Goal: Task Accomplishment & Management: Manage account settings

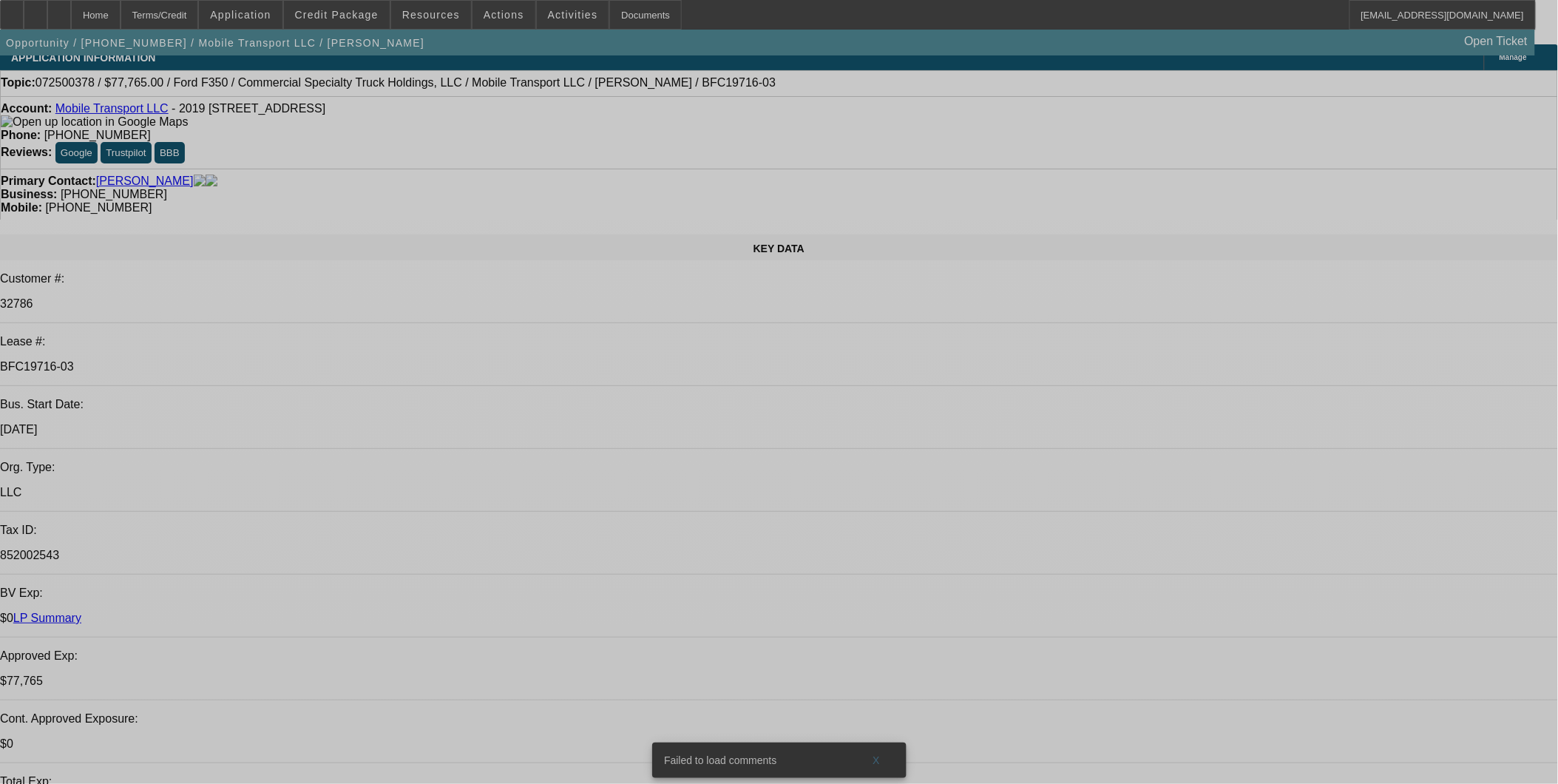
select select "0"
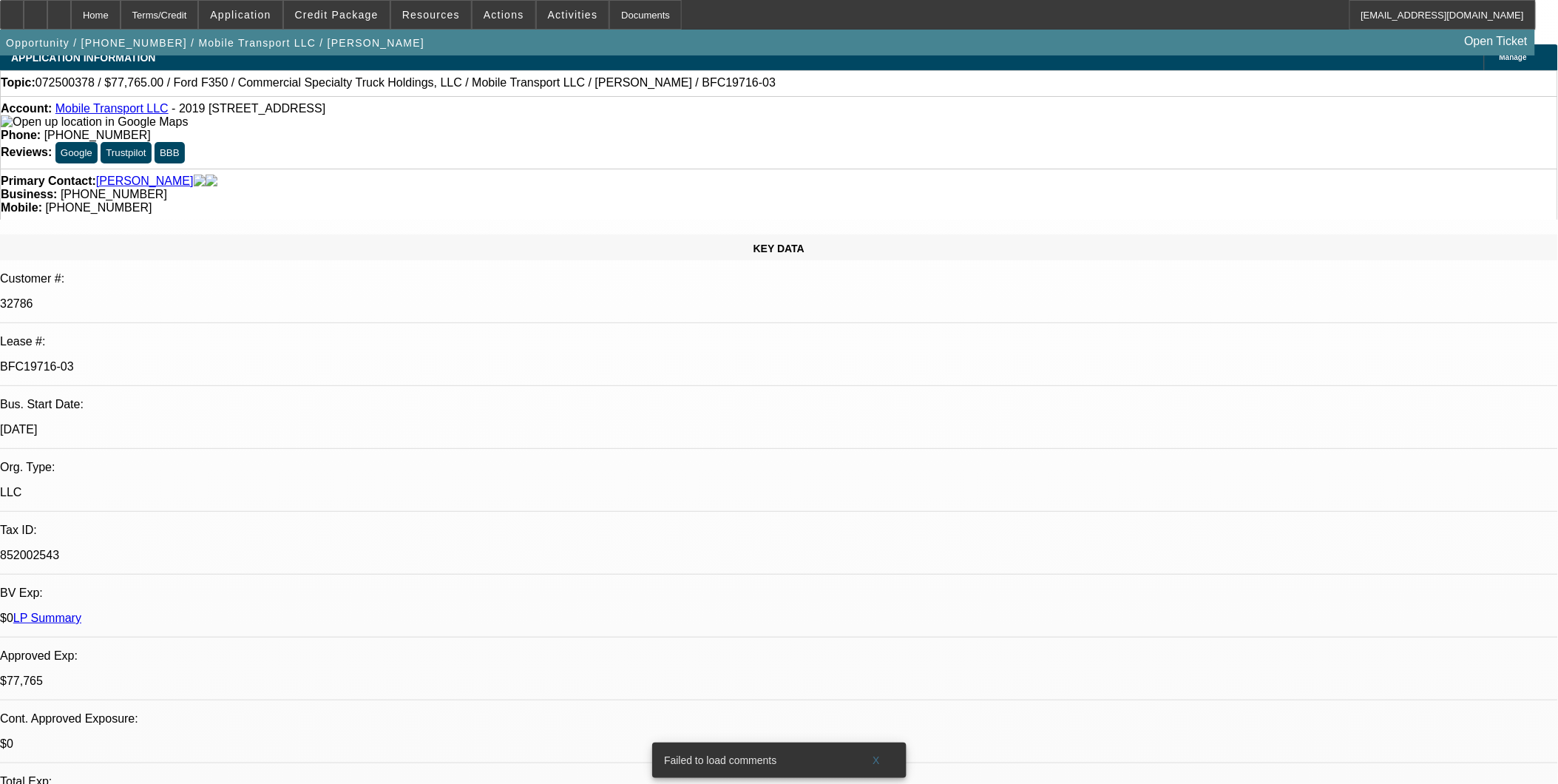
select select "0"
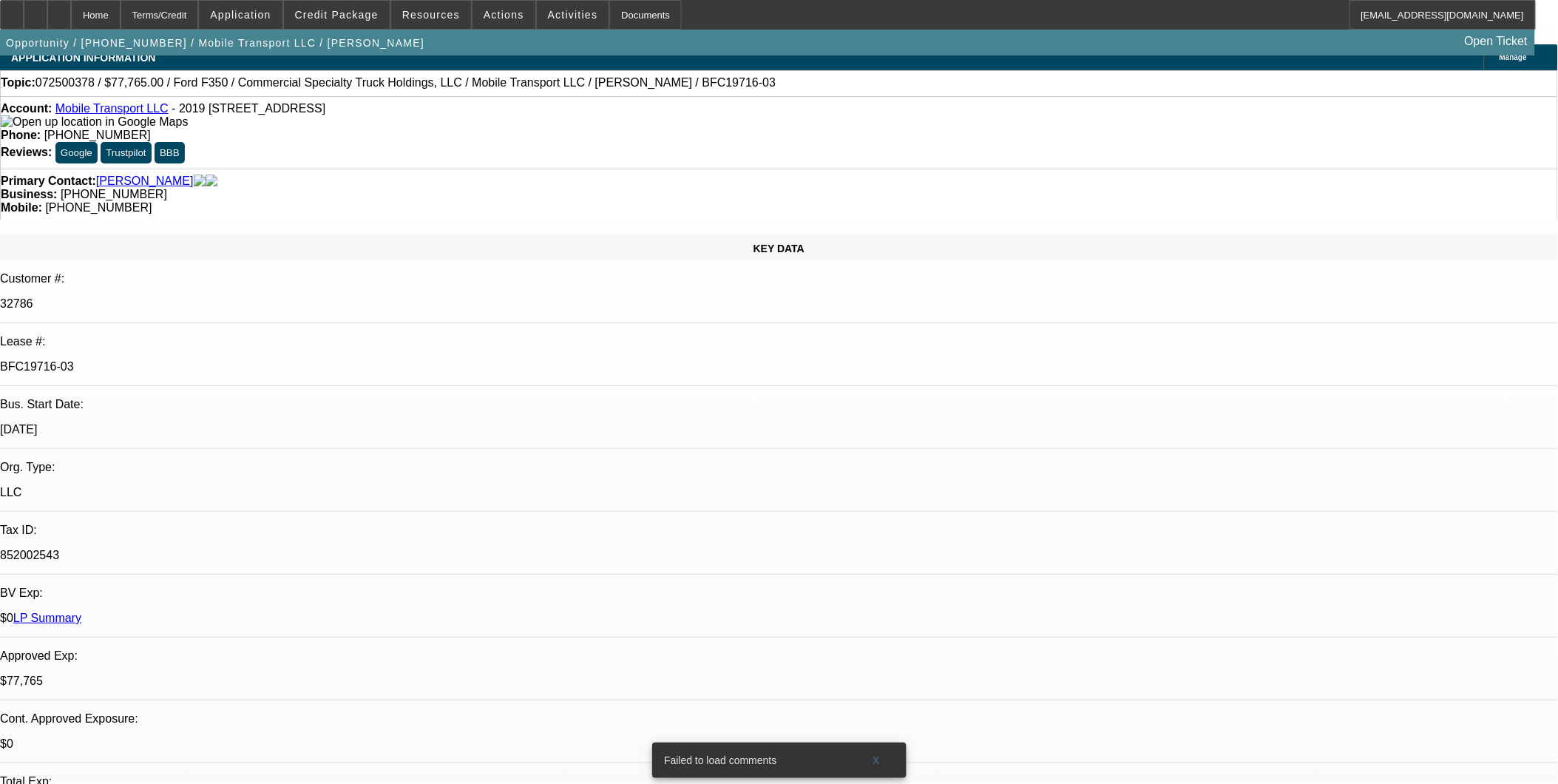
select select "0"
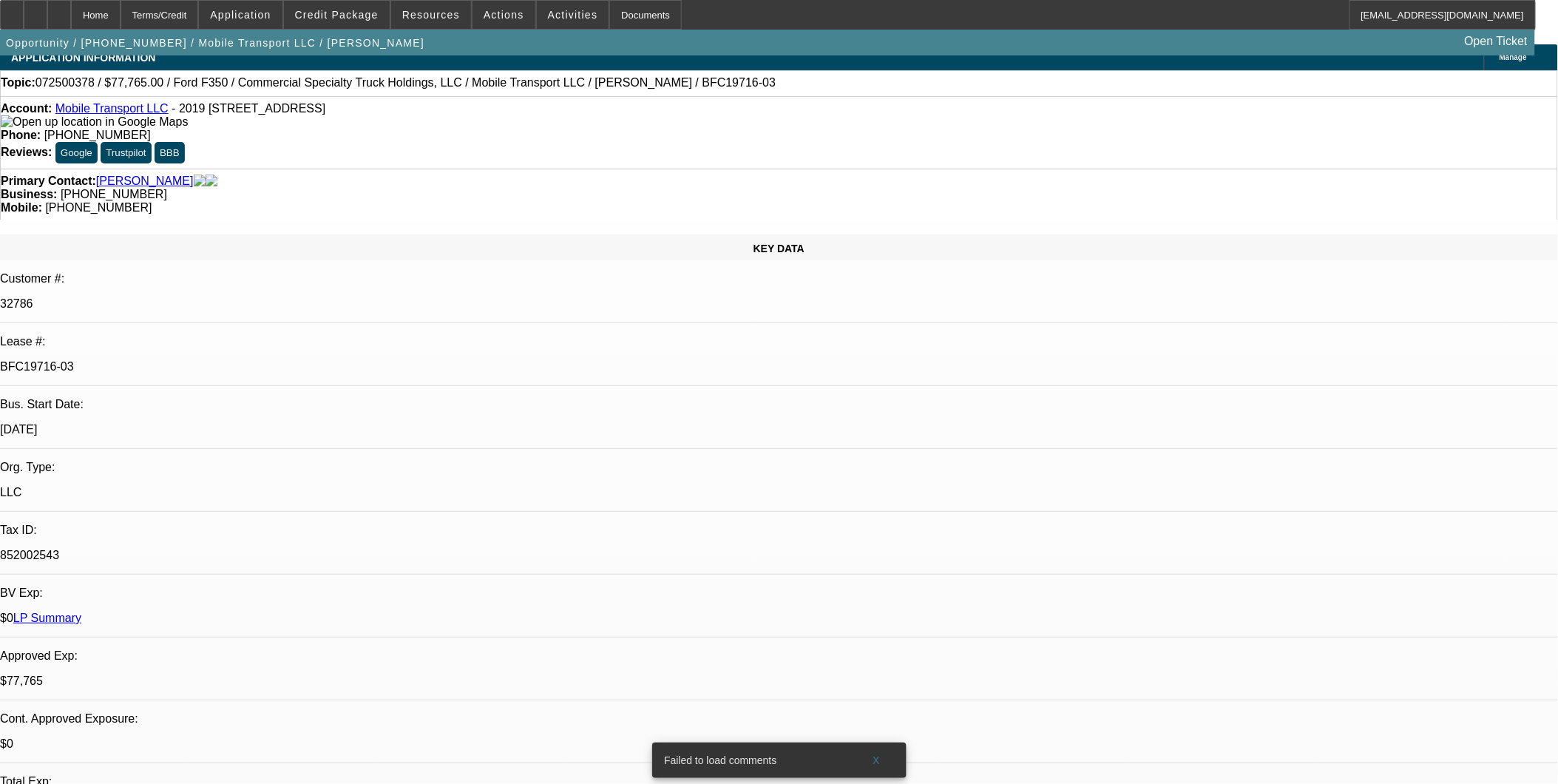
select select "0"
select select "1"
select select "2"
select select "6"
select select "1"
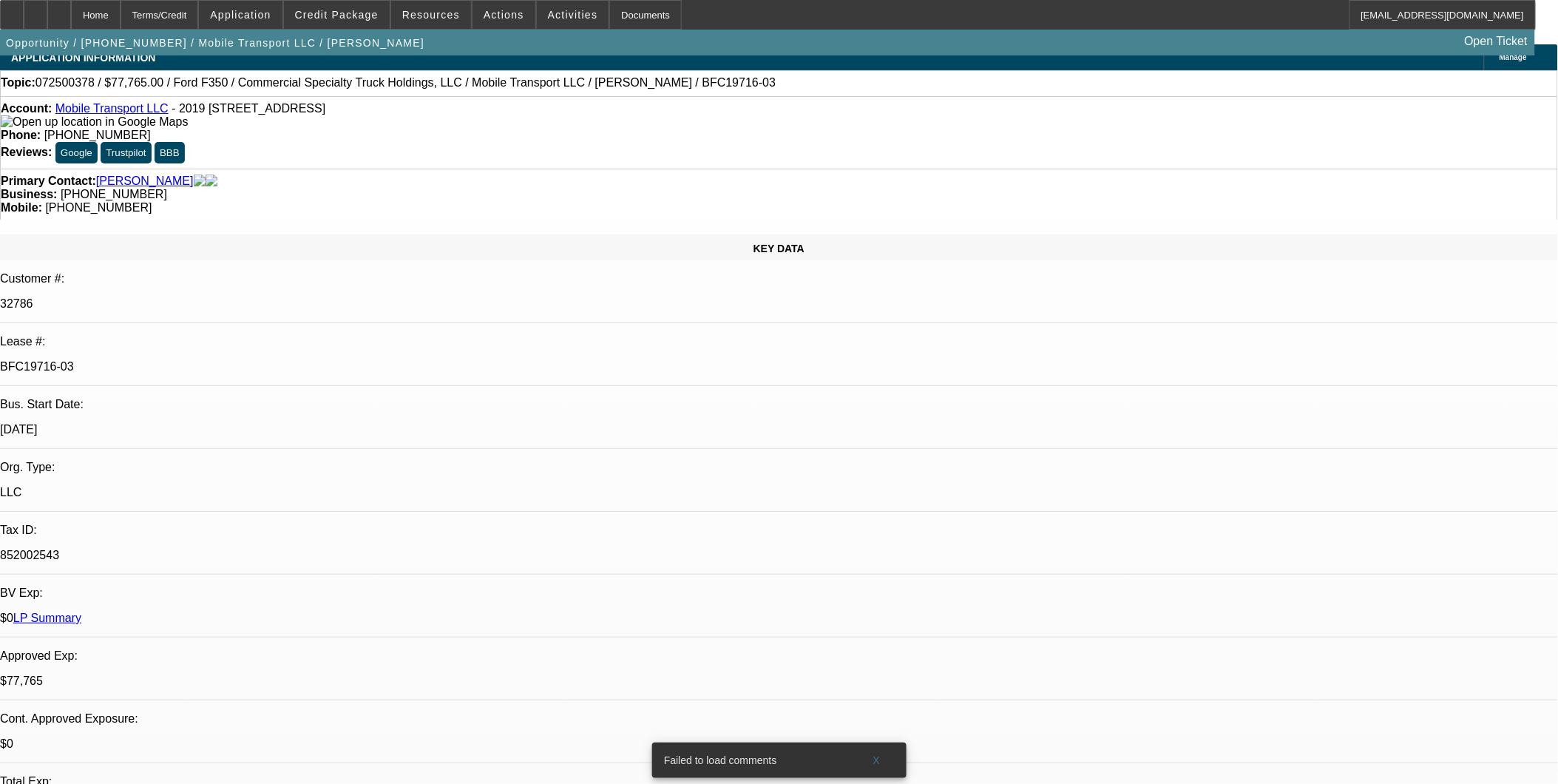
select select "2"
select select "6"
select select "1"
select select "2"
select select "6"
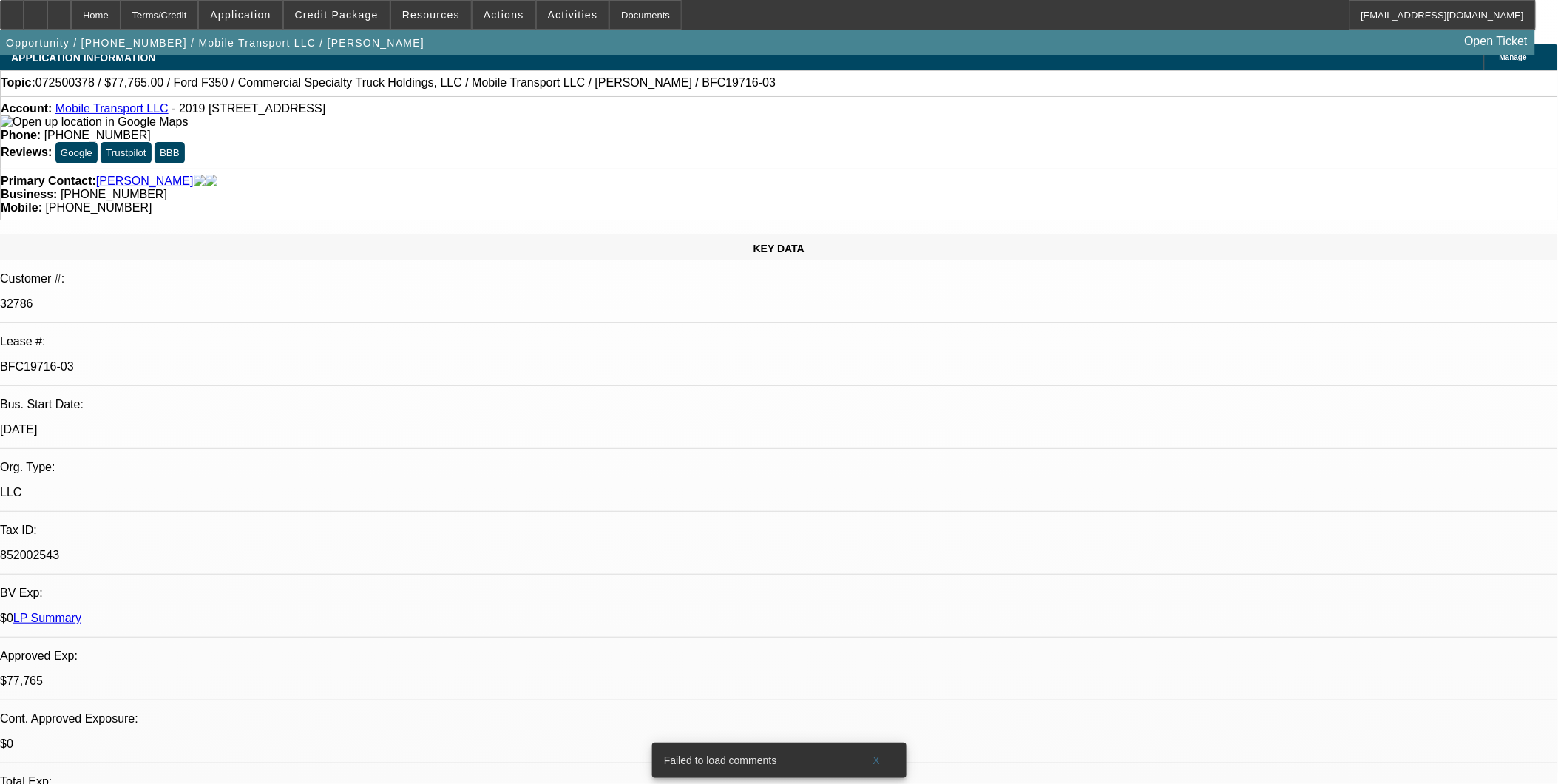
select select "1"
select select "2"
select select "6"
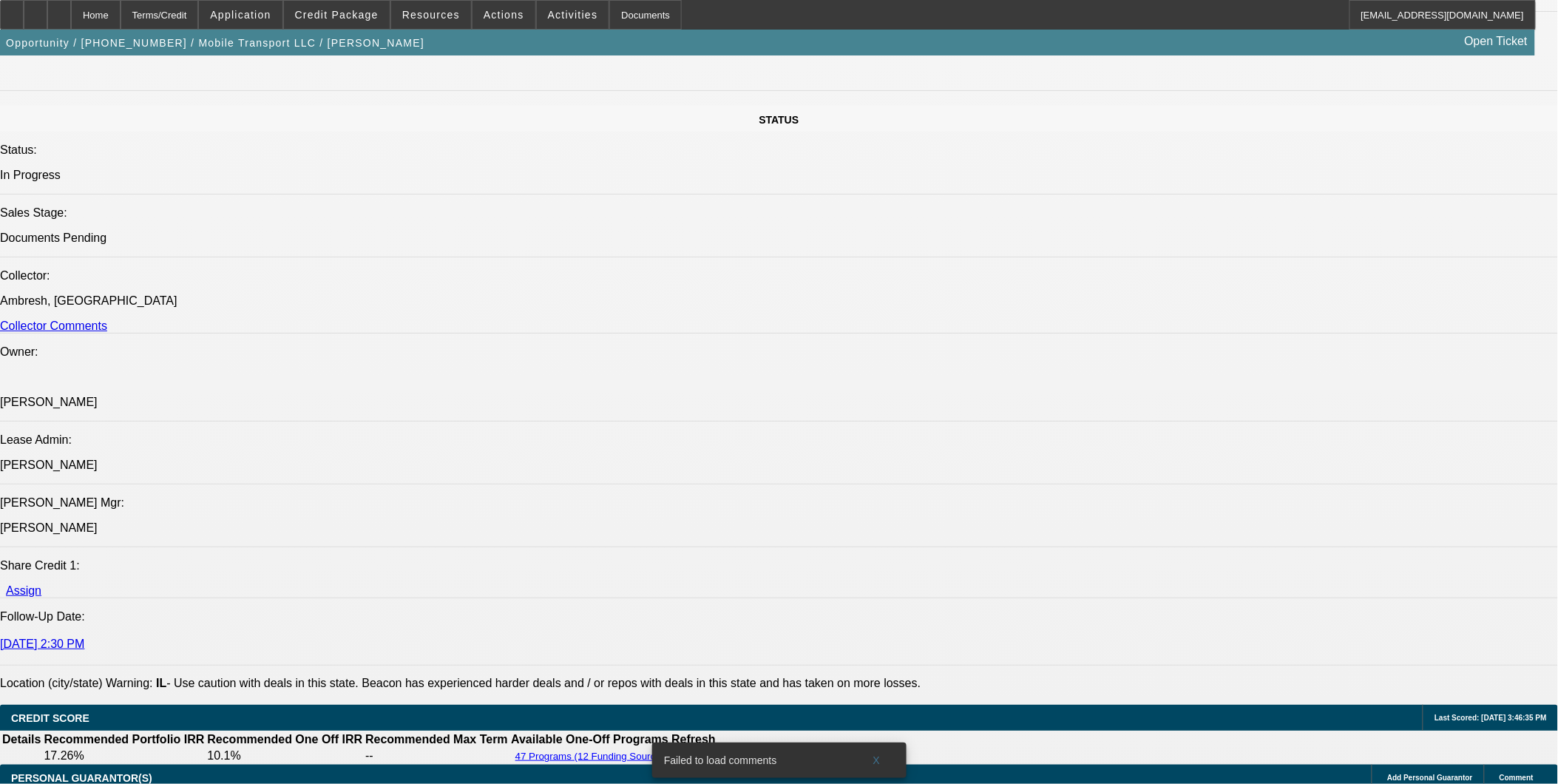
scroll to position [1643, 0]
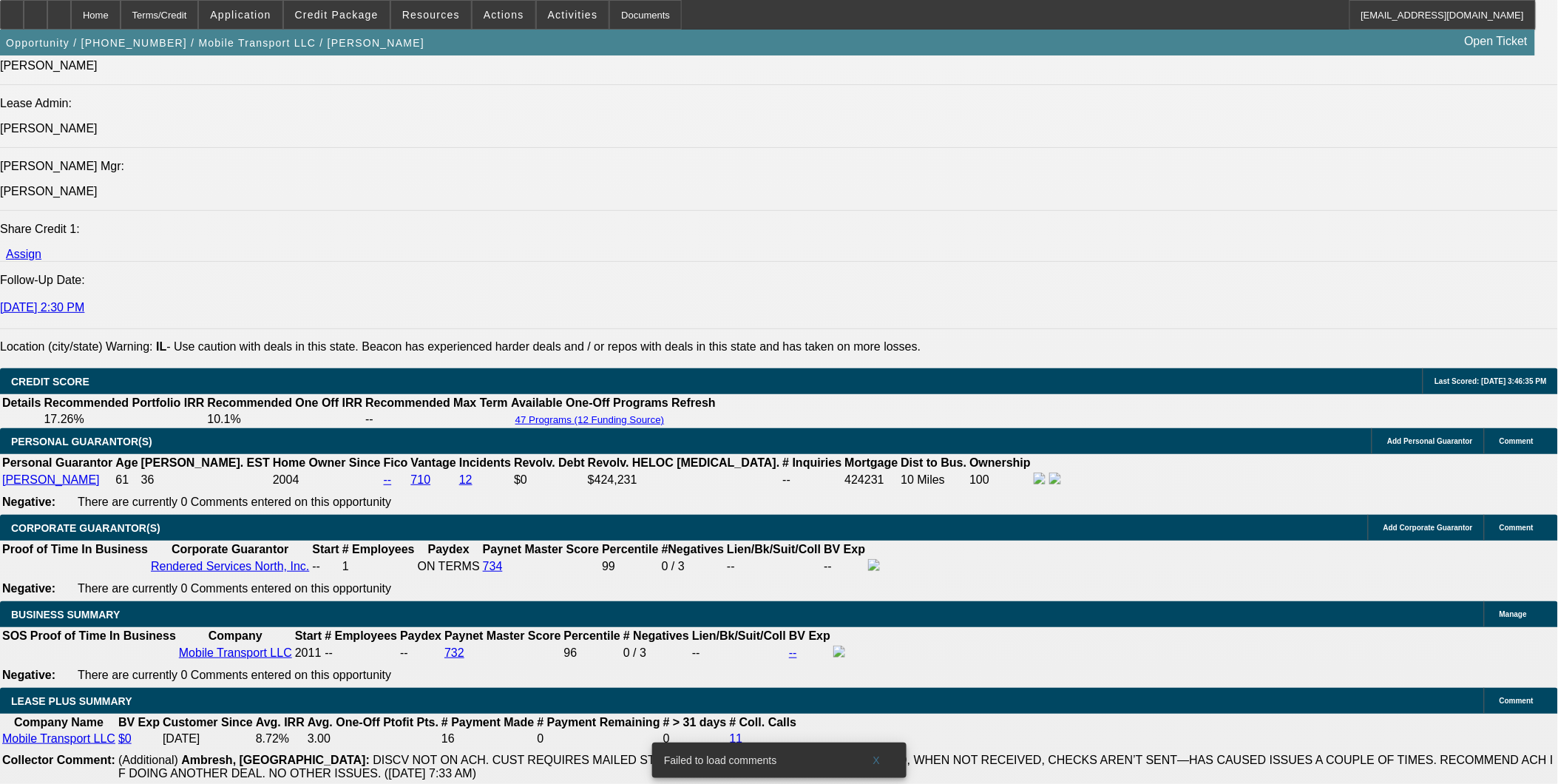
scroll to position [1971, 0]
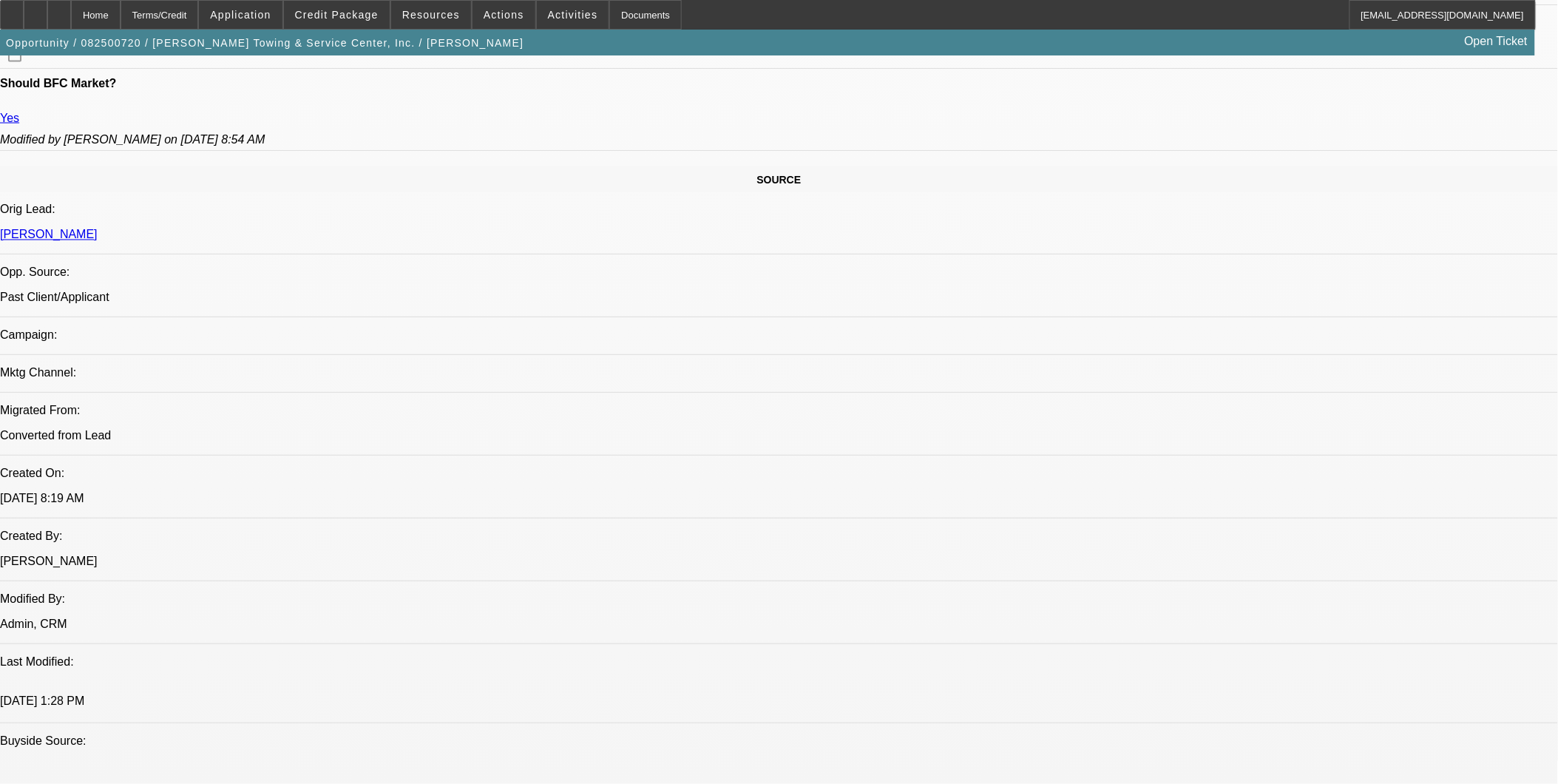
select select "0"
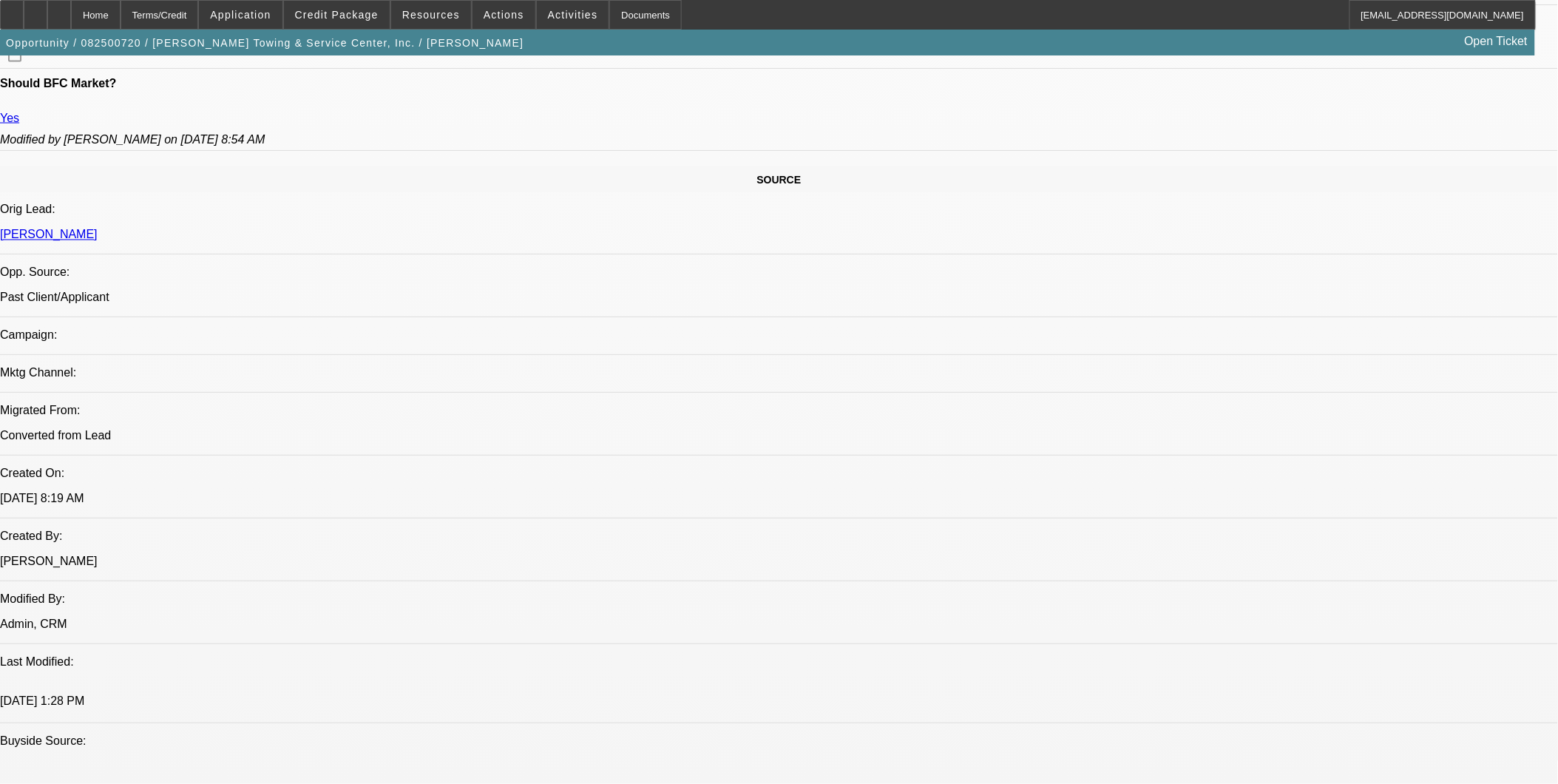
select select "0"
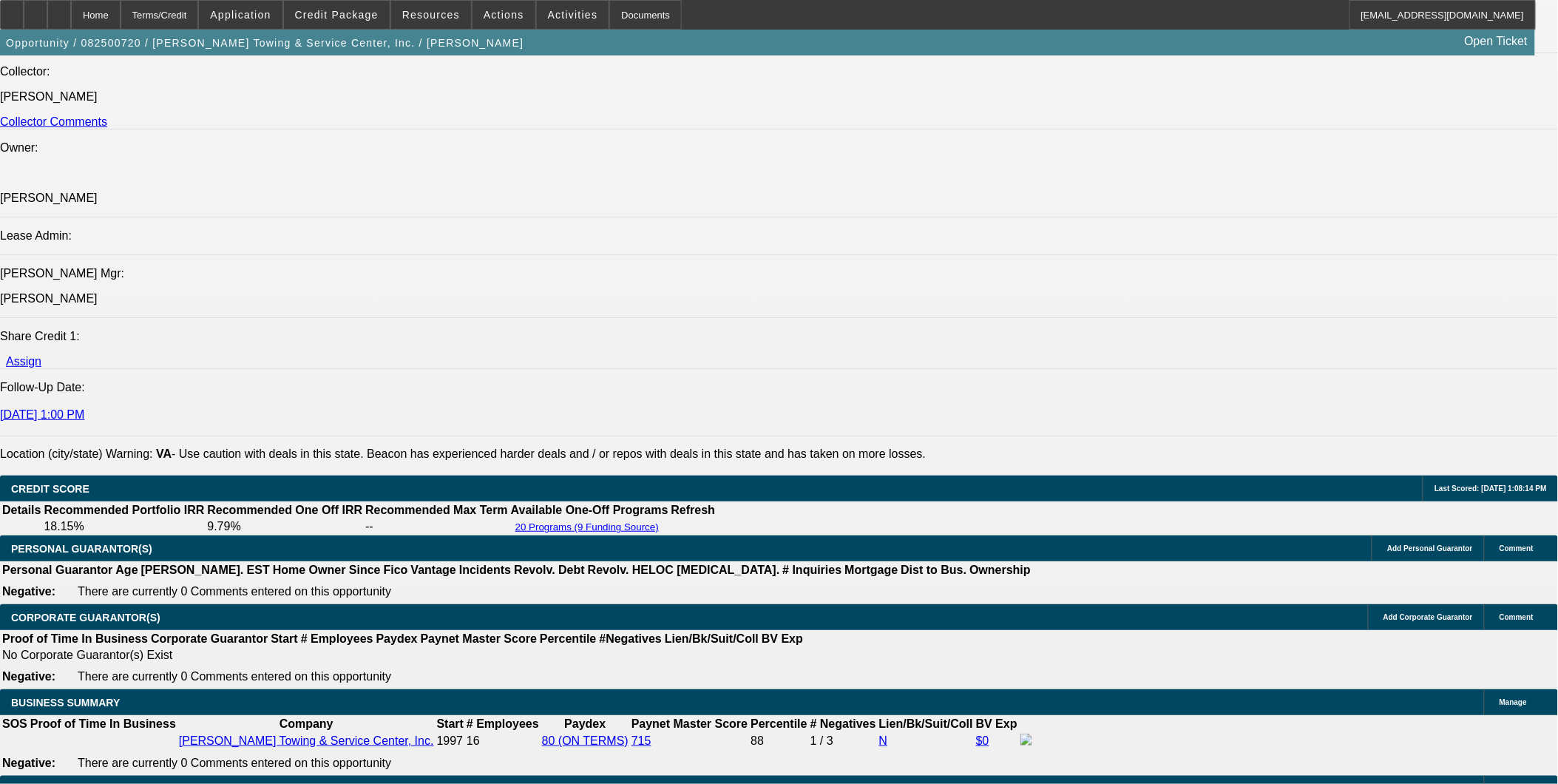
select select "1"
select select "2"
select select "6"
select select "1"
select select "2"
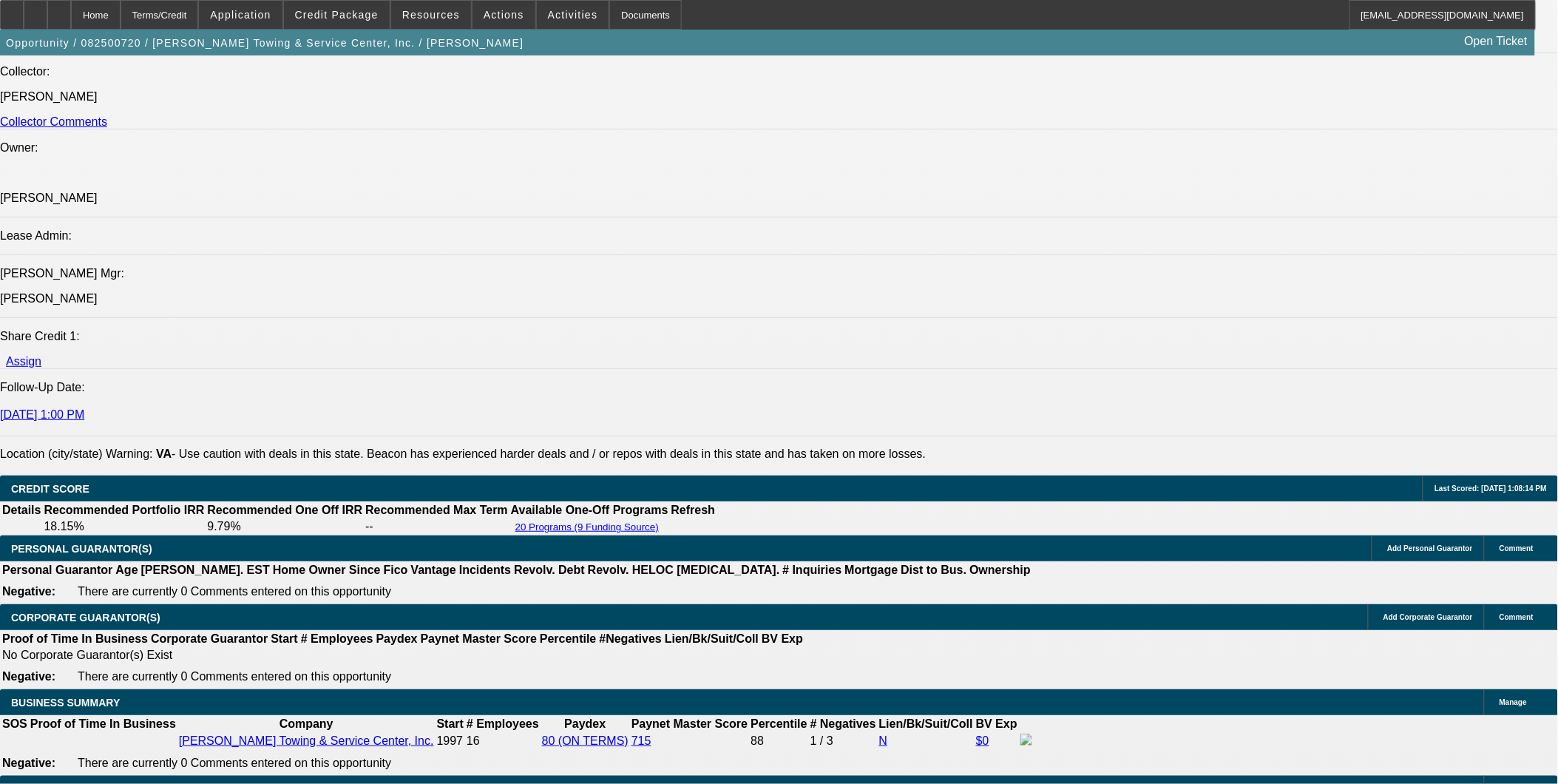
select select "6"
select select "1"
select select "2"
select select "6"
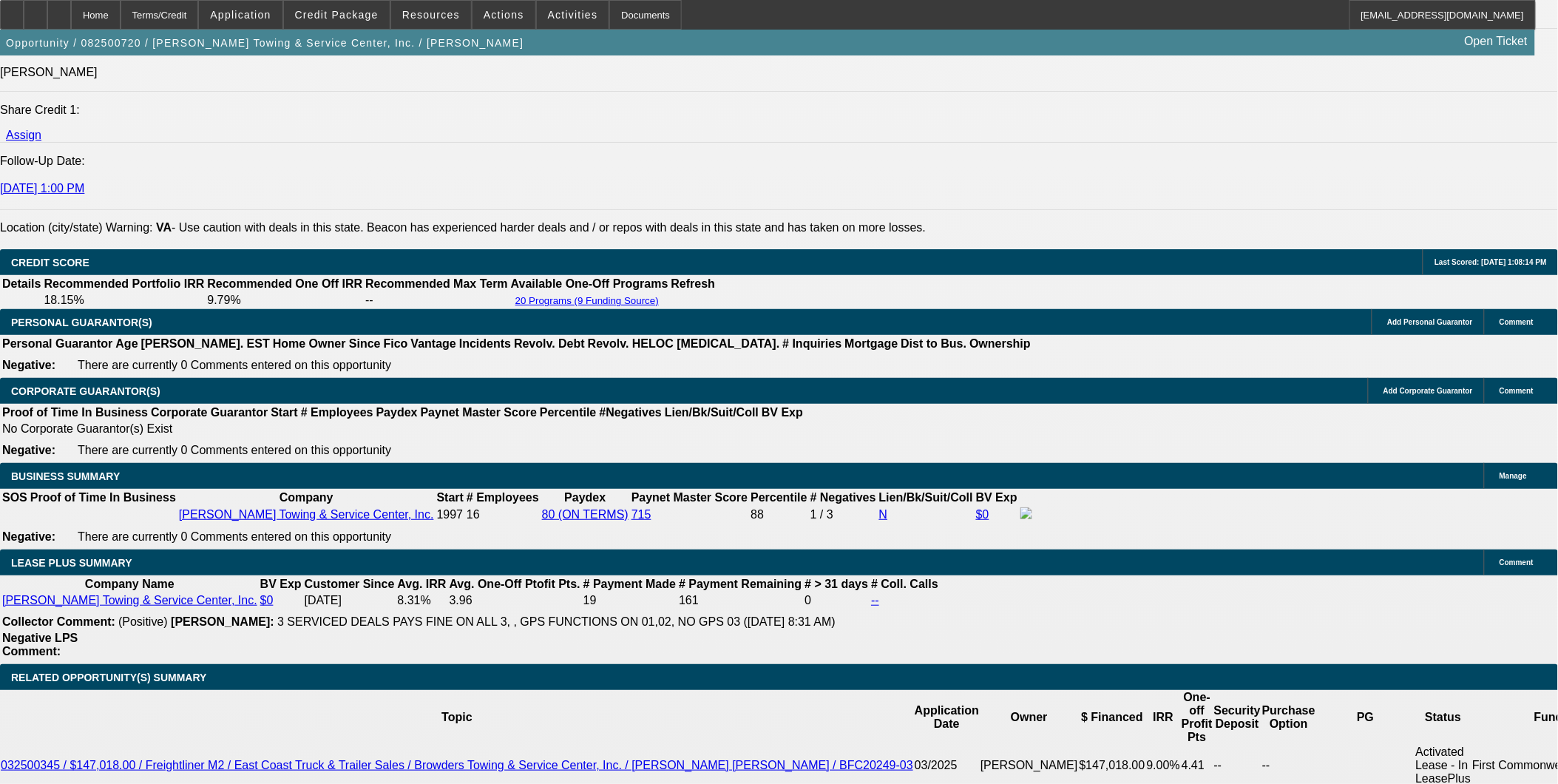
scroll to position [2023, 0]
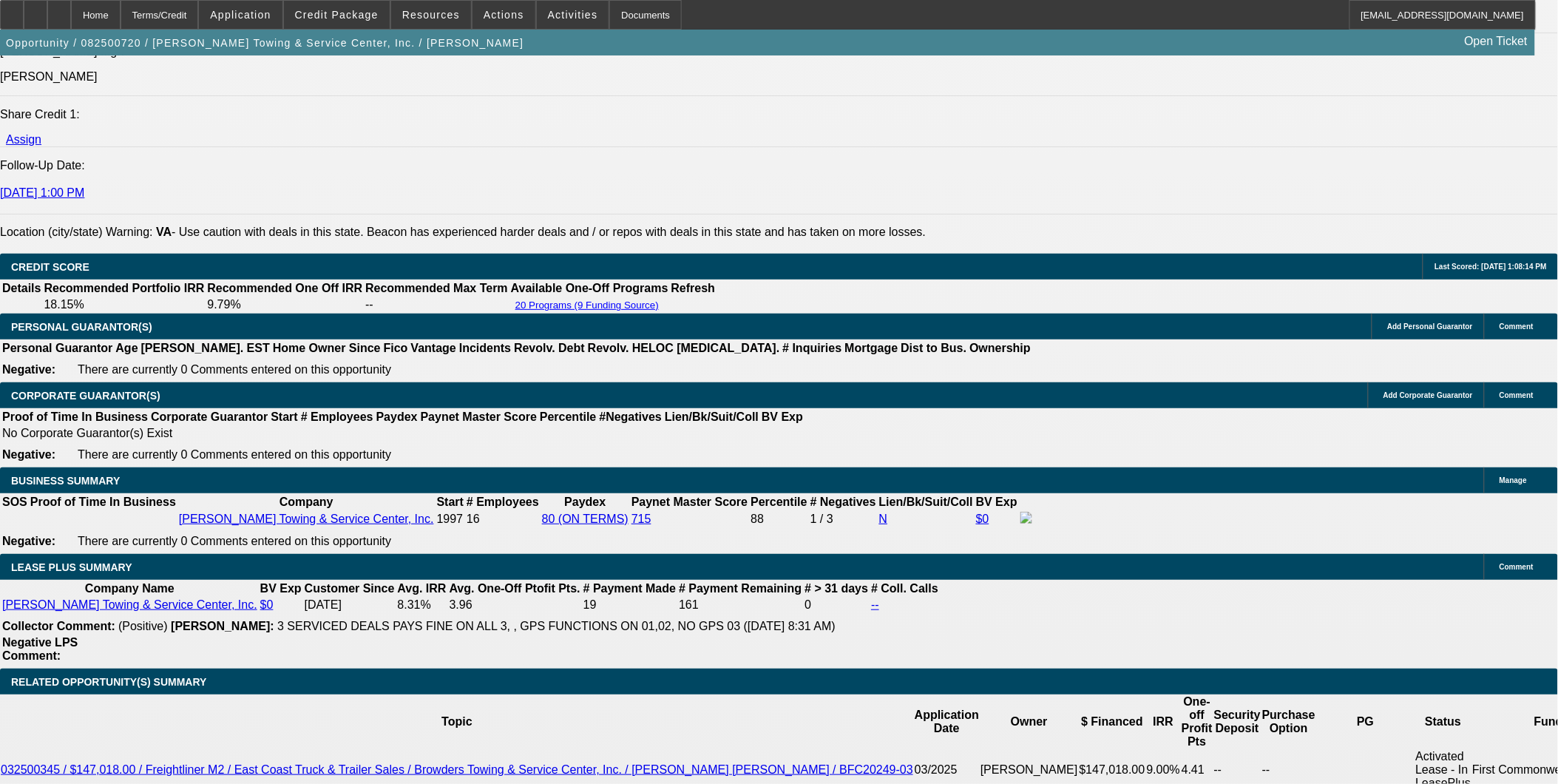
drag, startPoint x: 1102, startPoint y: 603, endPoint x: 1084, endPoint y: 629, distance: 31.6
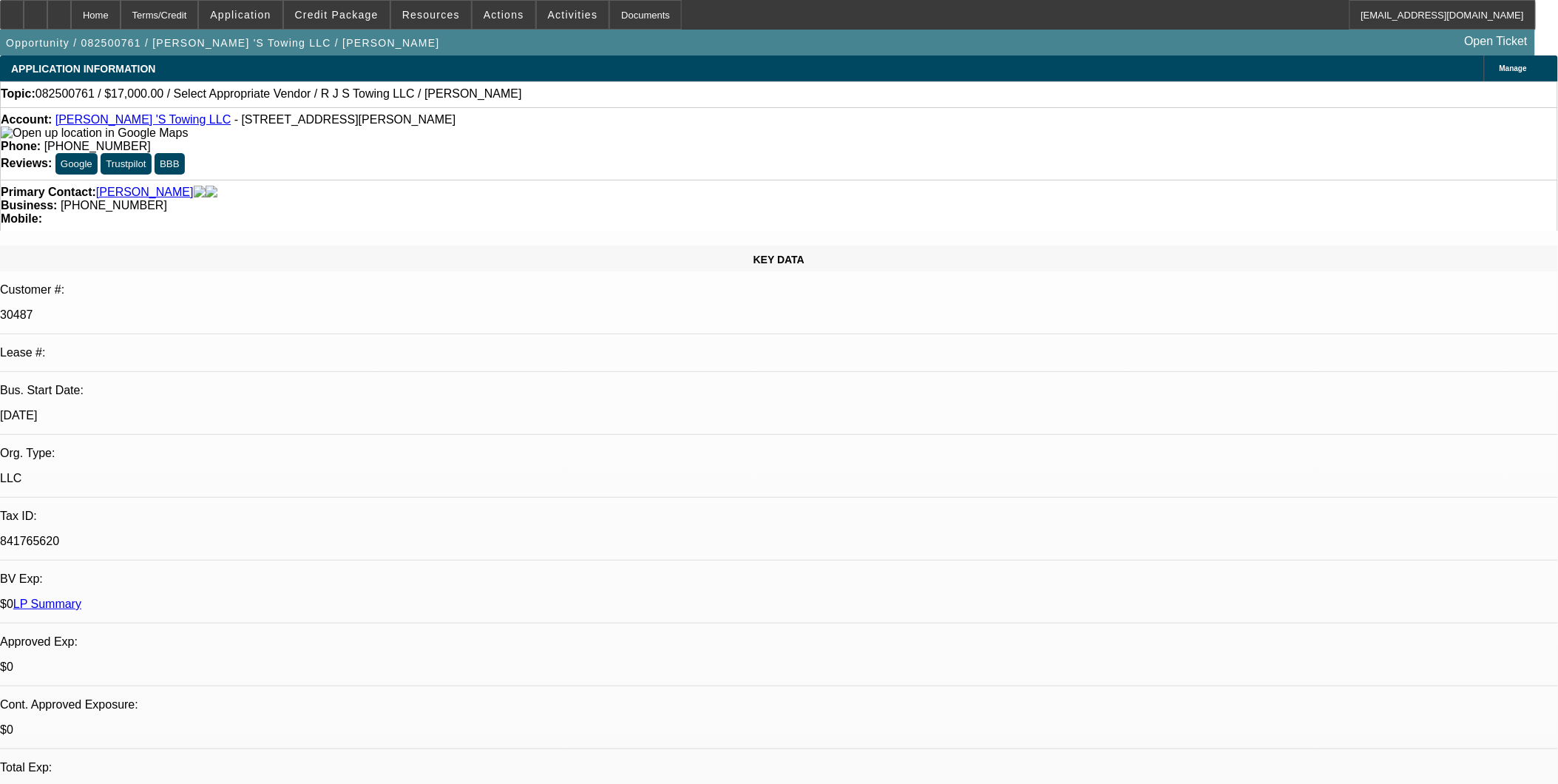
select select "0"
select select "2"
select select "0.1"
select select "4"
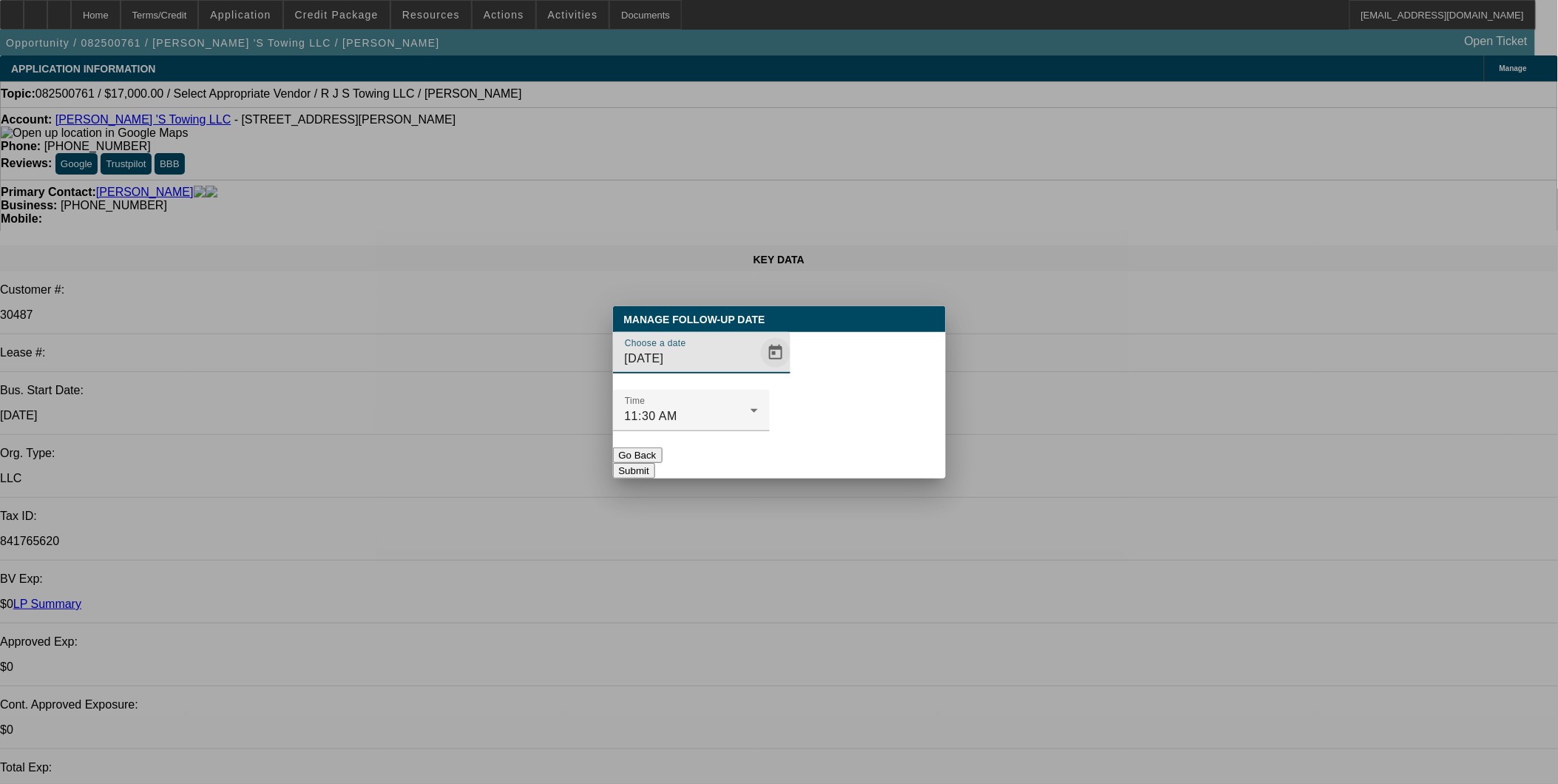
click at [758, 370] on span "Open calendar" at bounding box center [775, 353] width 36 height 36
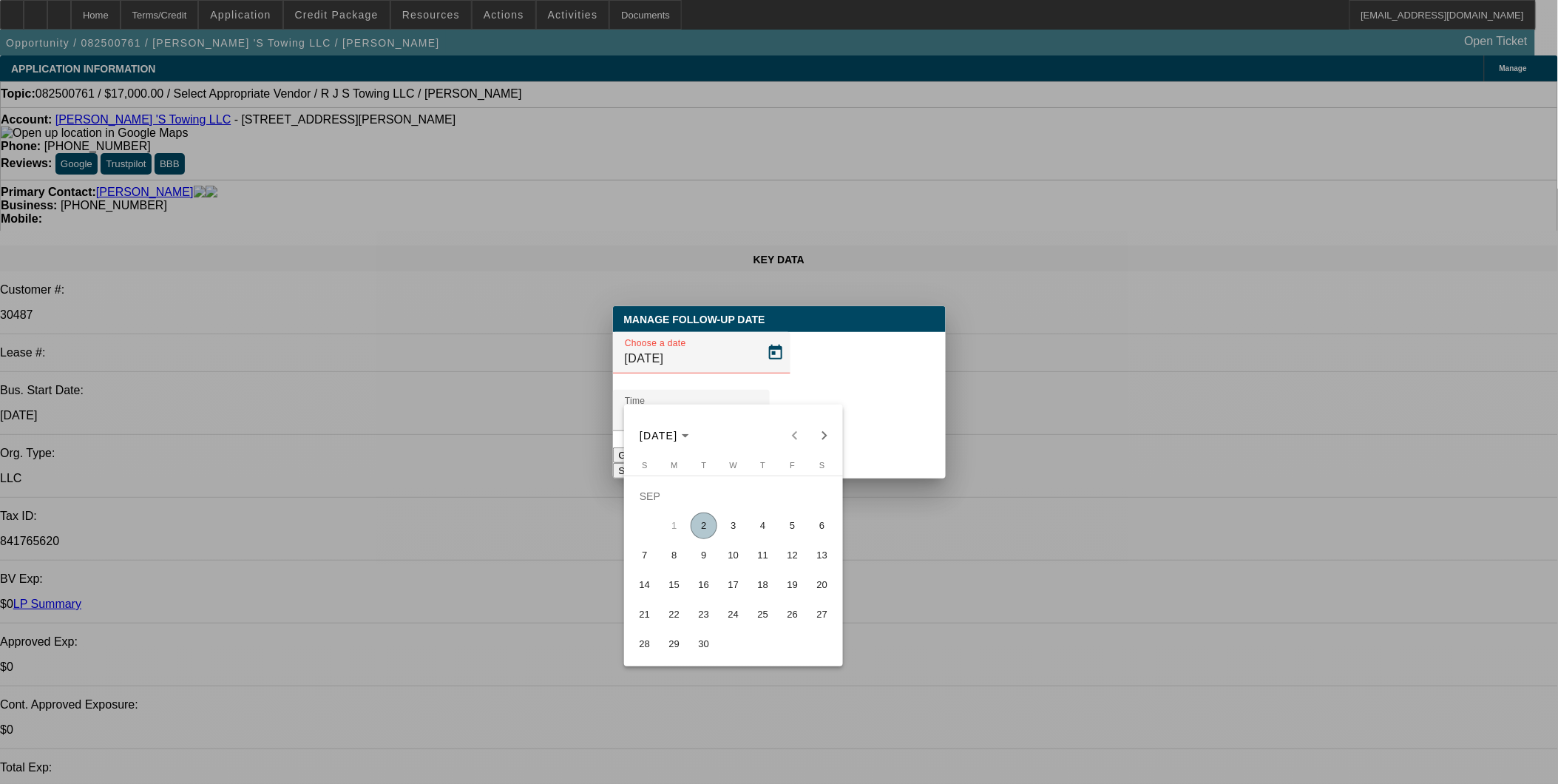
click at [740, 525] on span "3" at bounding box center [733, 526] width 26 height 26
type input "9/3/2025"
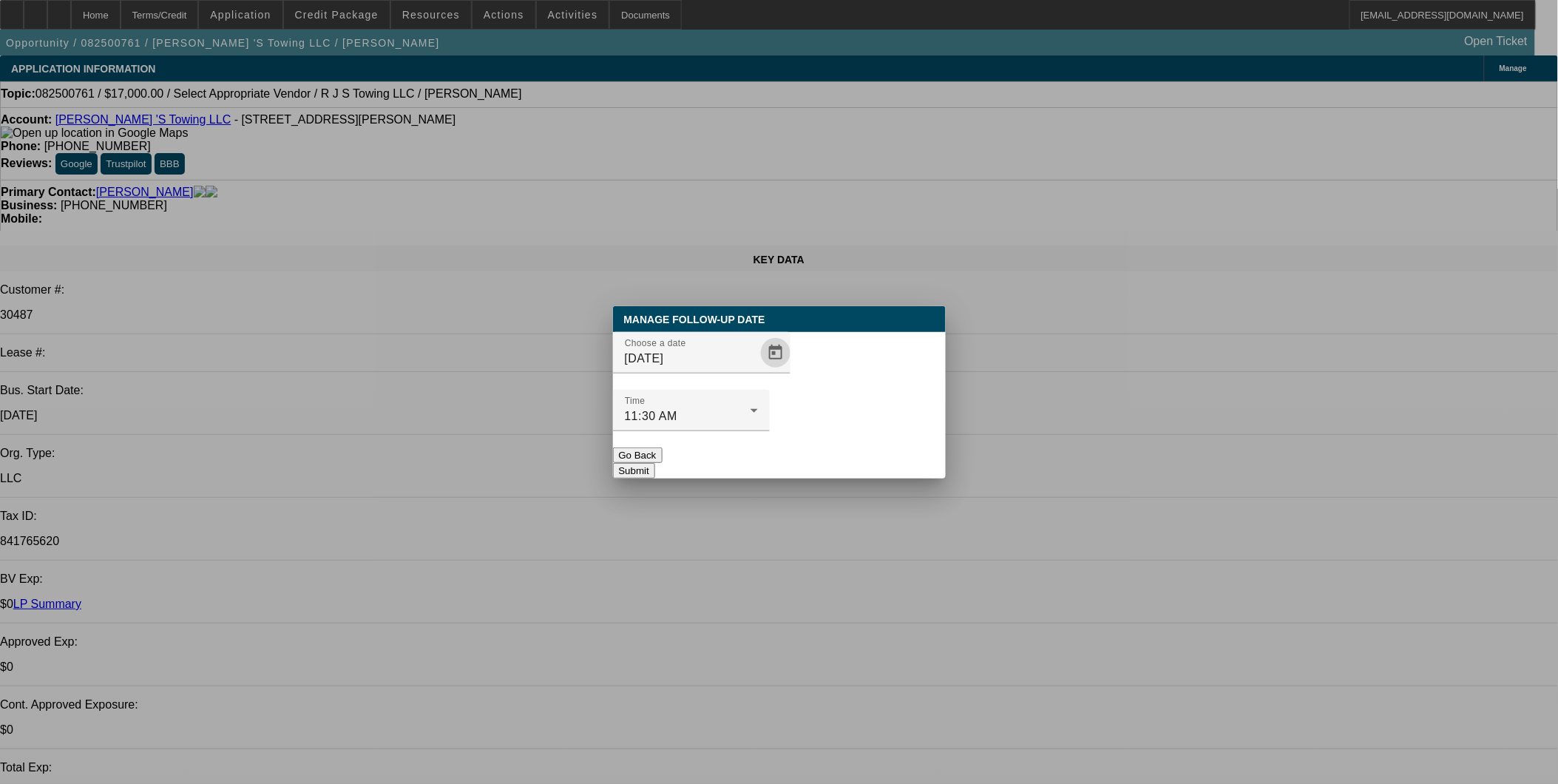
click at [655, 463] on button "Submit" at bounding box center [634, 471] width 42 height 16
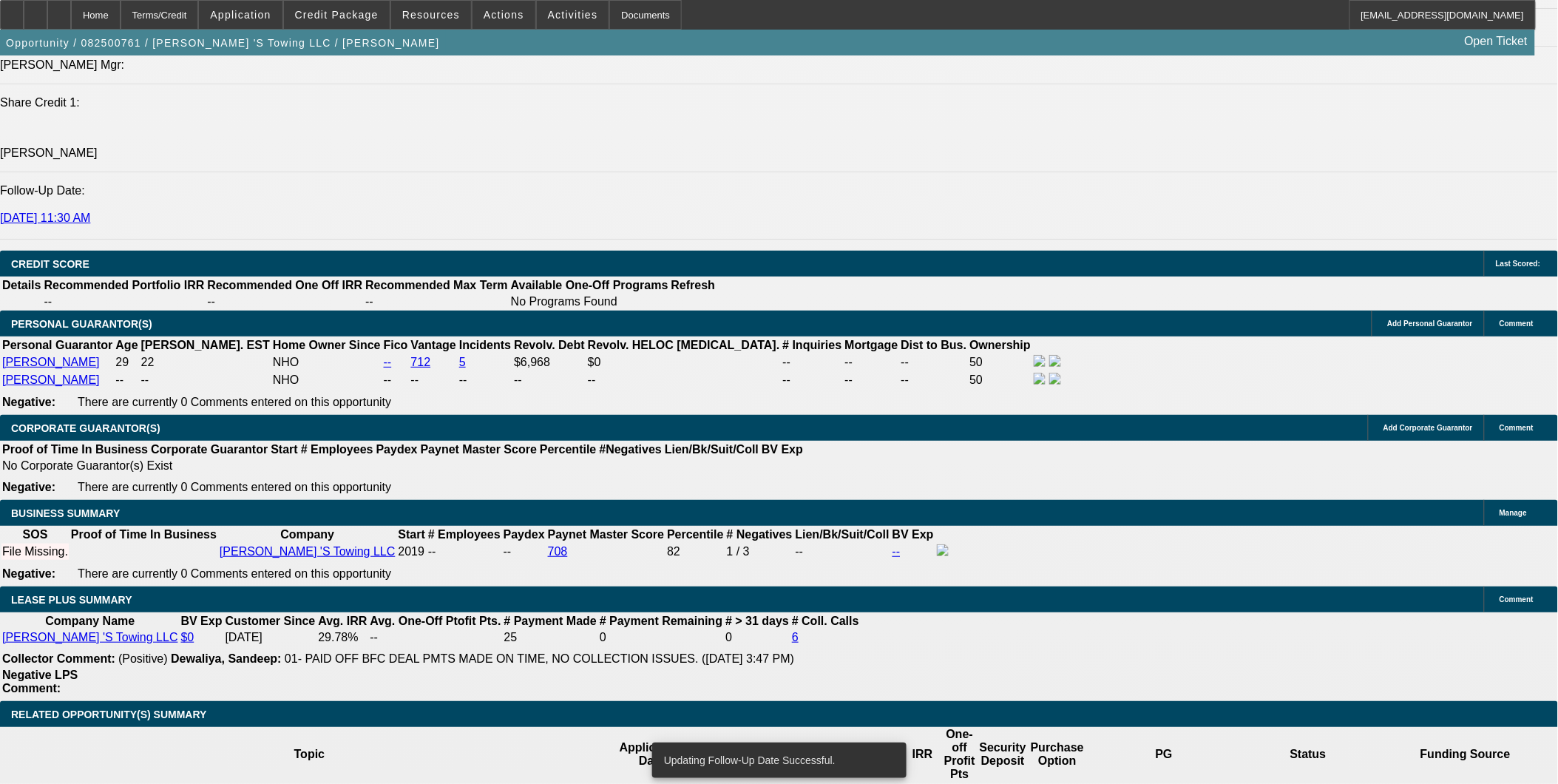
scroll to position [2218, 0]
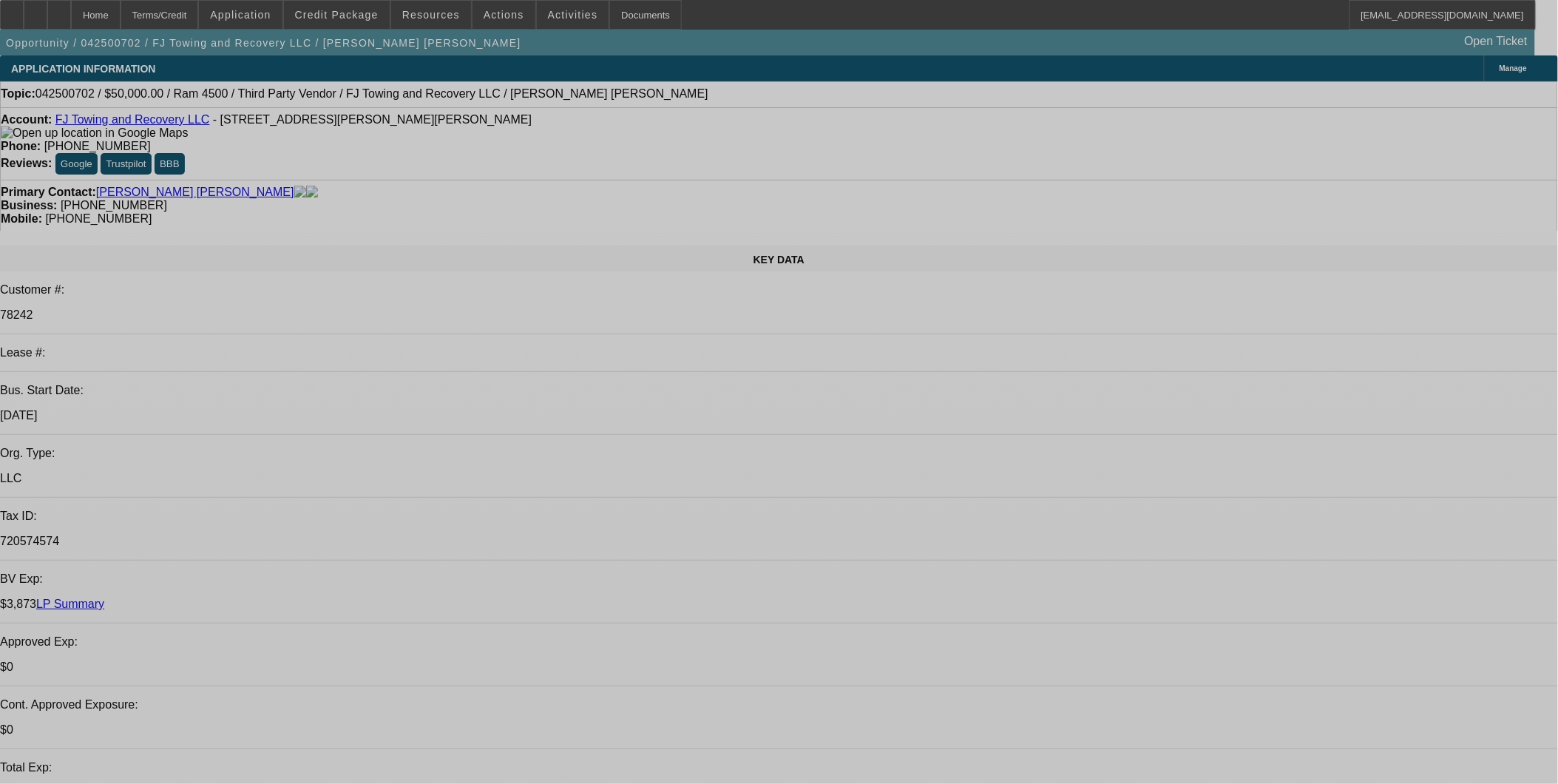
select select "0"
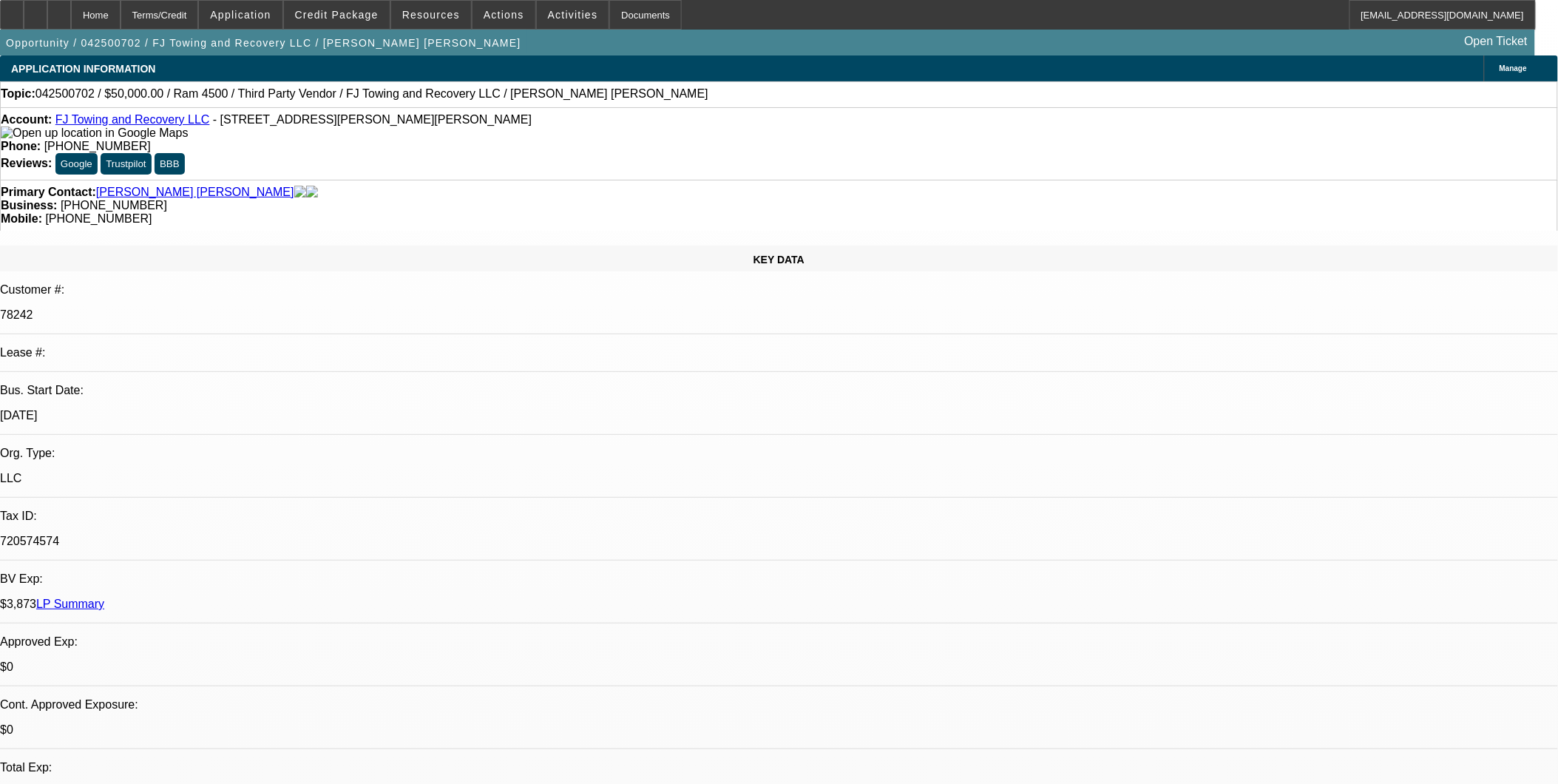
select select "0"
select select "1"
select select "6"
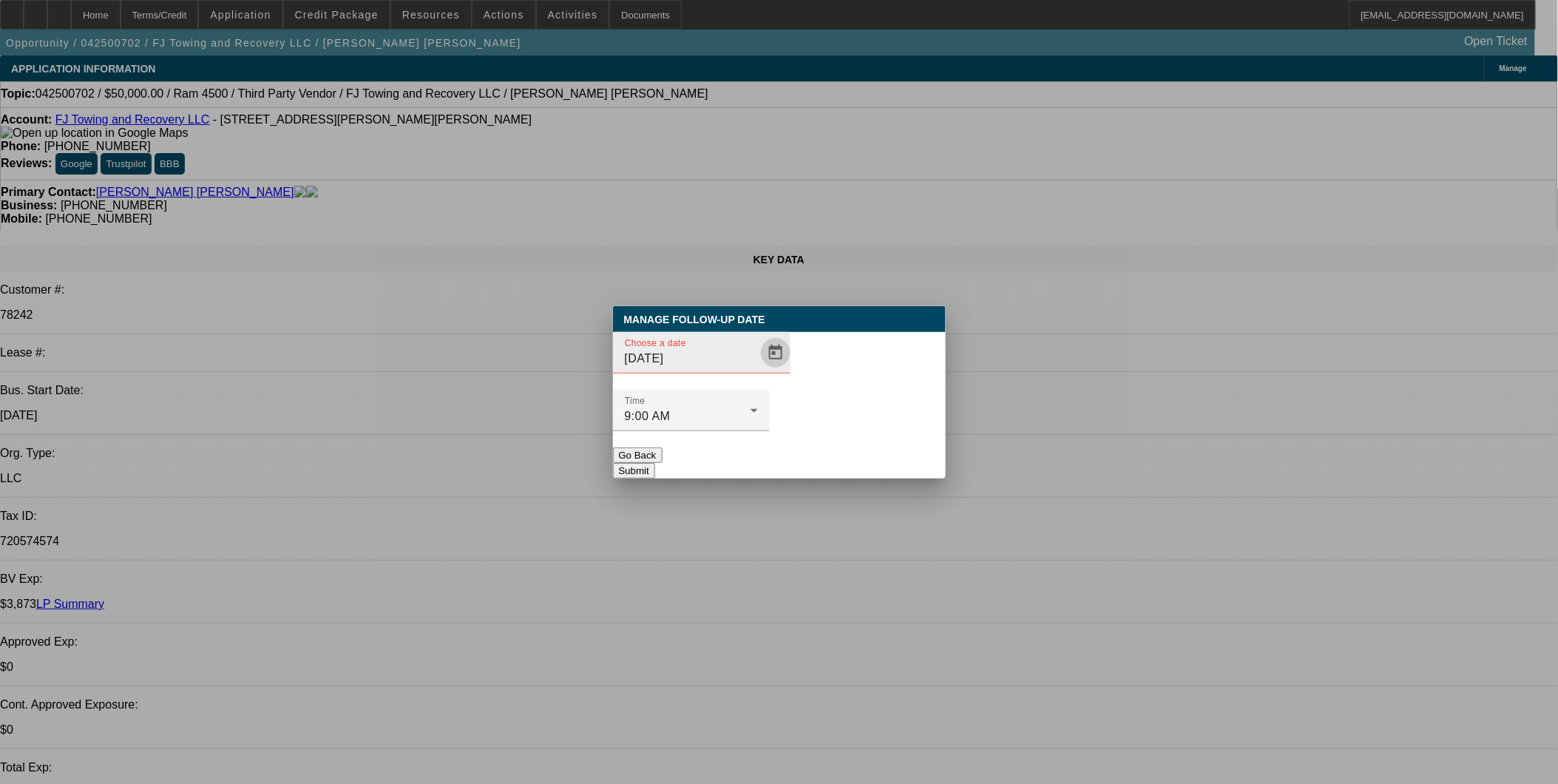
click at [758, 370] on span "Open calendar" at bounding box center [775, 353] width 36 height 36
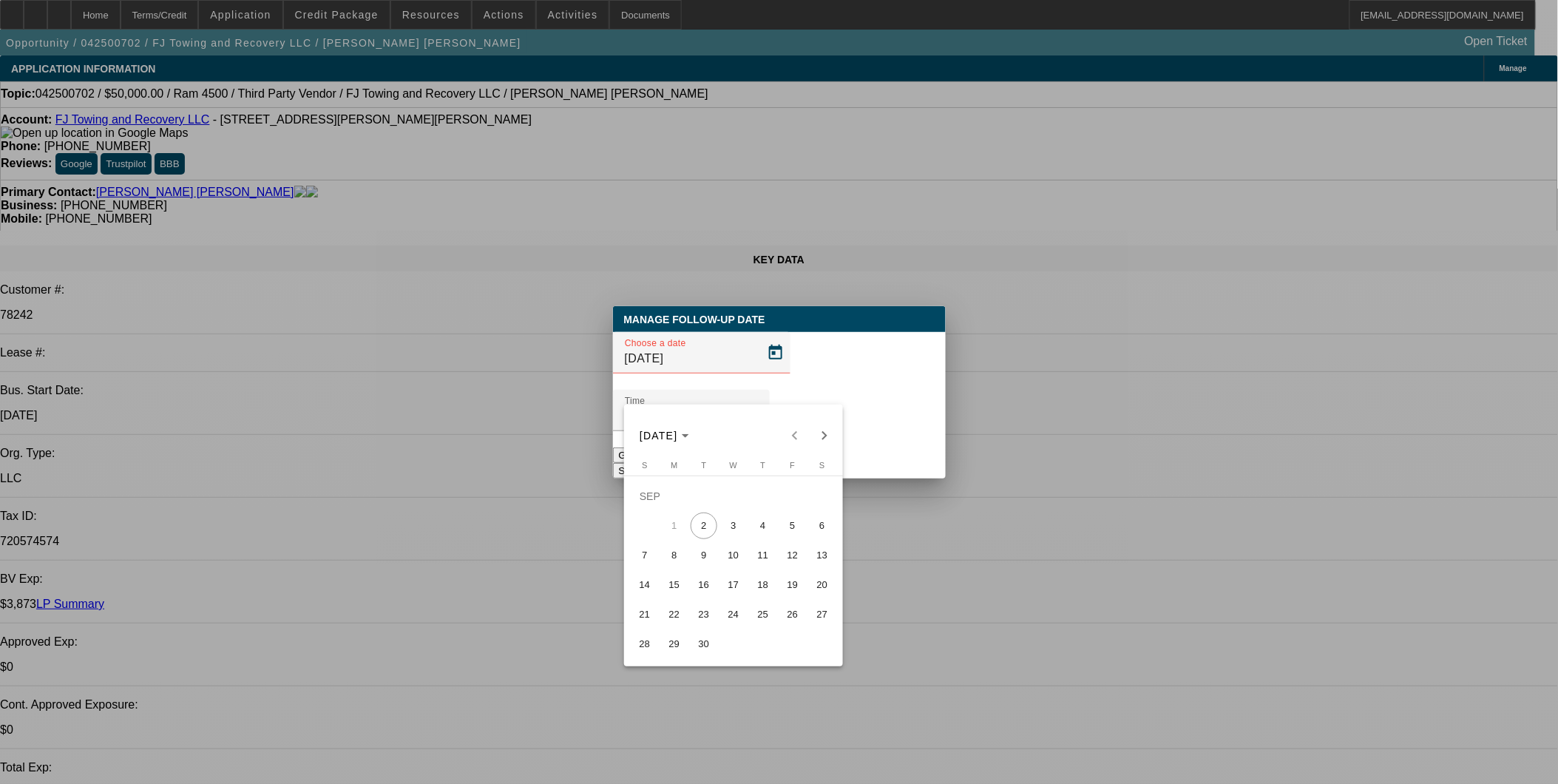
click at [737, 527] on span "3" at bounding box center [733, 526] width 26 height 26
type input "9/3/2025"
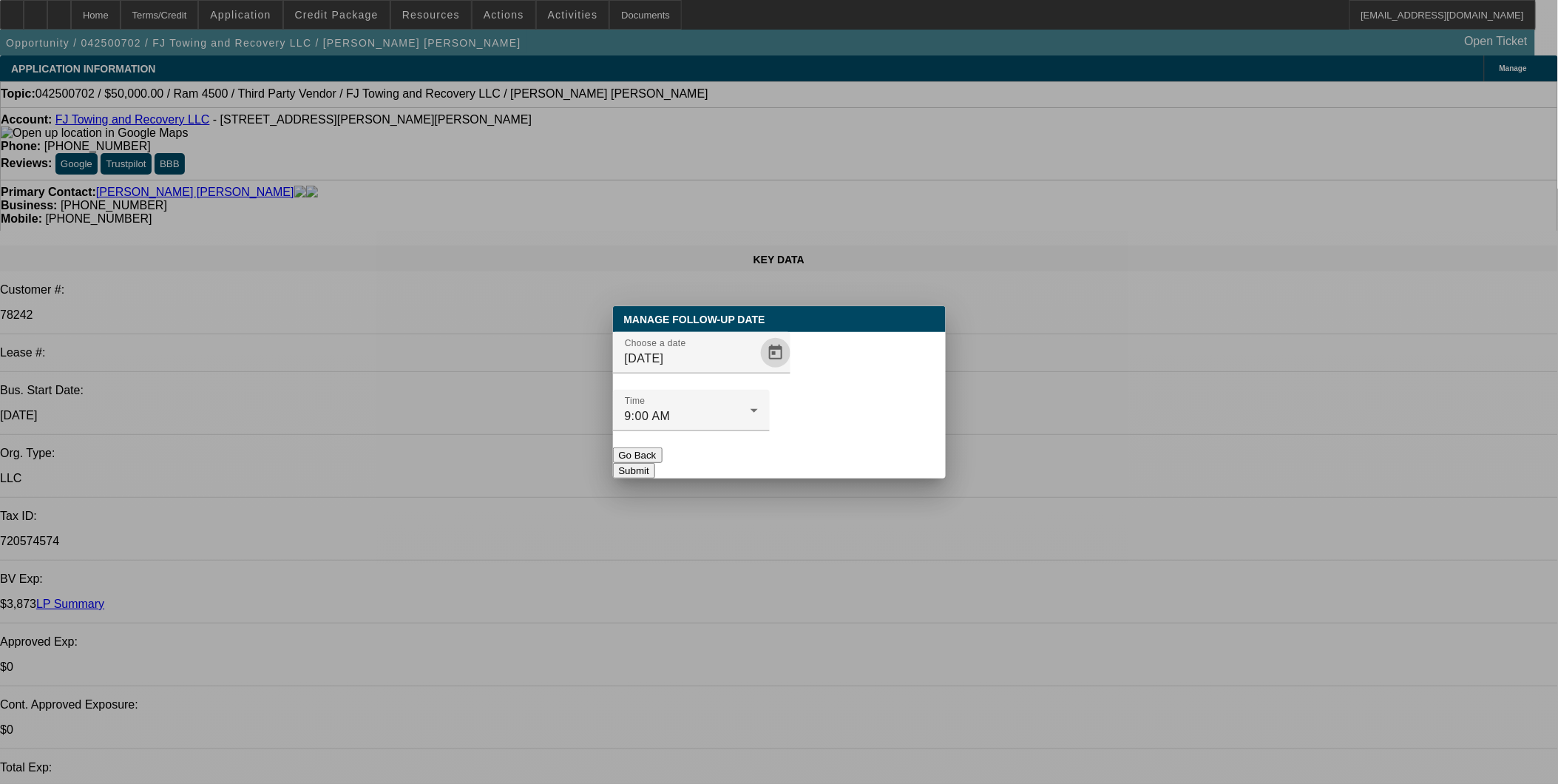
click at [655, 463] on button "Submit" at bounding box center [634, 471] width 42 height 16
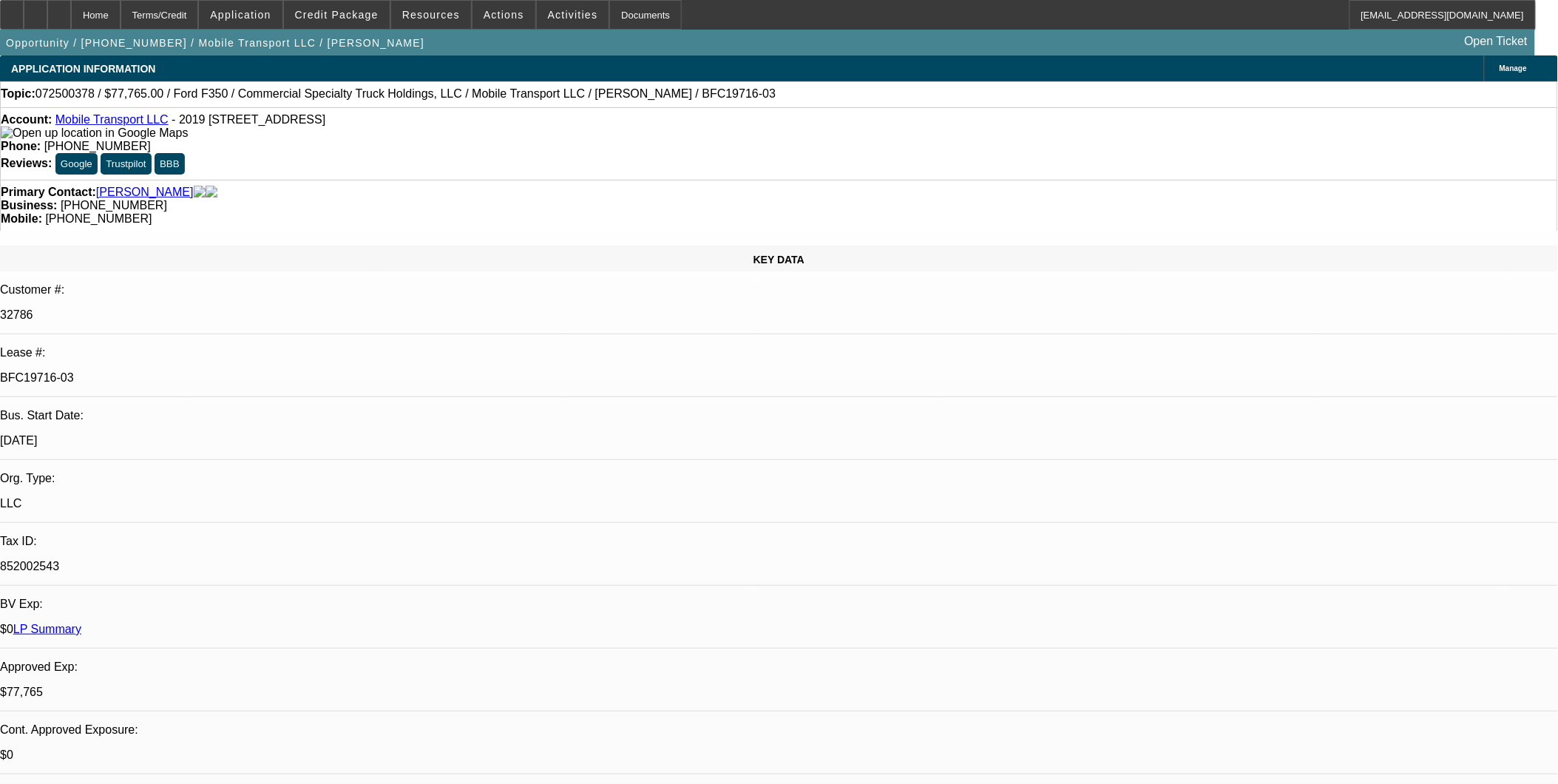
select select "0"
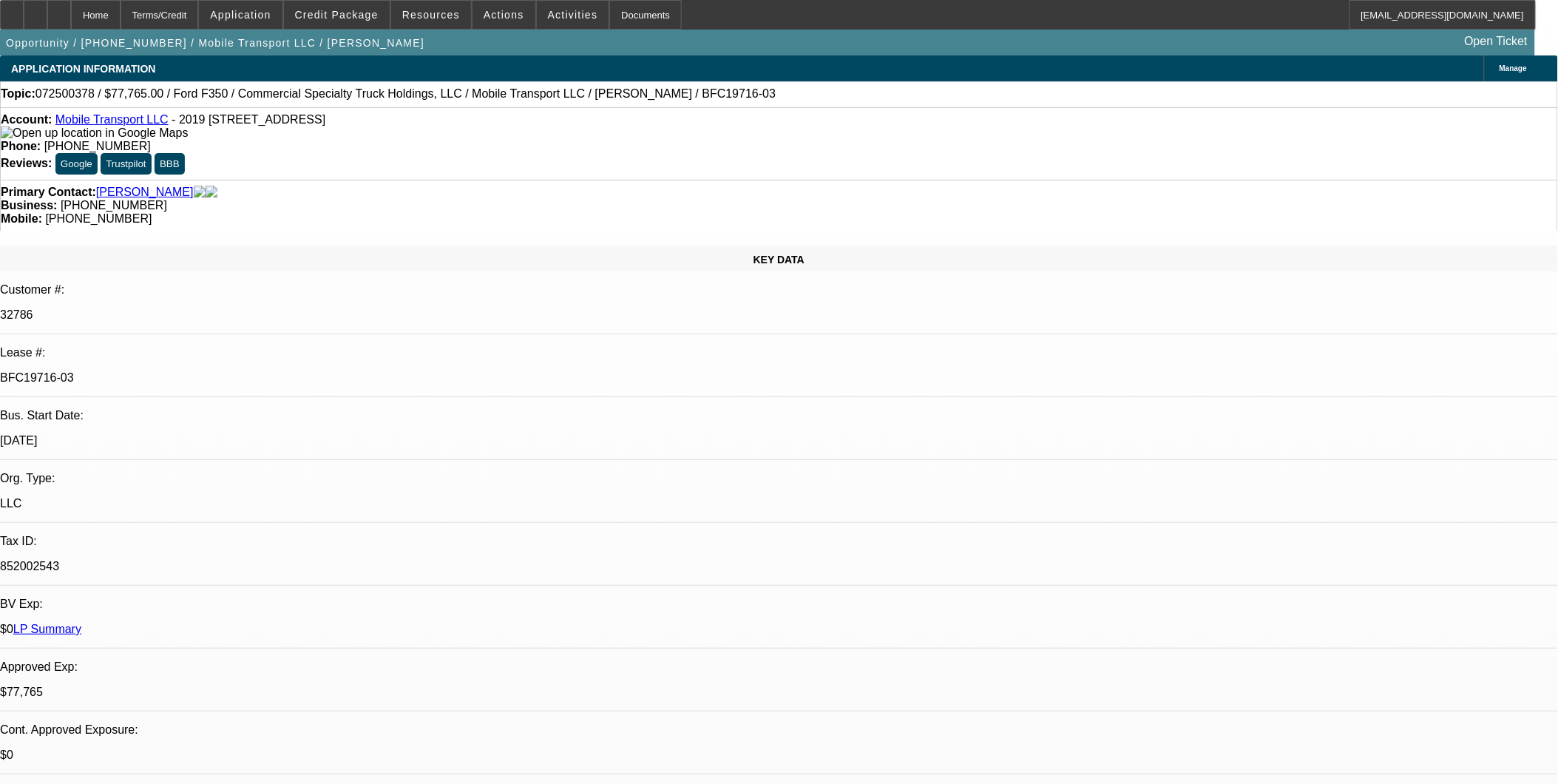
select select "0"
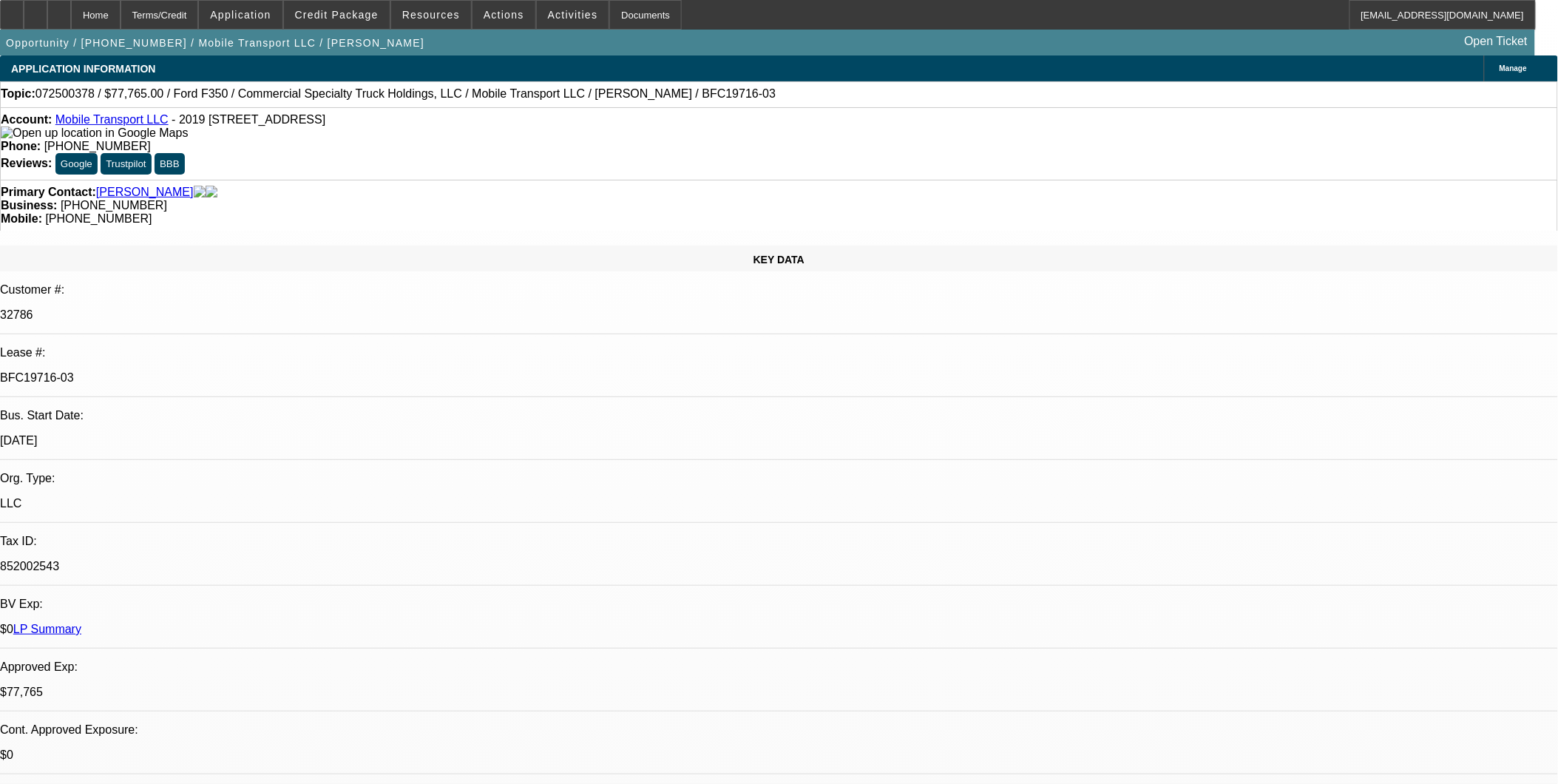
select select "0"
select select "1"
select select "2"
select select "6"
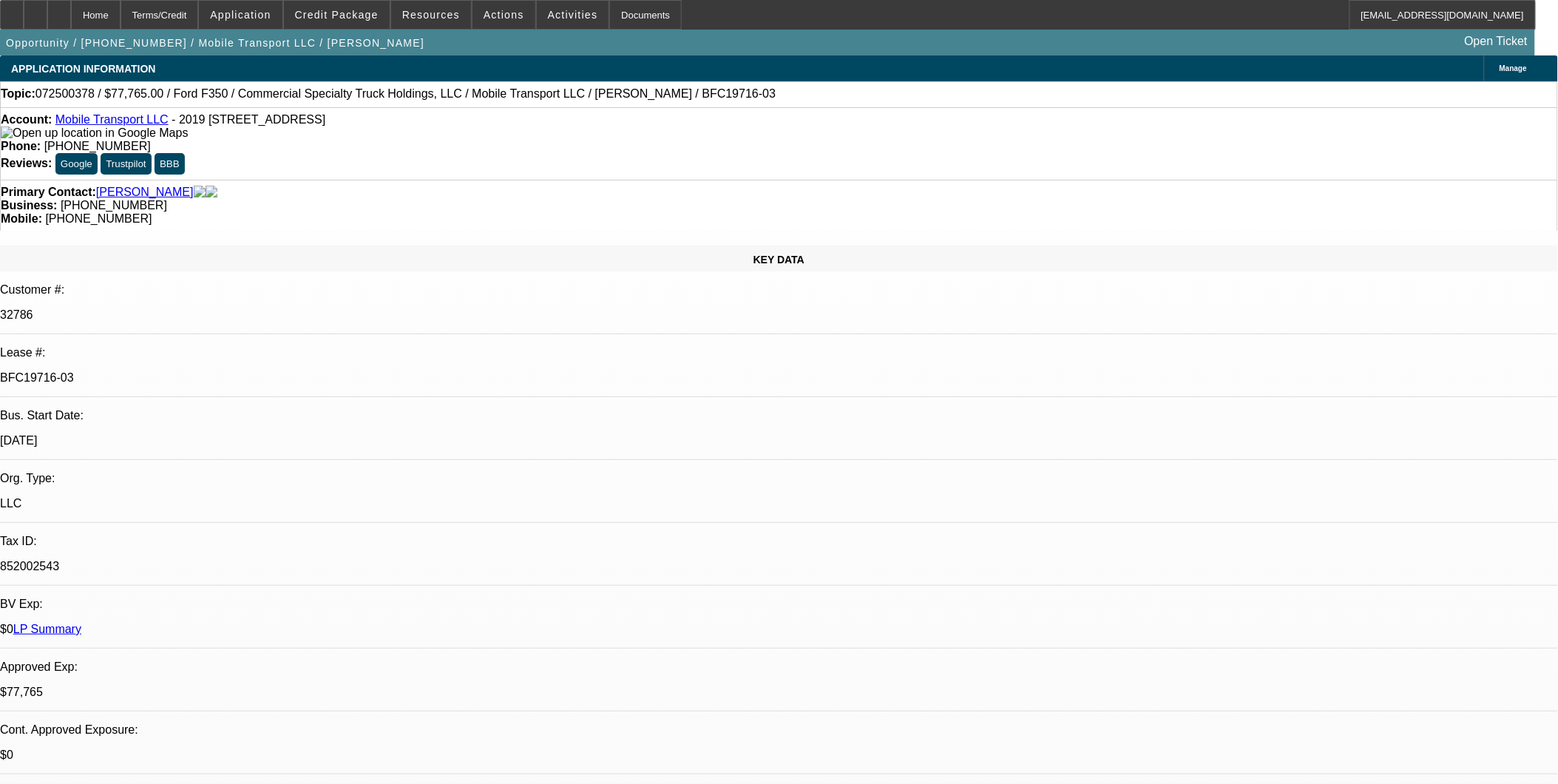
select select "1"
select select "2"
select select "6"
select select "1"
select select "2"
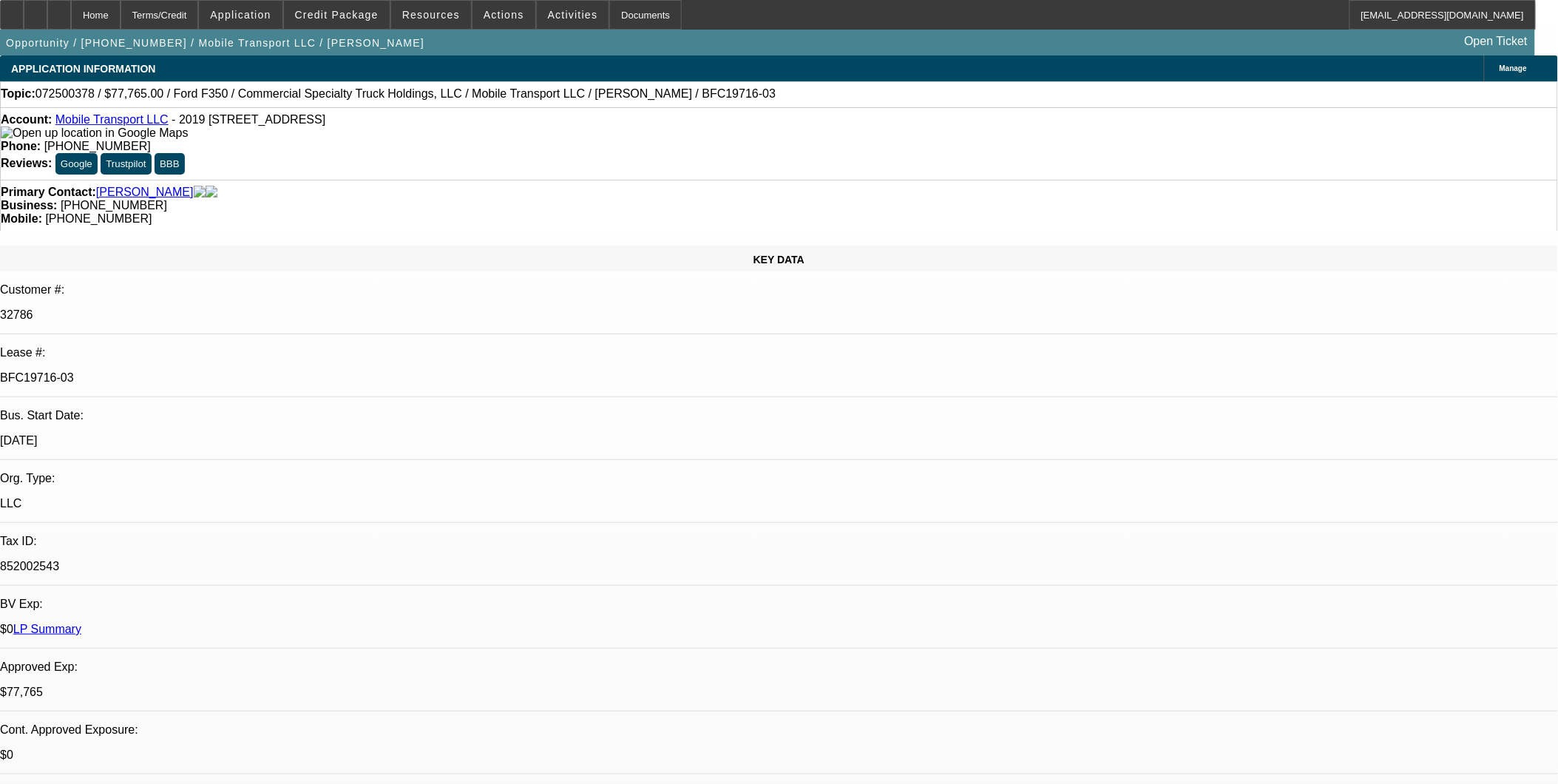
select select "6"
select select "1"
select select "2"
select select "6"
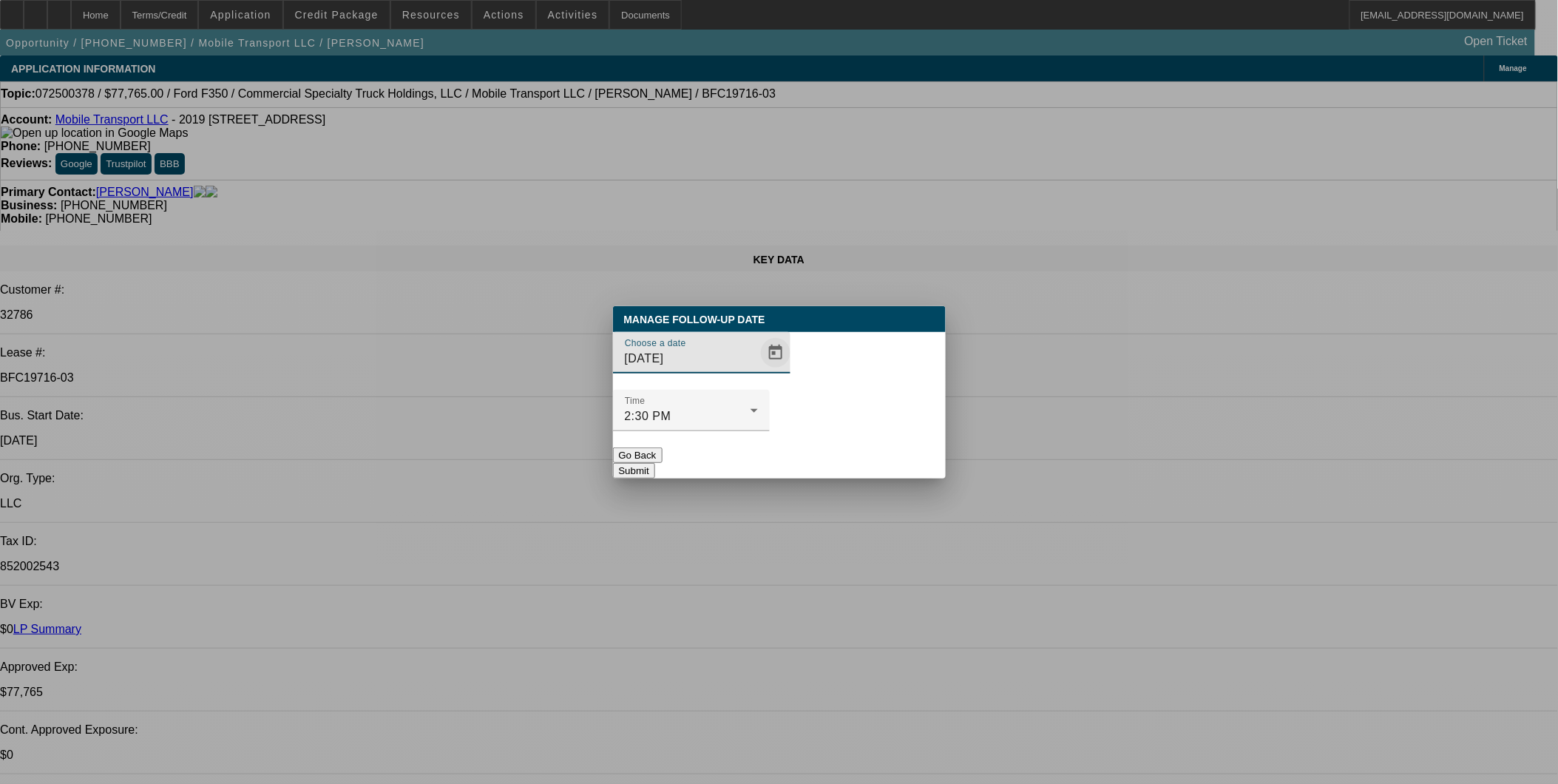
click at [758, 370] on span "Open calendar" at bounding box center [775, 353] width 36 height 36
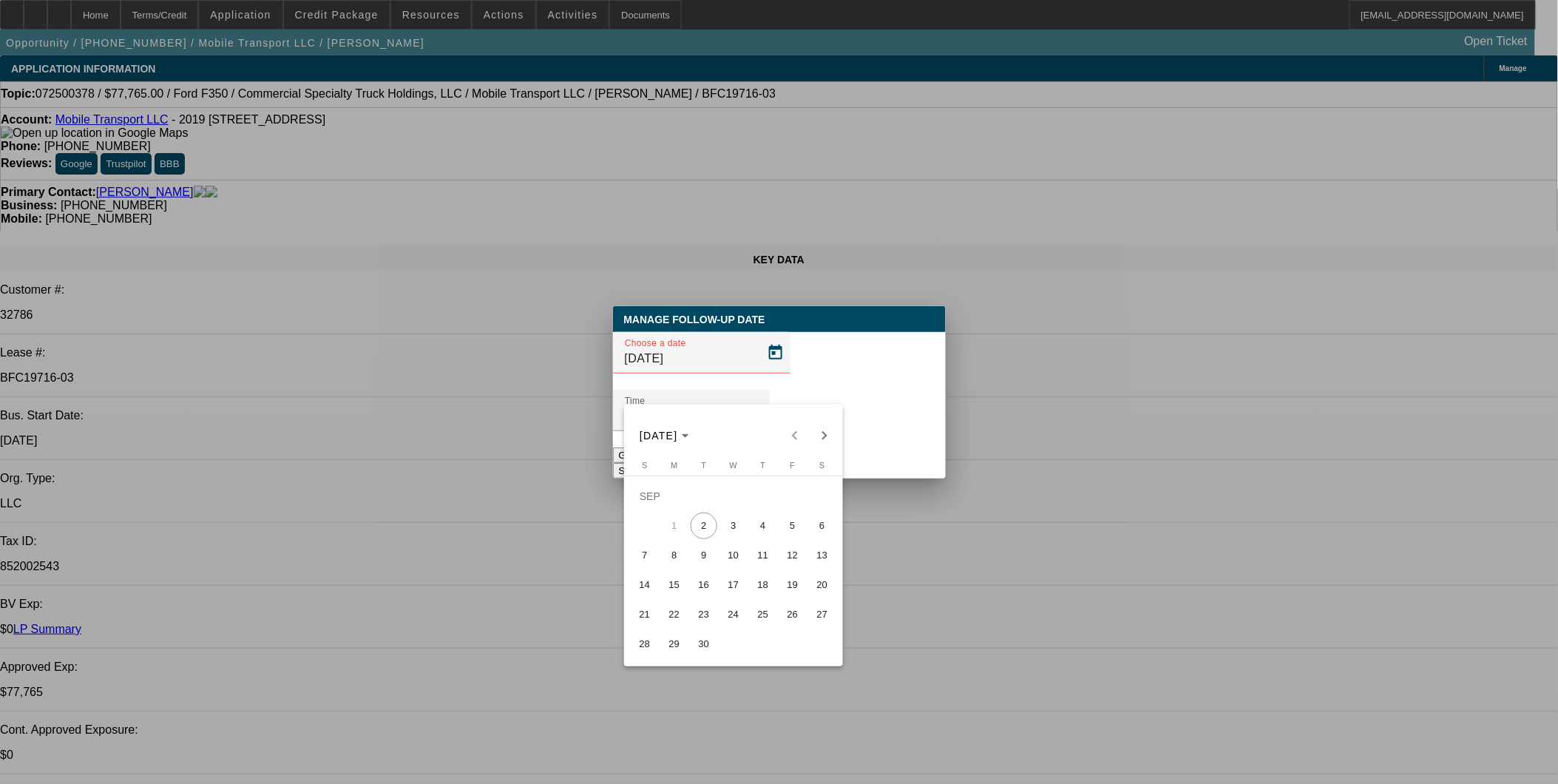
click at [738, 525] on span "3" at bounding box center [733, 526] width 26 height 26
type input "[DATE]"
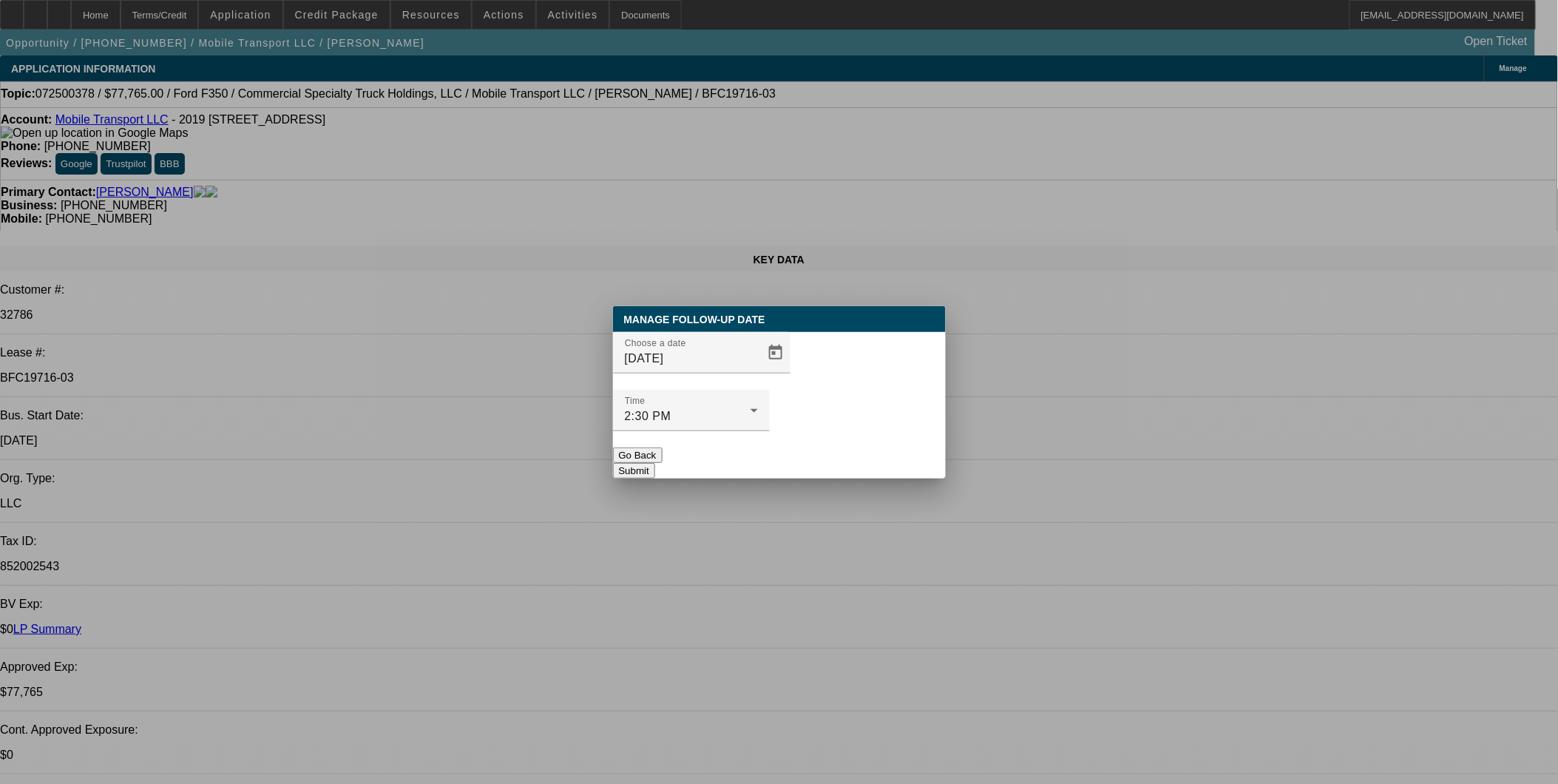
click at [655, 463] on button "Submit" at bounding box center [634, 471] width 42 height 16
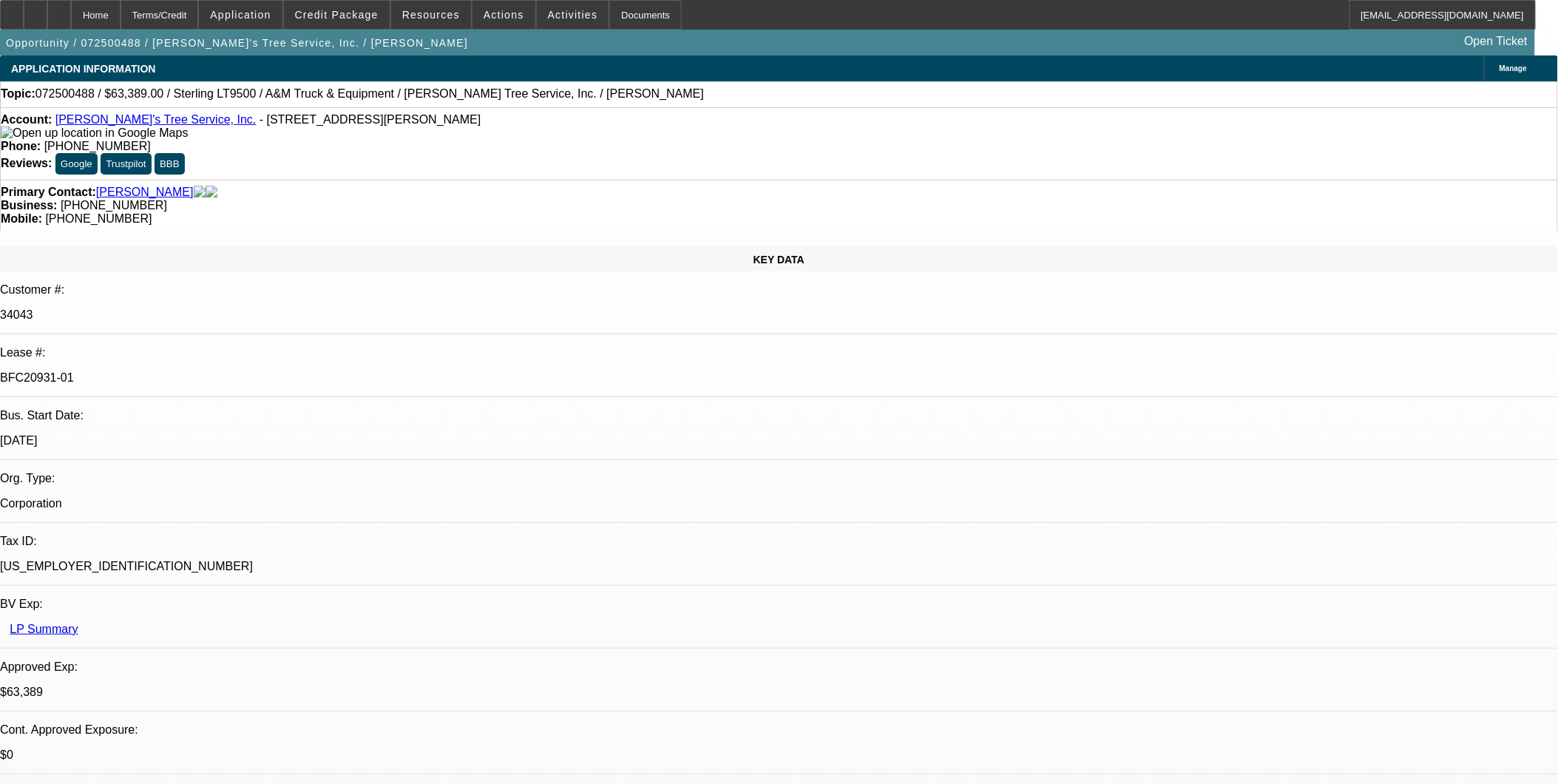
select select "0"
select select "2"
select select "0.1"
select select "0"
select select "2"
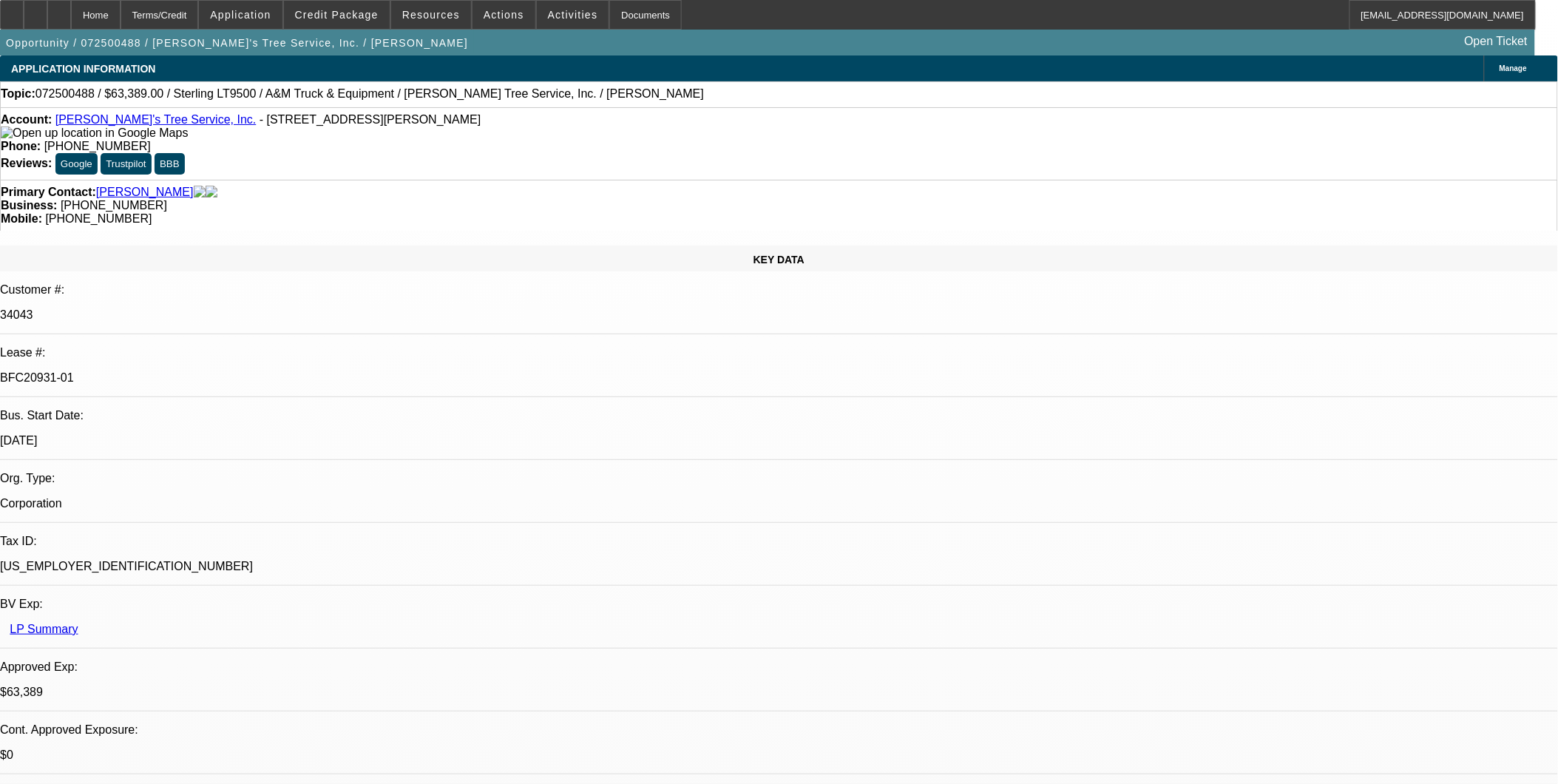
select select "0.1"
select select "0"
select select "2"
select select "0.1"
select select "0"
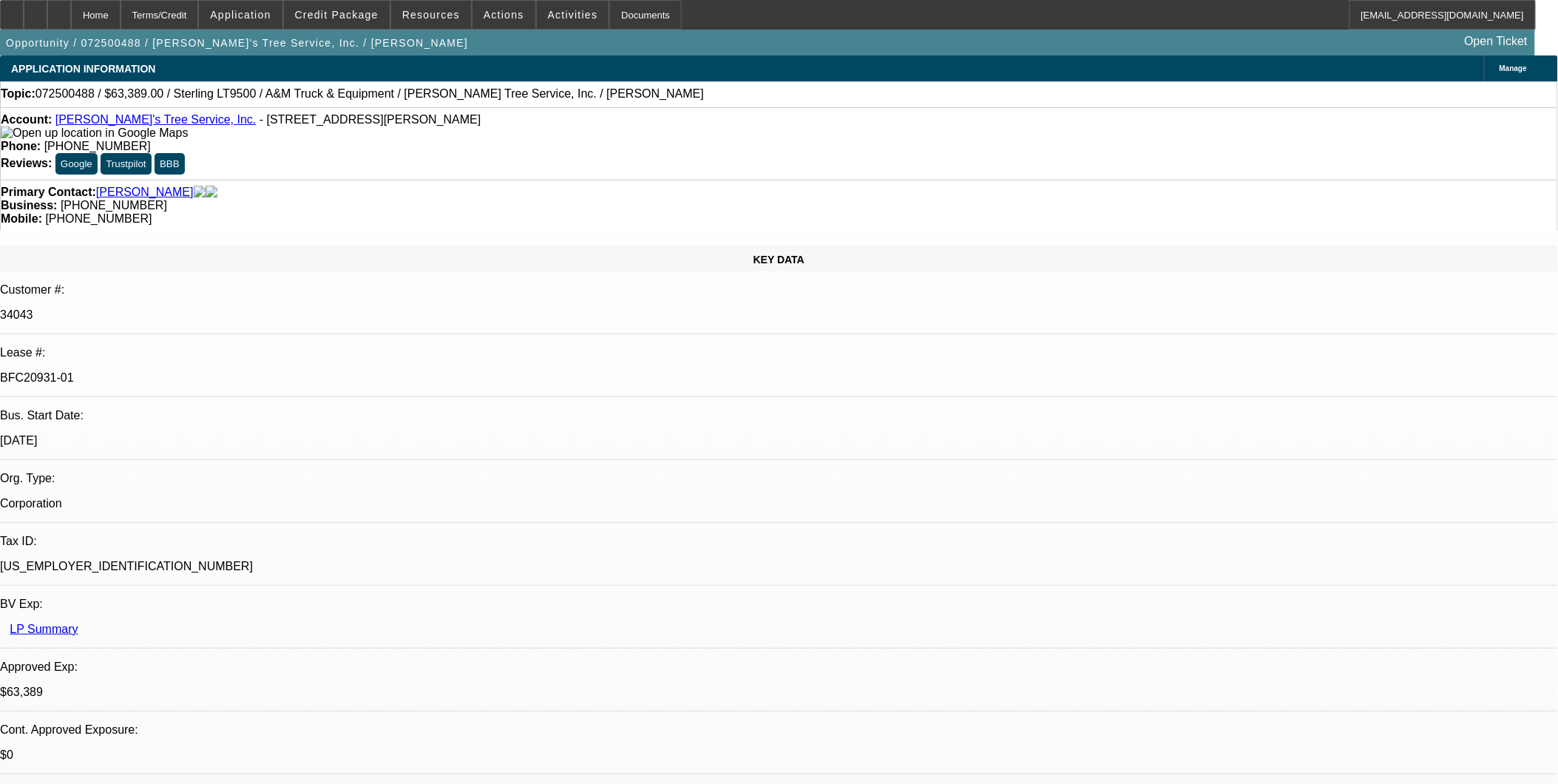
select select "2"
select select "0.1"
select select "1"
select select "2"
select select "4"
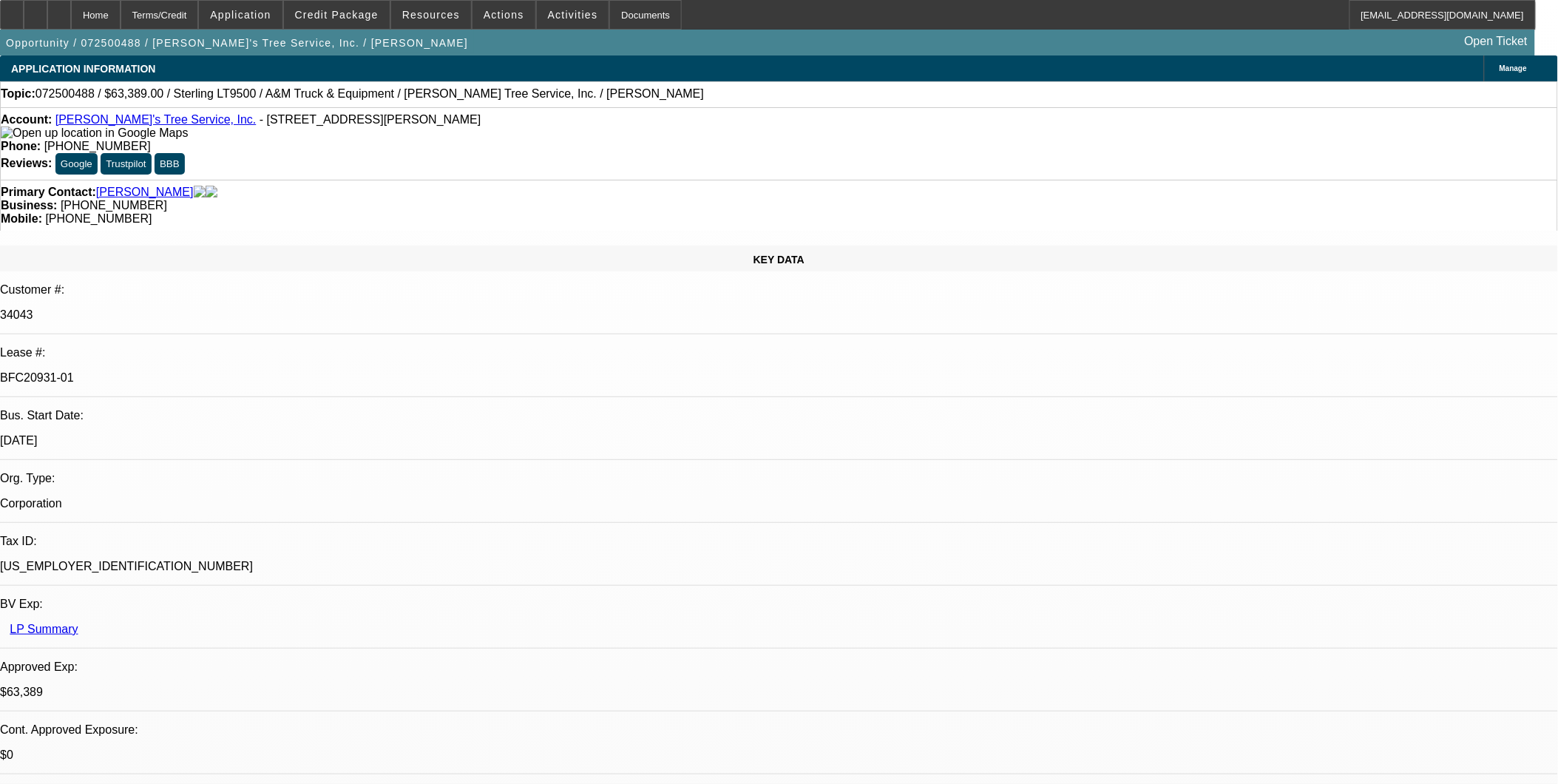
select select "1"
select select "2"
select select "4"
select select "1"
select select "2"
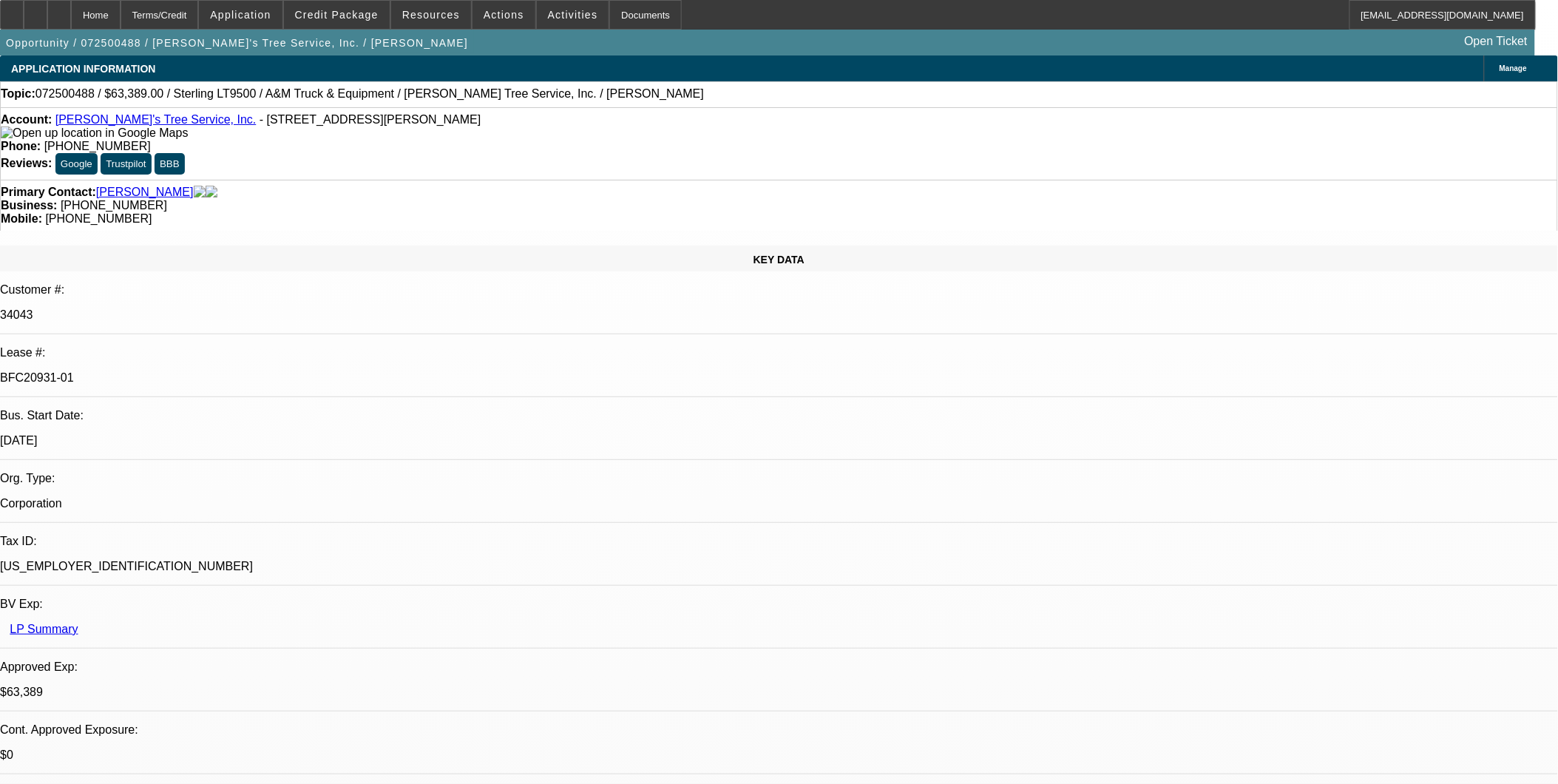
select select "4"
select select "1"
select select "2"
select select "4"
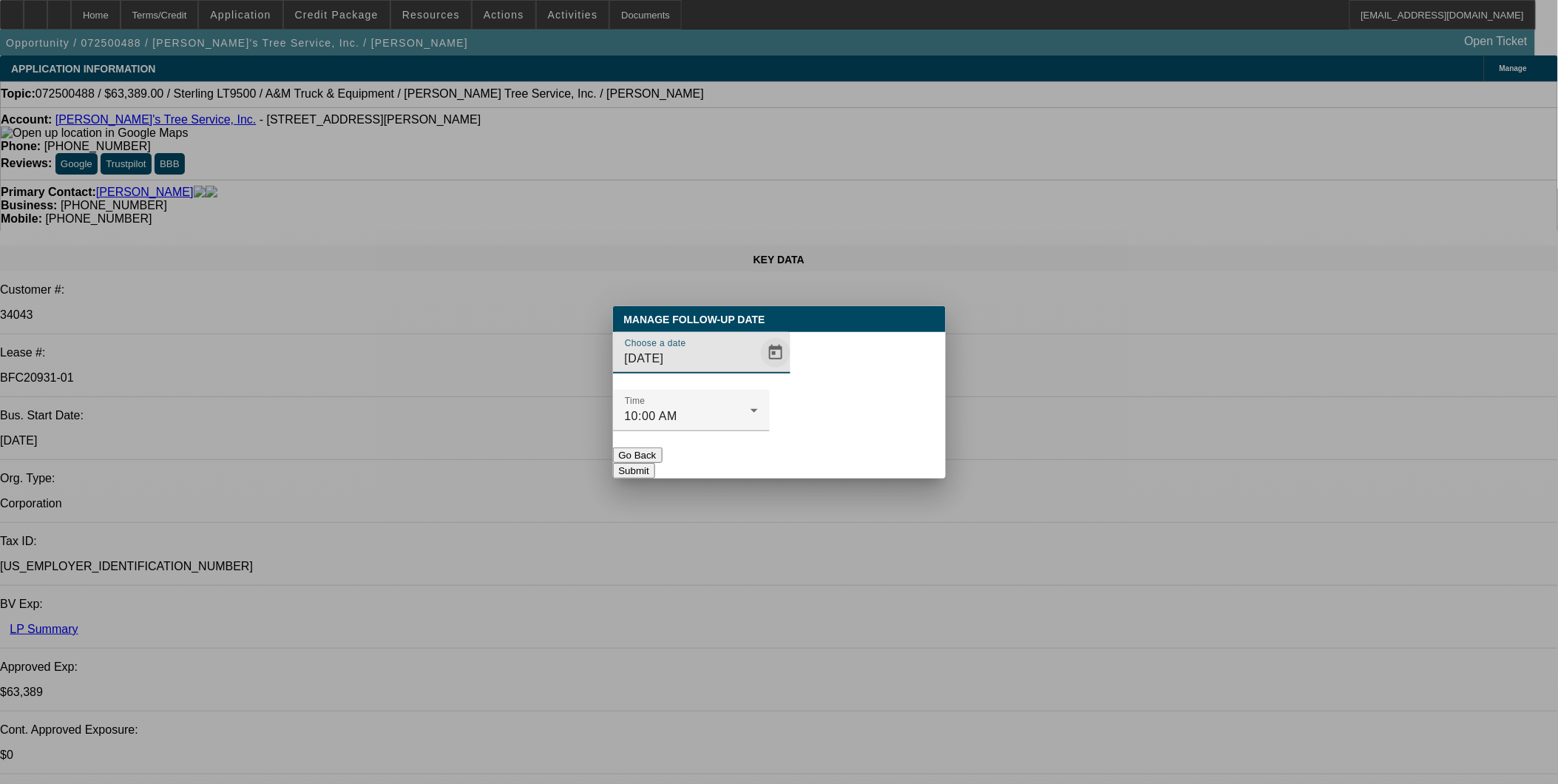
click at [758, 370] on span "Open calendar" at bounding box center [775, 353] width 36 height 36
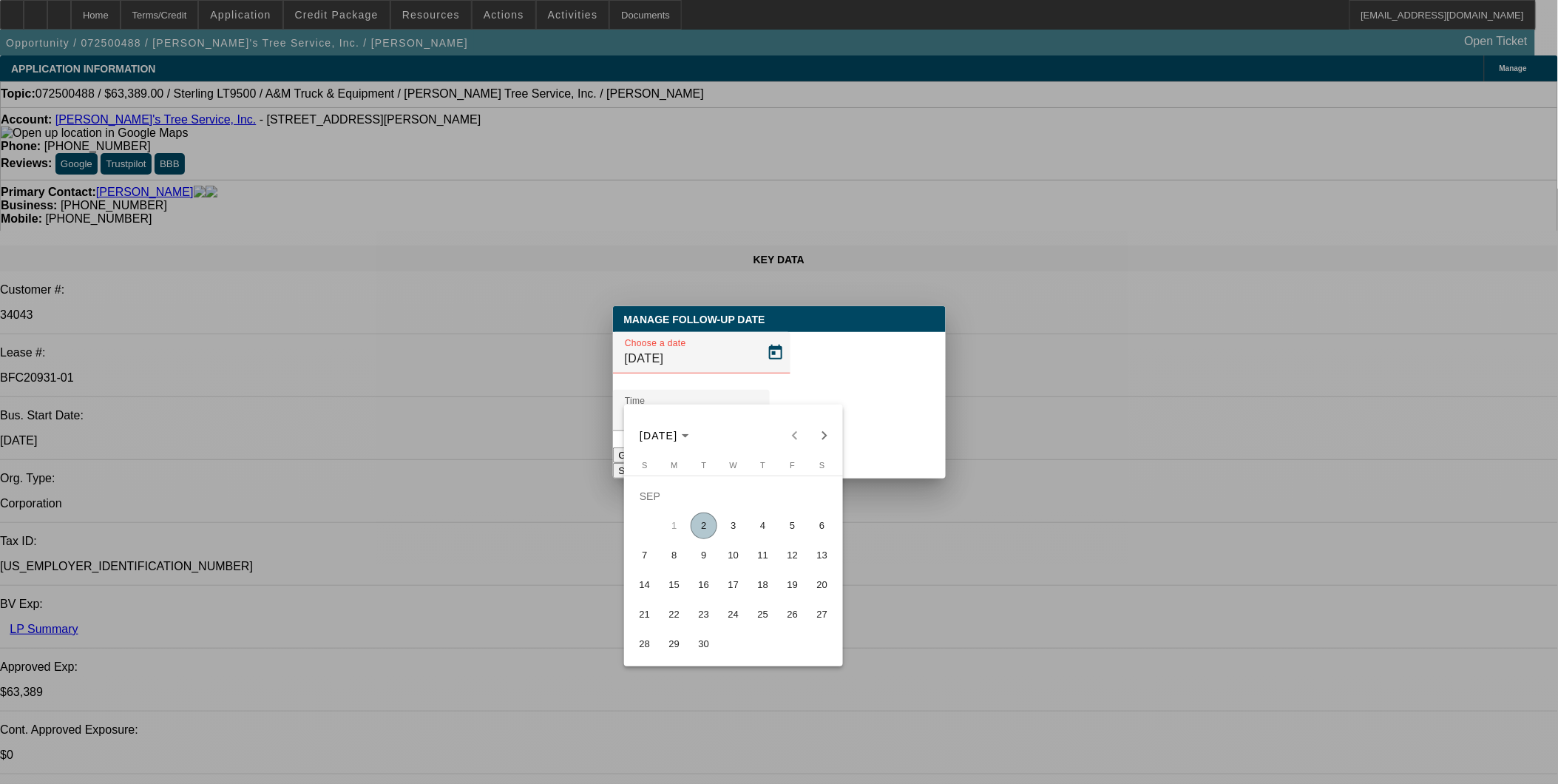
click at [730, 530] on span "3" at bounding box center [733, 526] width 26 height 26
type input "[DATE]"
click at [655, 463] on button "Submit" at bounding box center [634, 471] width 42 height 16
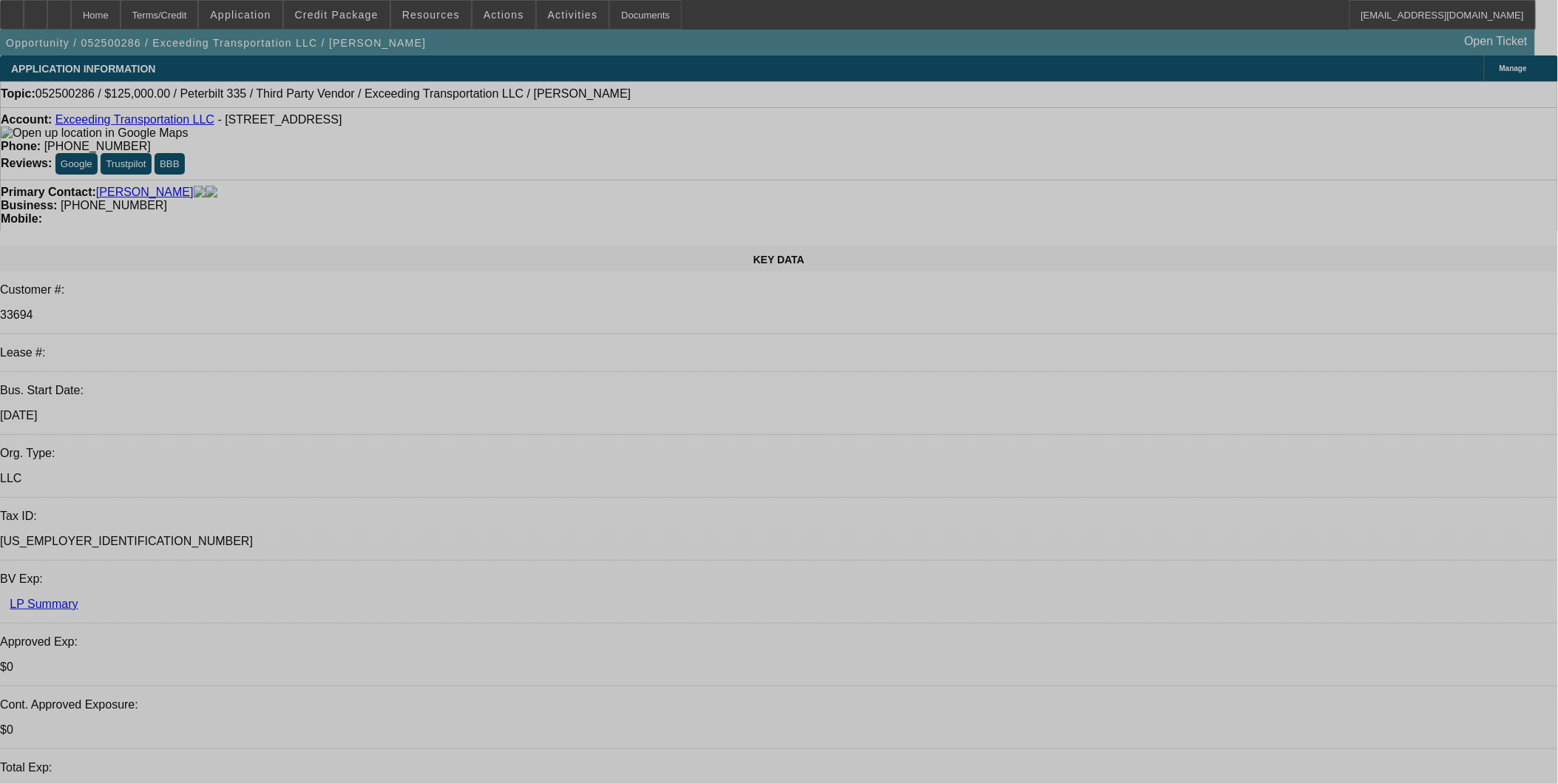
select select "0"
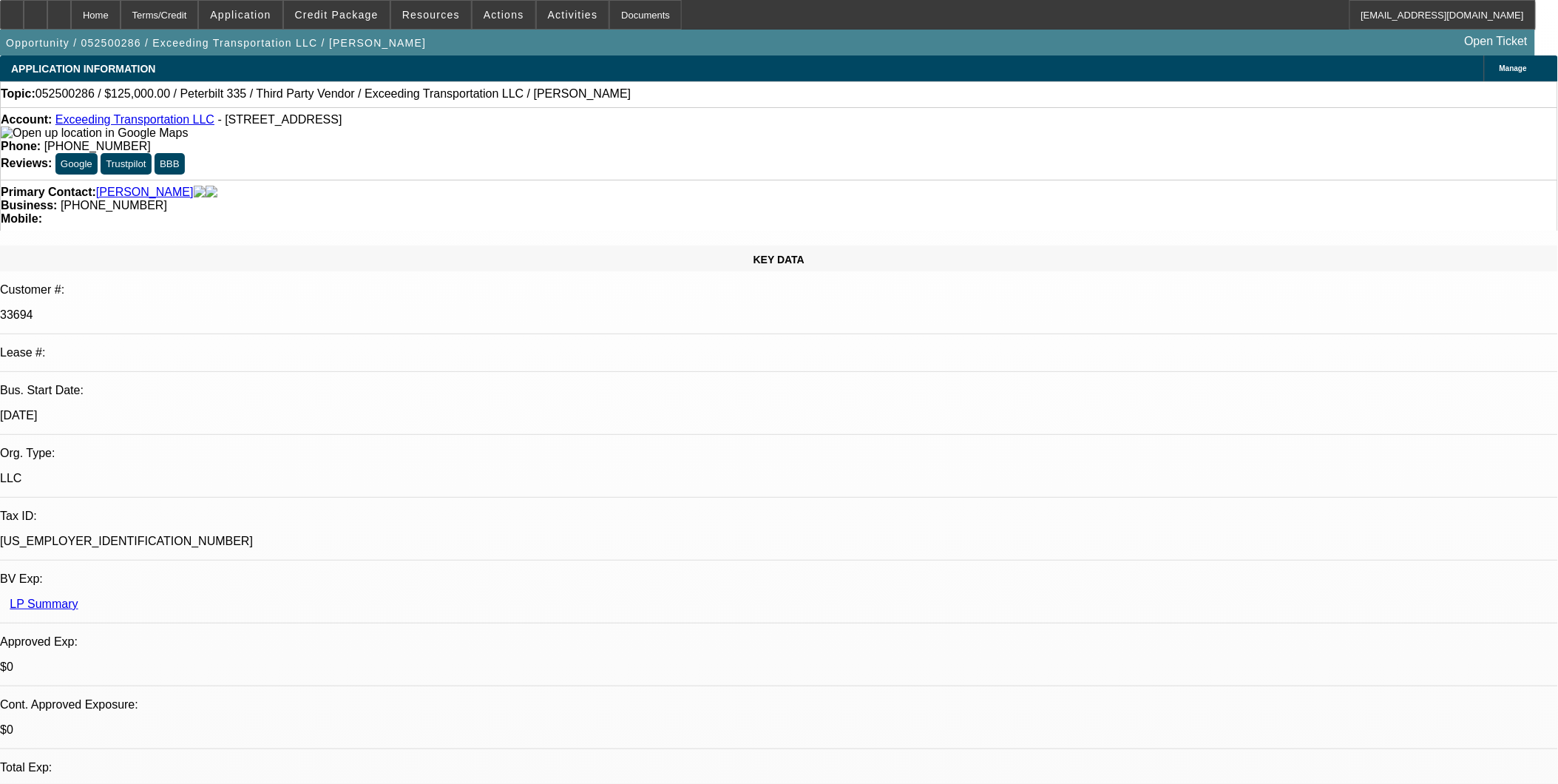
select select "0"
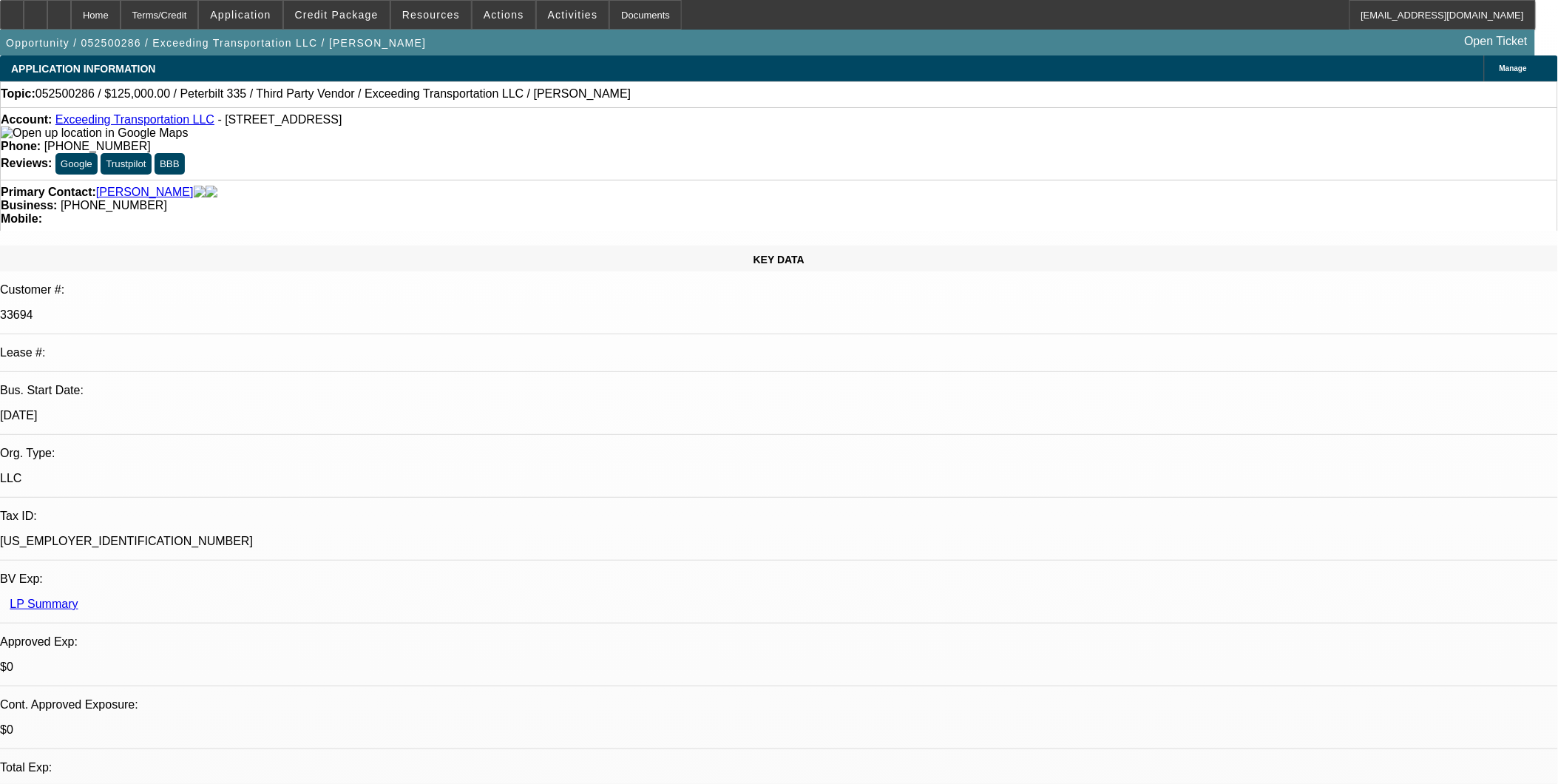
select select "1"
select select "6"
select select "1"
select select "15"
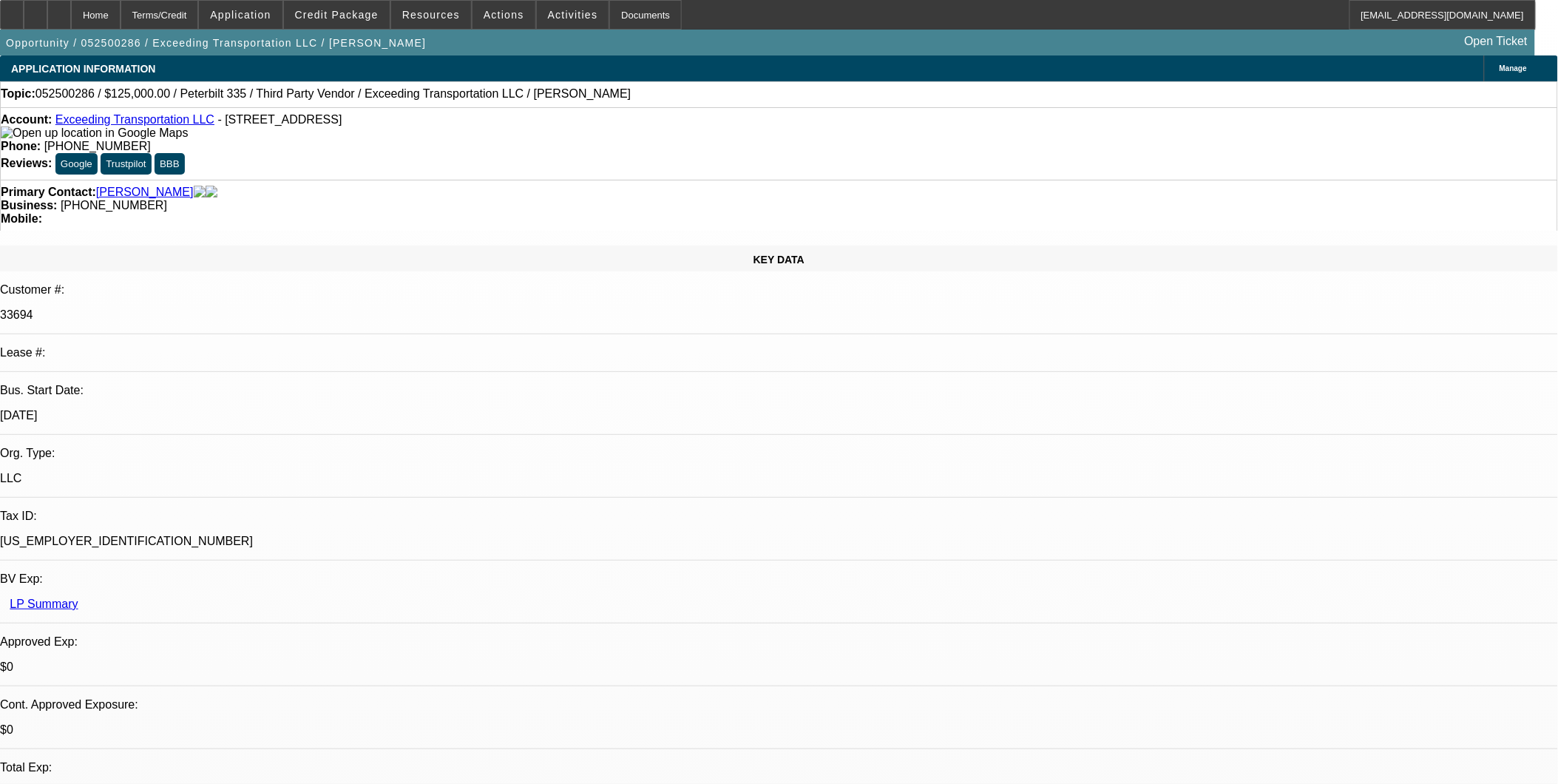
select select "6"
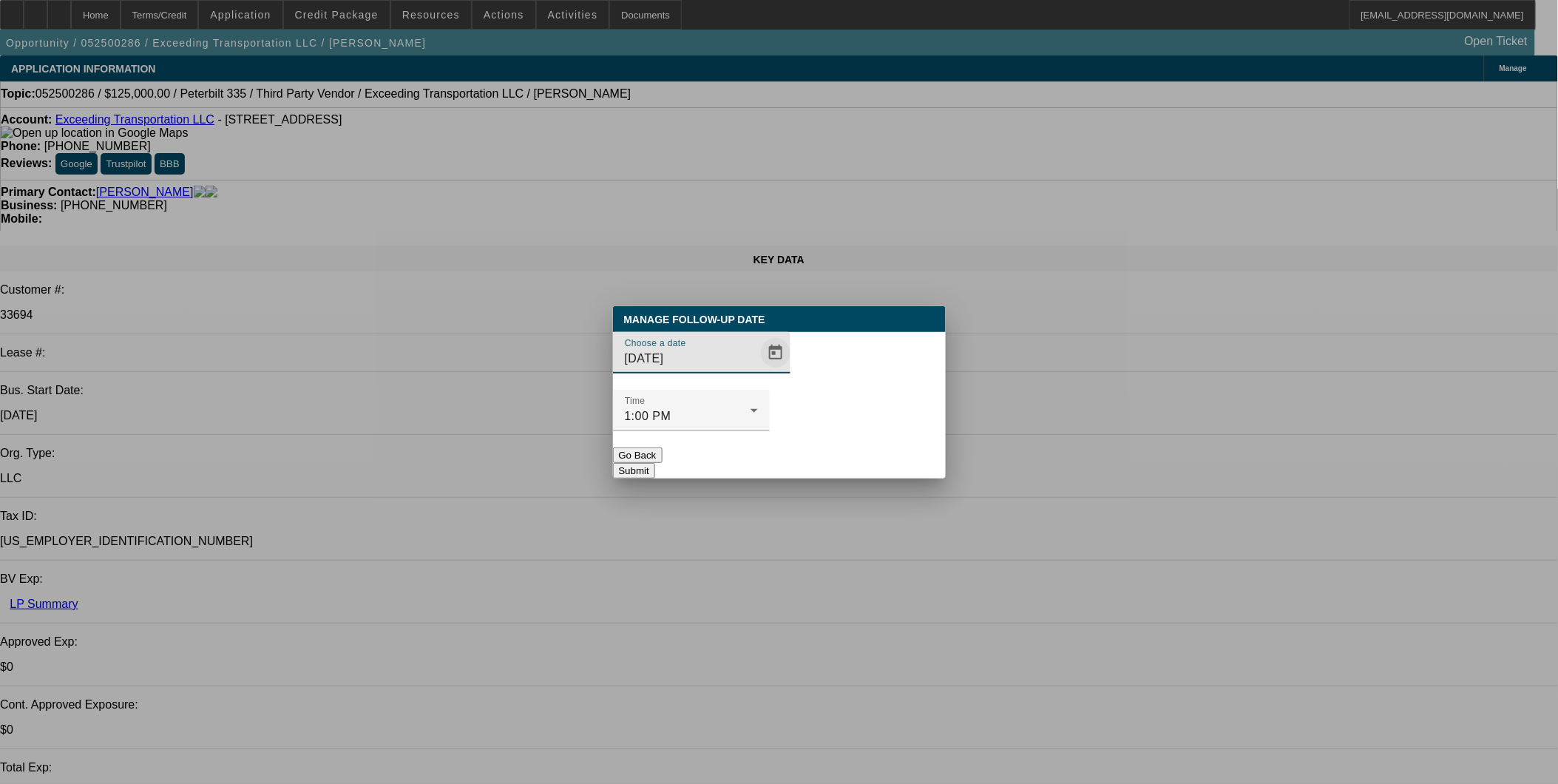
click at [758, 370] on span "Open calendar" at bounding box center [775, 353] width 36 height 36
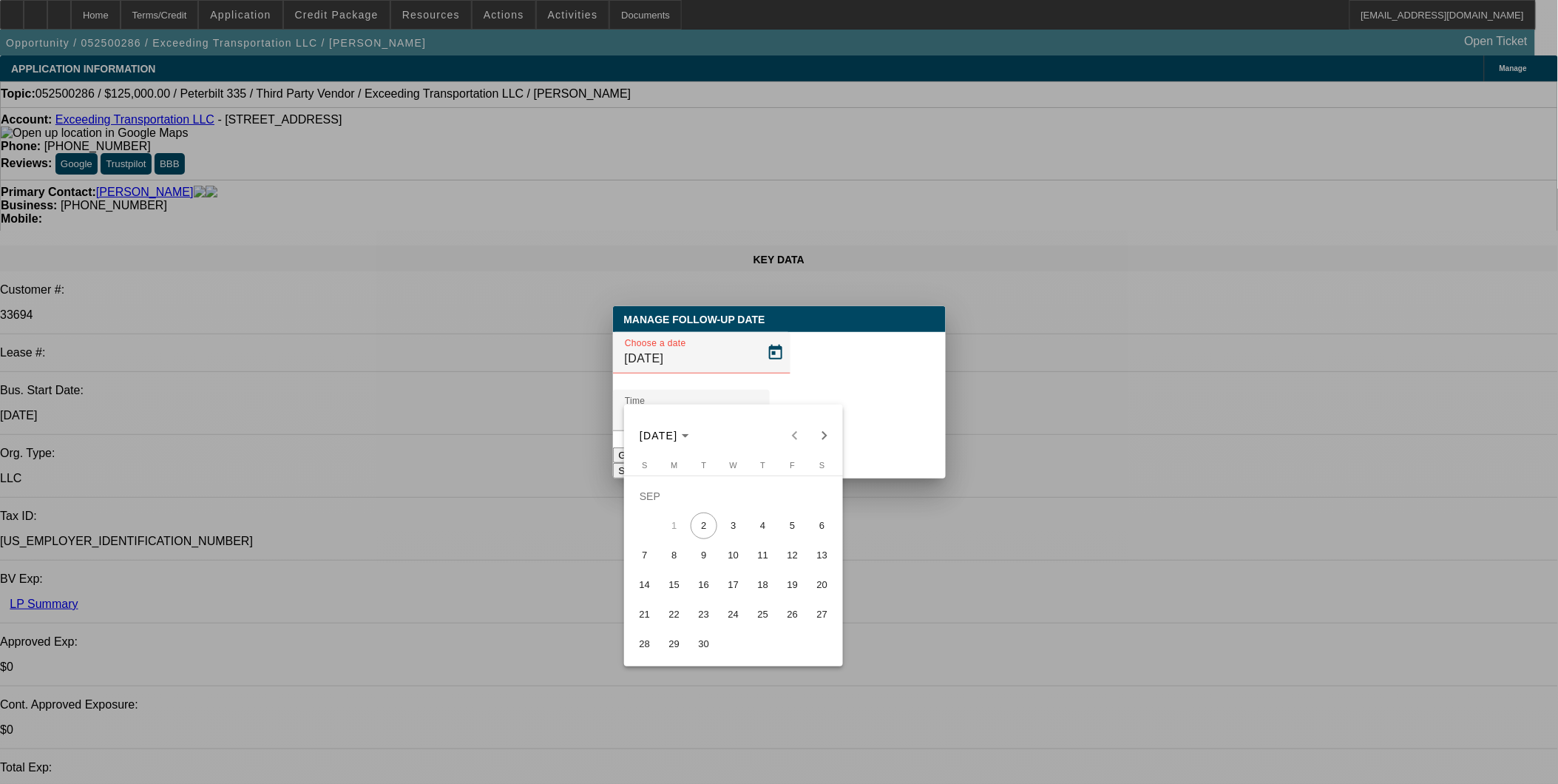
click at [725, 533] on span "3" at bounding box center [733, 526] width 26 height 26
type input "[DATE]"
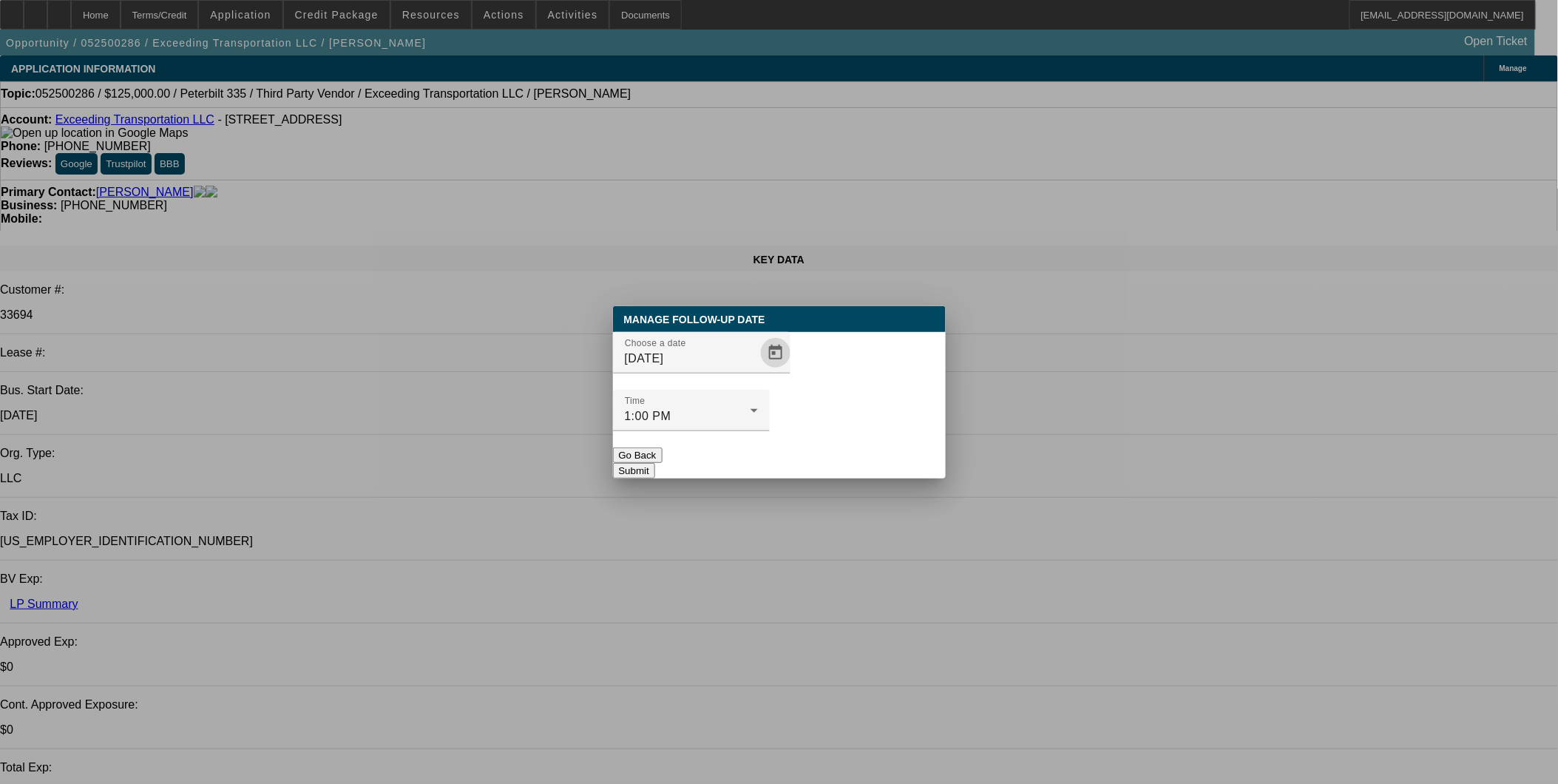
click at [655, 463] on button "Submit" at bounding box center [634, 471] width 42 height 16
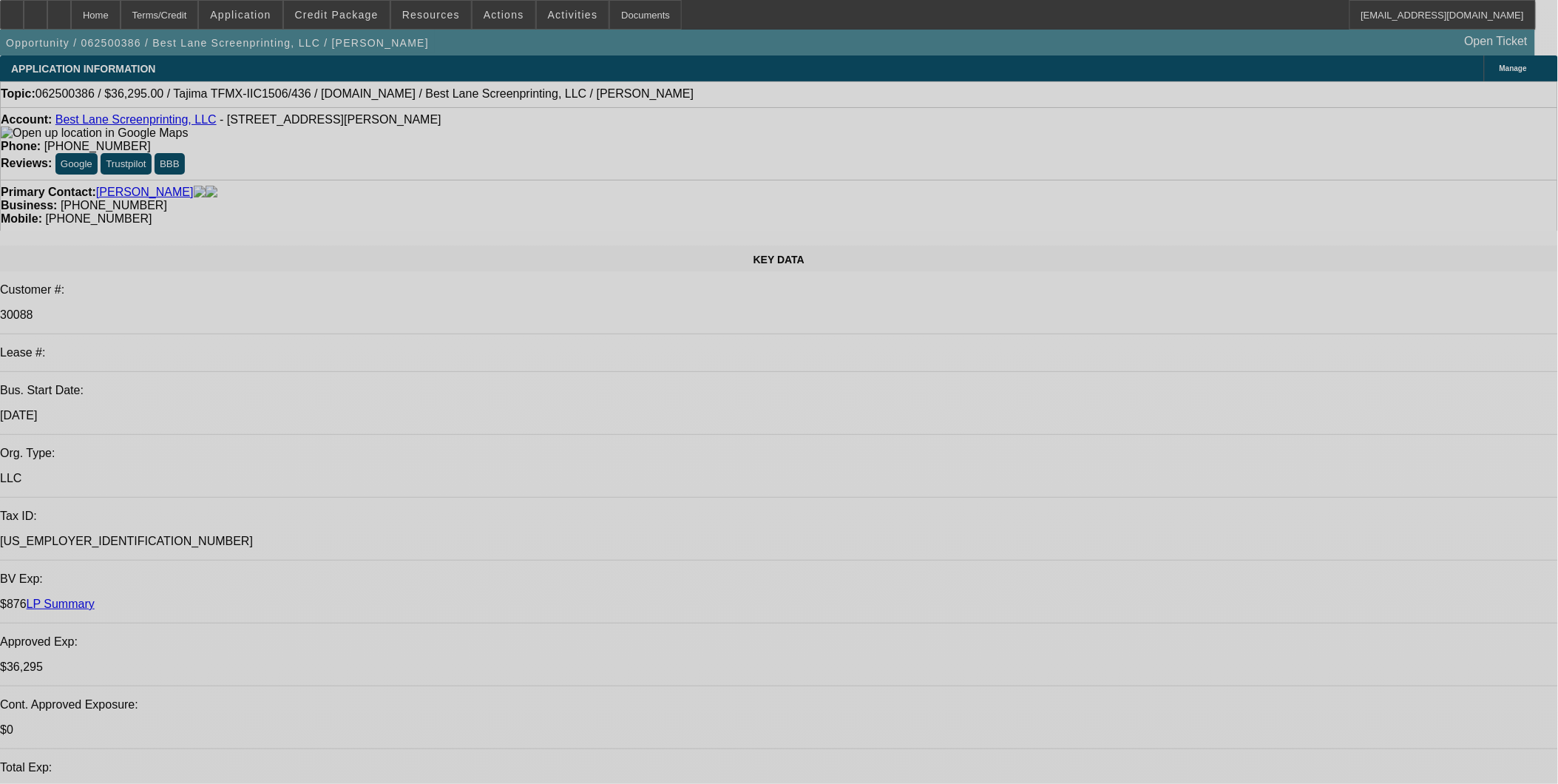
select select "0"
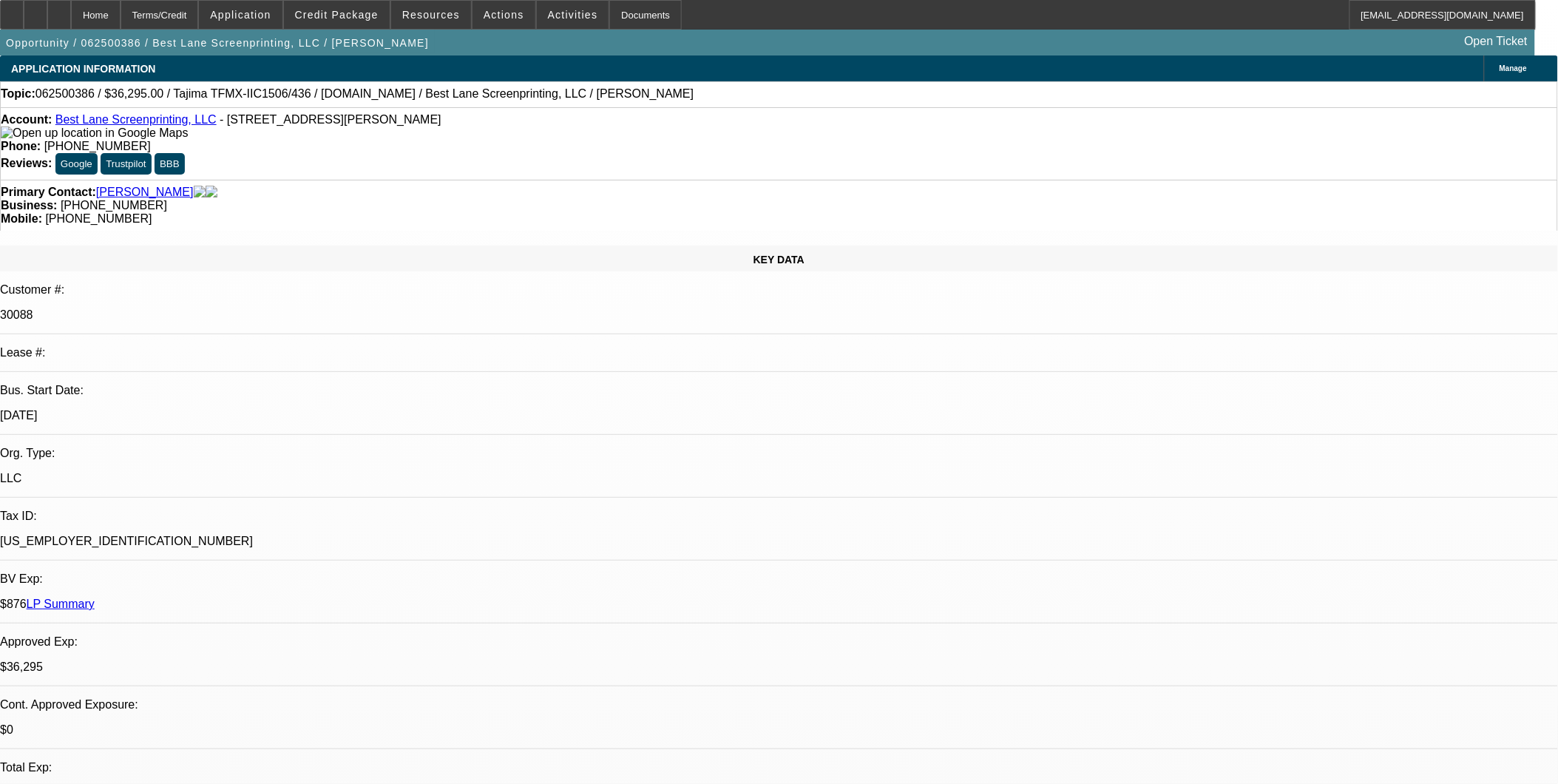
select select "2"
select select "0"
select select "2"
select select "0"
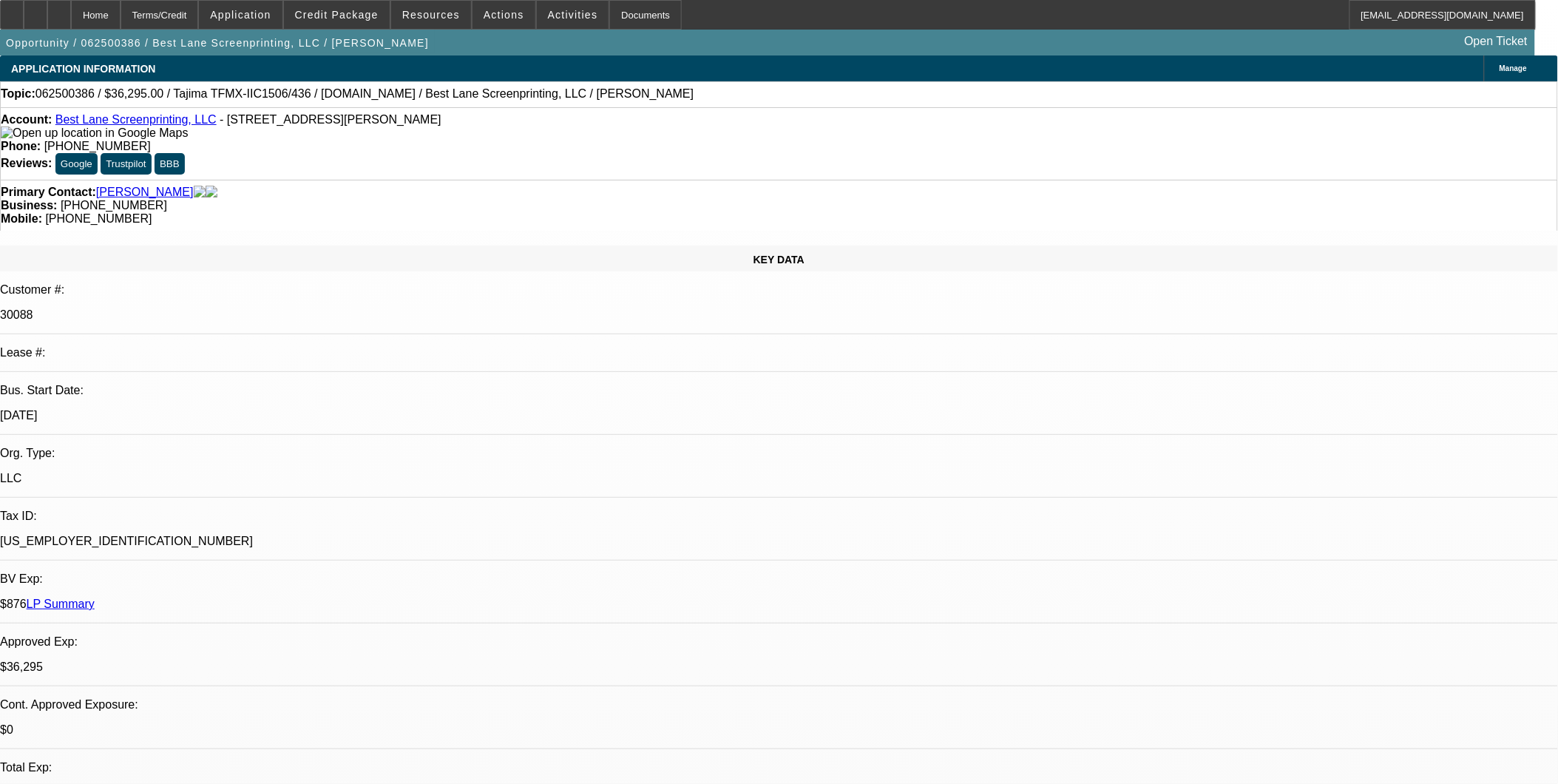
select select "0"
select select "2"
select select "0"
select select "2"
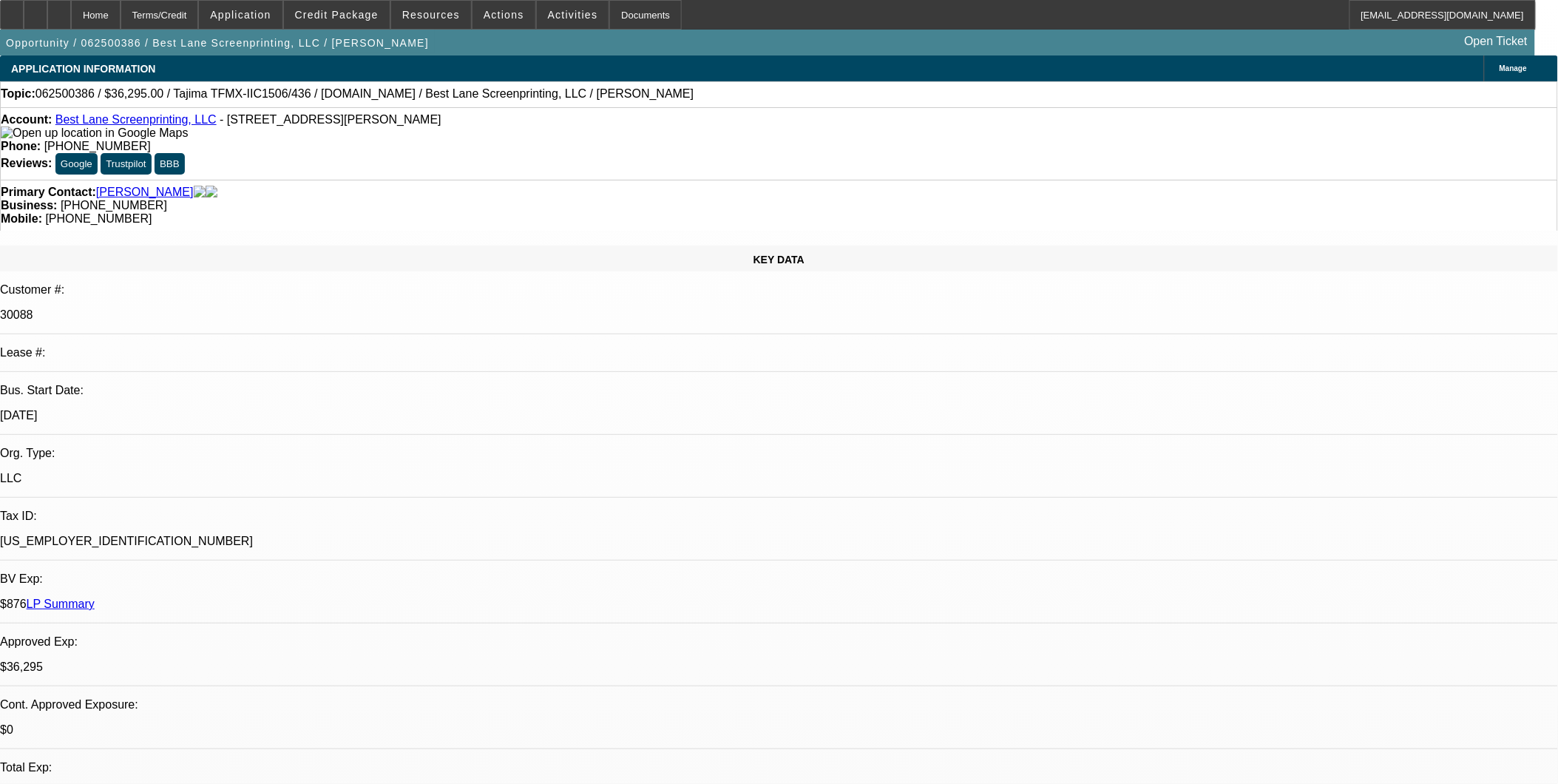
select select "0"
select select "1"
select select "2"
select select "6"
select select "1"
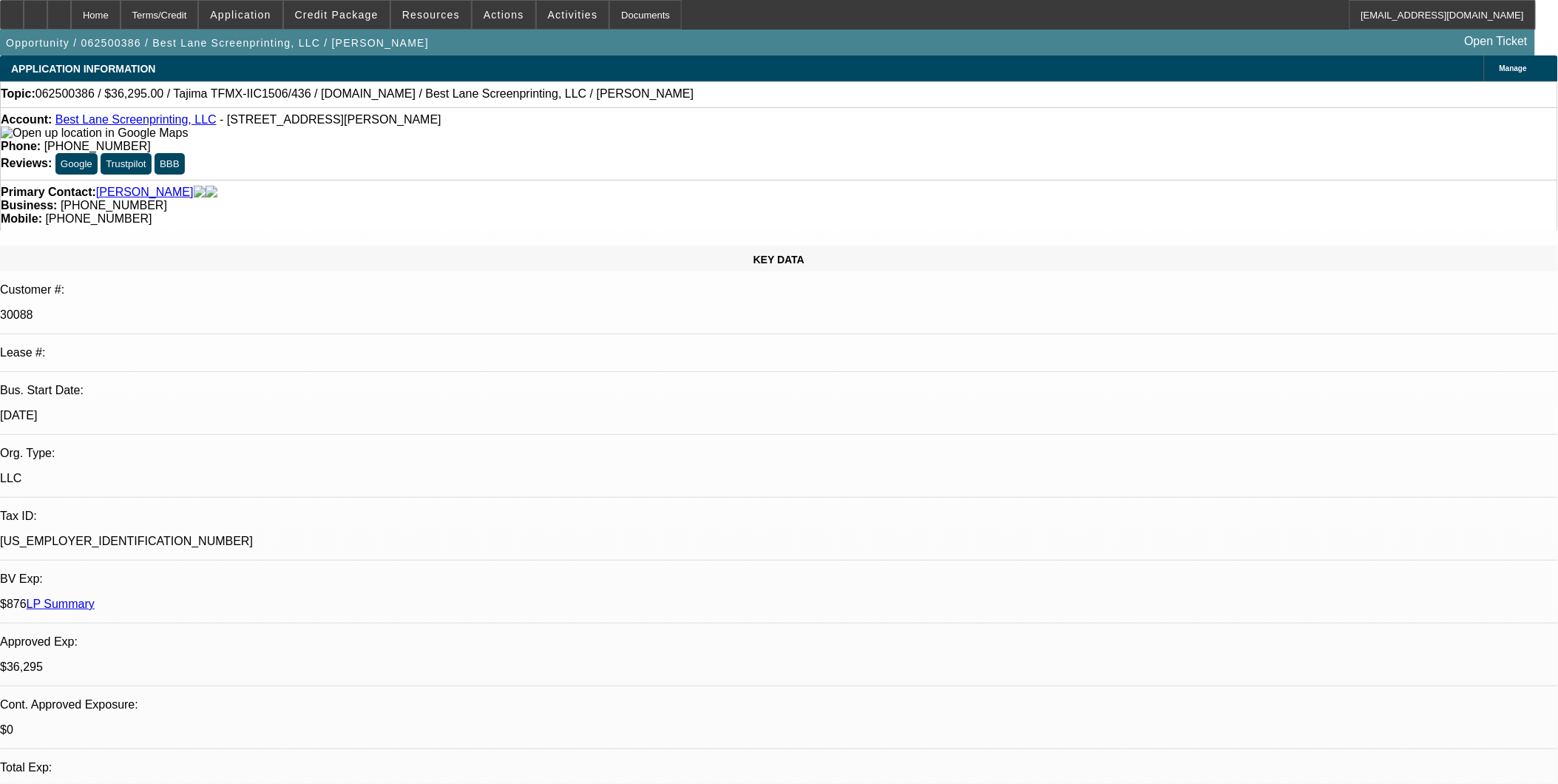
select select "2"
select select "6"
select select "1"
select select "2"
select select "6"
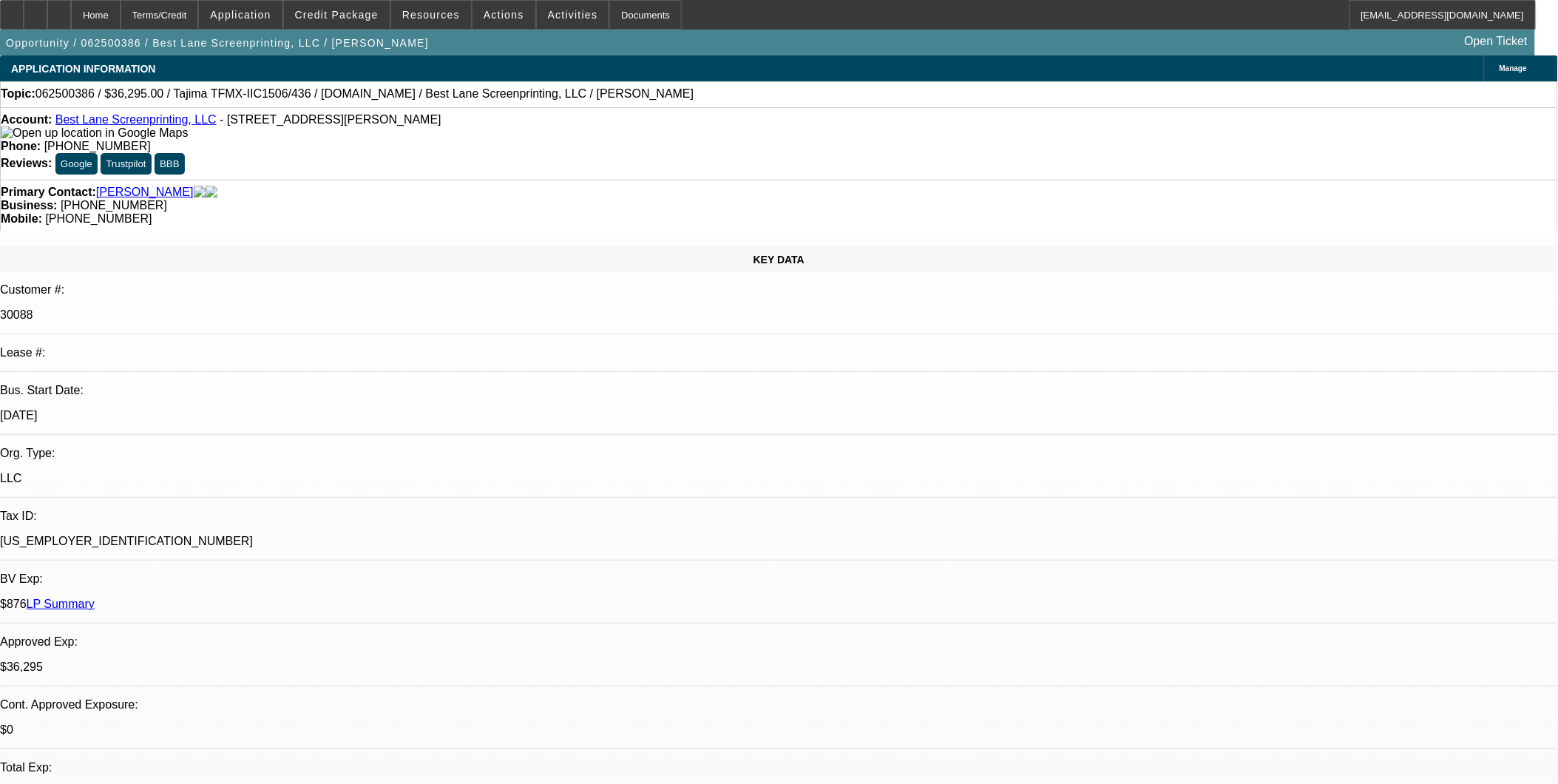
select select "1"
select select "2"
select select "6"
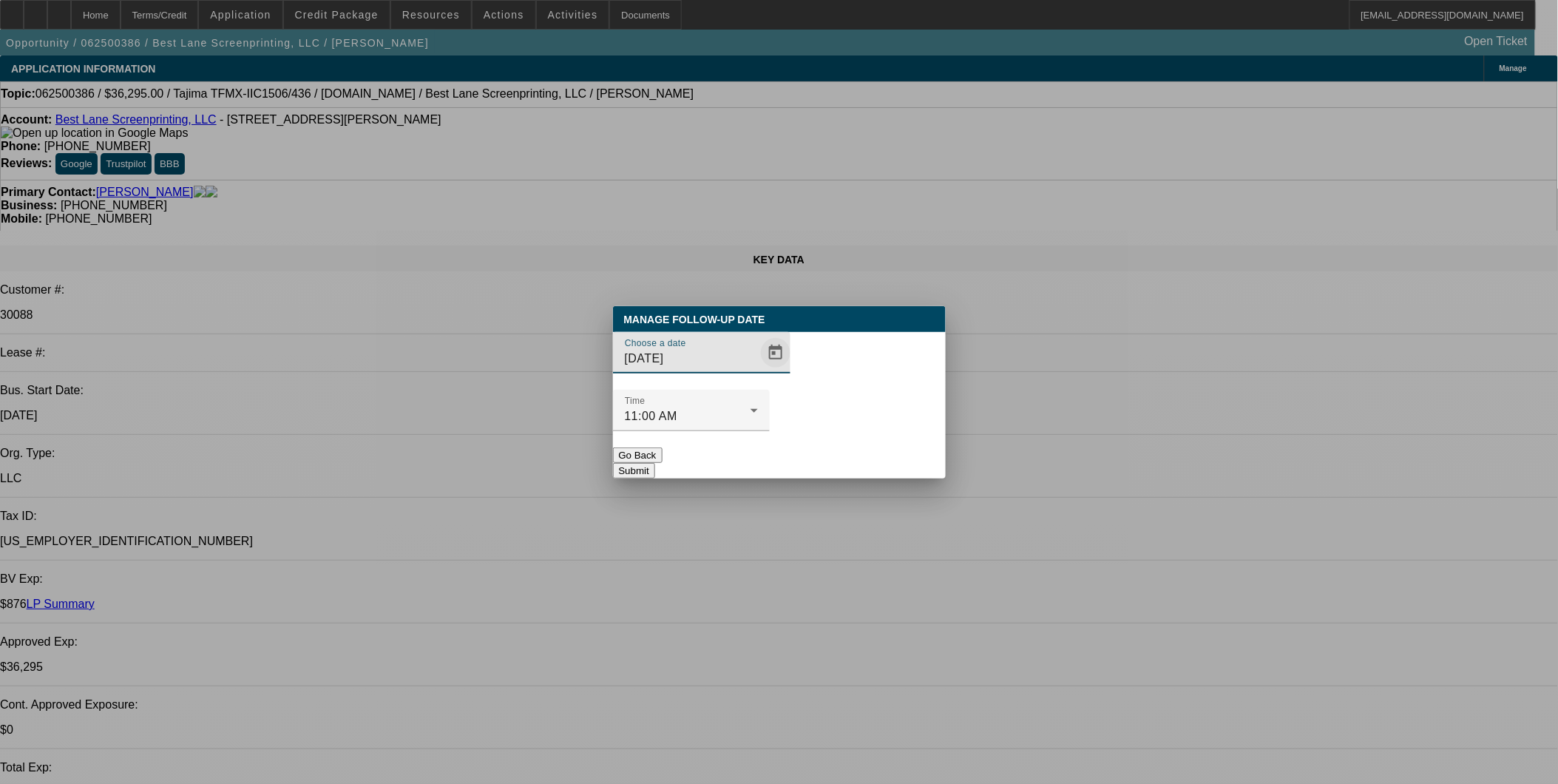
click at [758, 370] on span "Open calendar" at bounding box center [775, 353] width 36 height 36
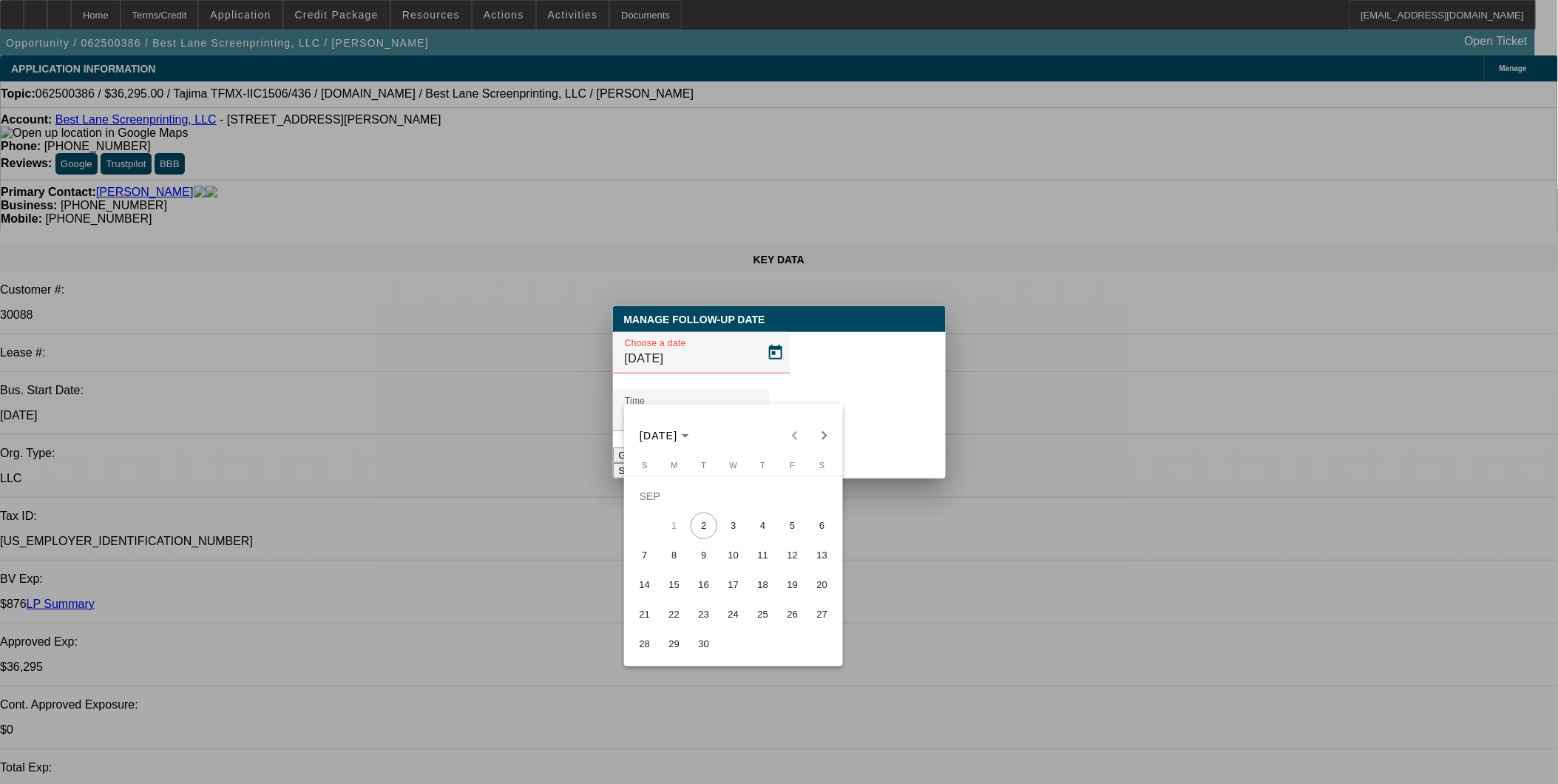
click at [736, 531] on span "3" at bounding box center [733, 526] width 26 height 26
type input "9/3/2025"
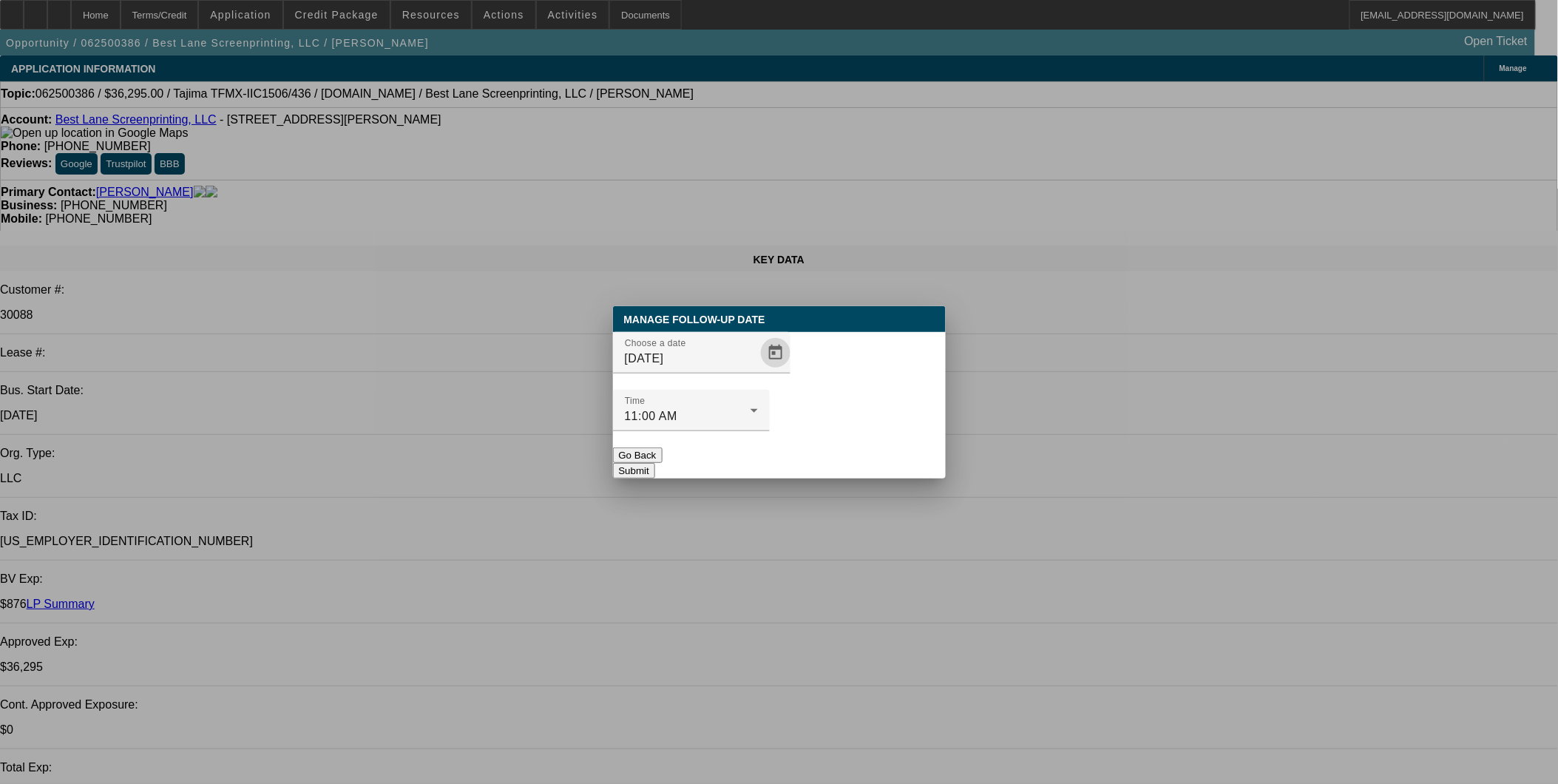
click at [655, 463] on button "Submit" at bounding box center [634, 471] width 42 height 16
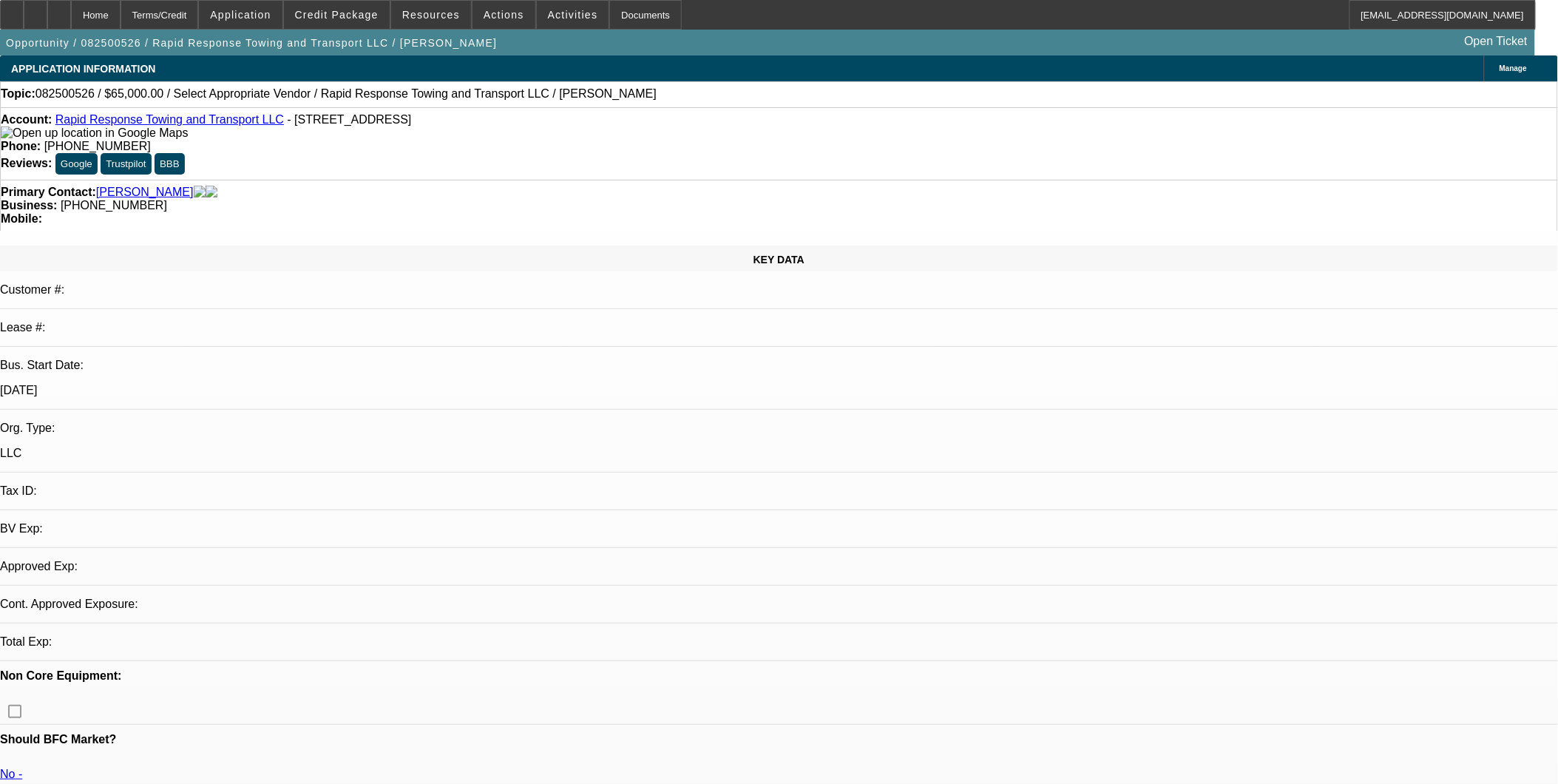
select select "0"
select select "2"
select select "0.1"
select select "1"
select select "2"
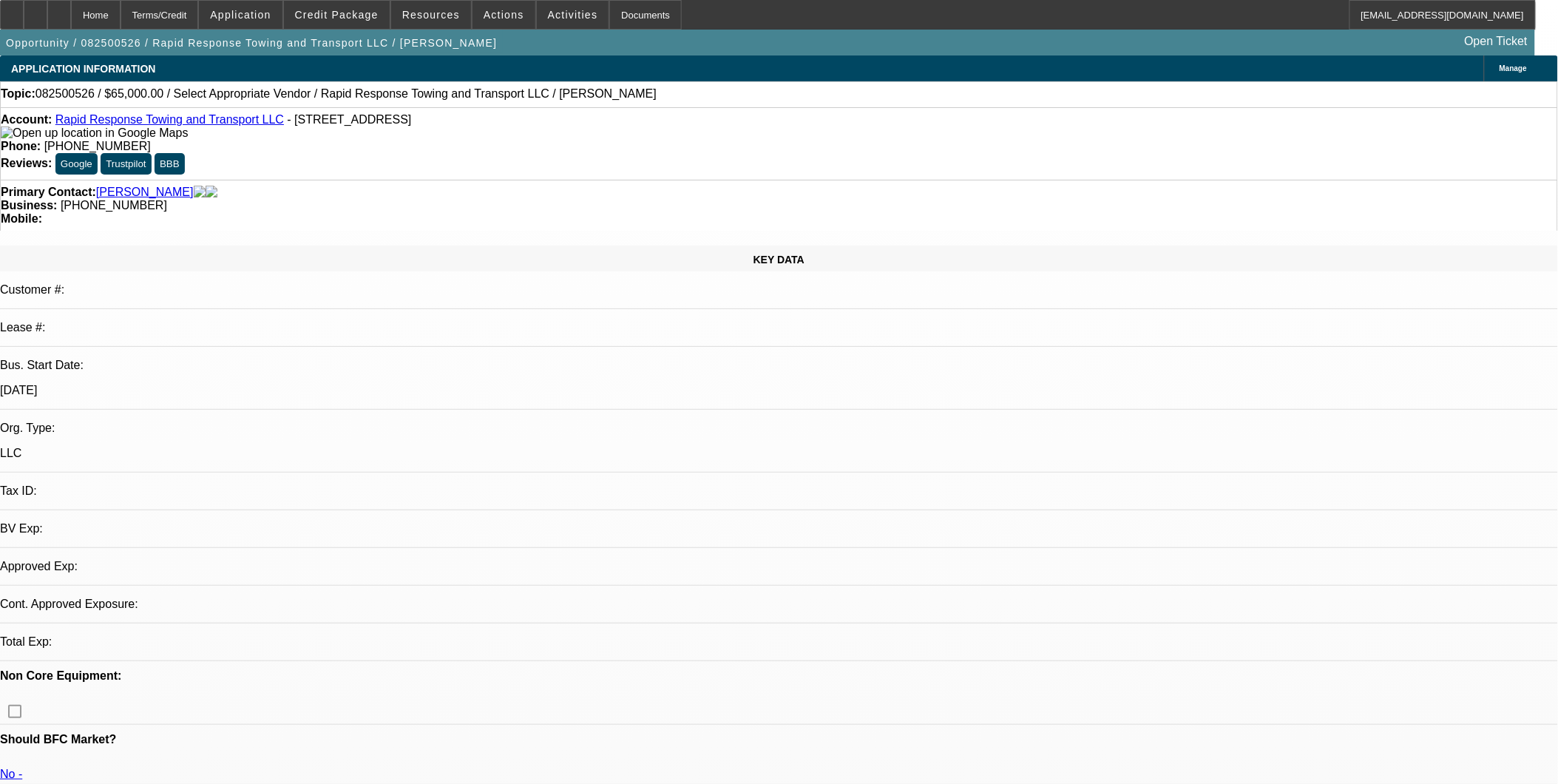
select select "4"
drag, startPoint x: 919, startPoint y: 352, endPoint x: 921, endPoint y: 361, distance: 9.2
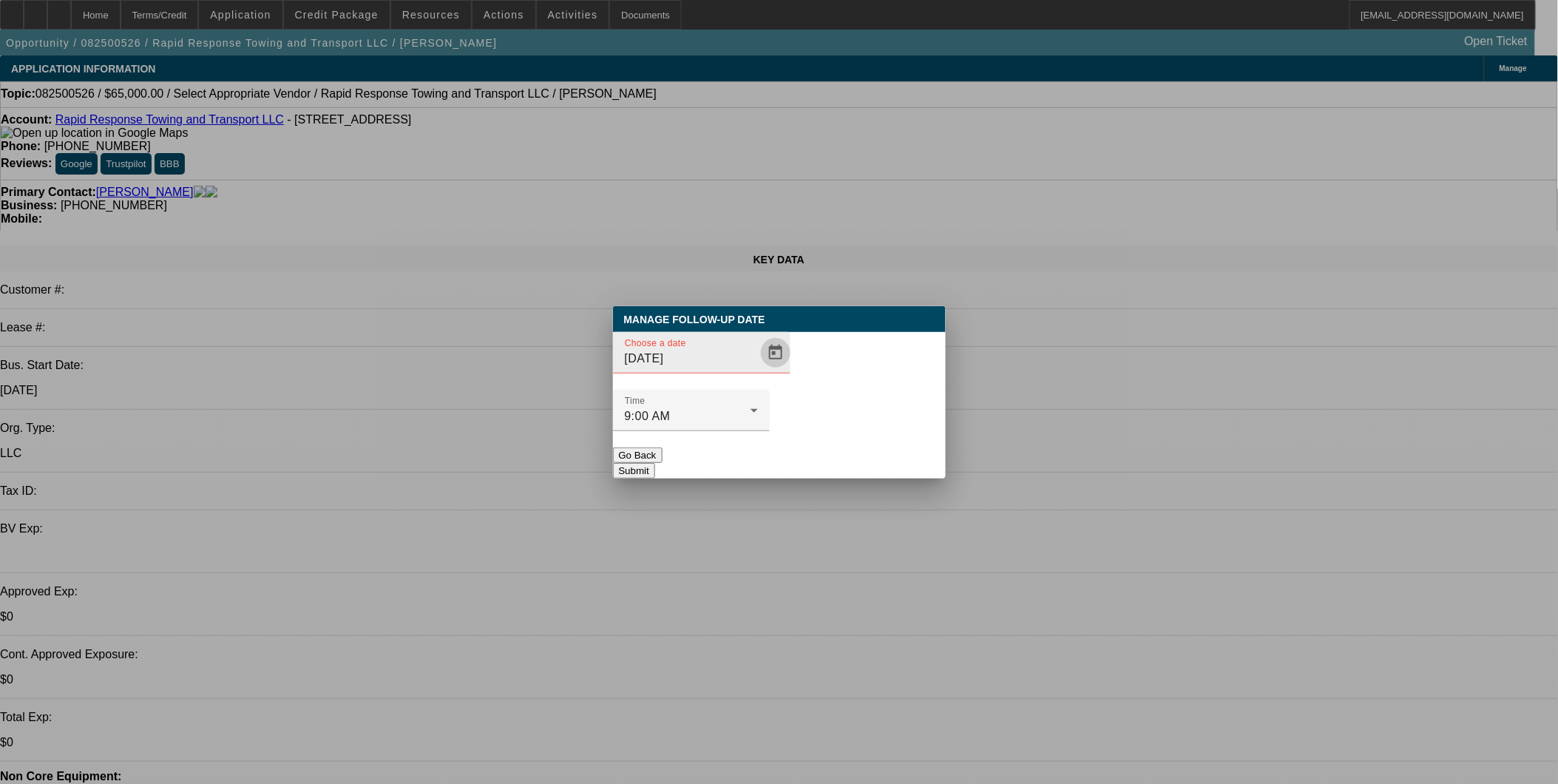
click at [759, 370] on span "Open calendar" at bounding box center [775, 353] width 36 height 36
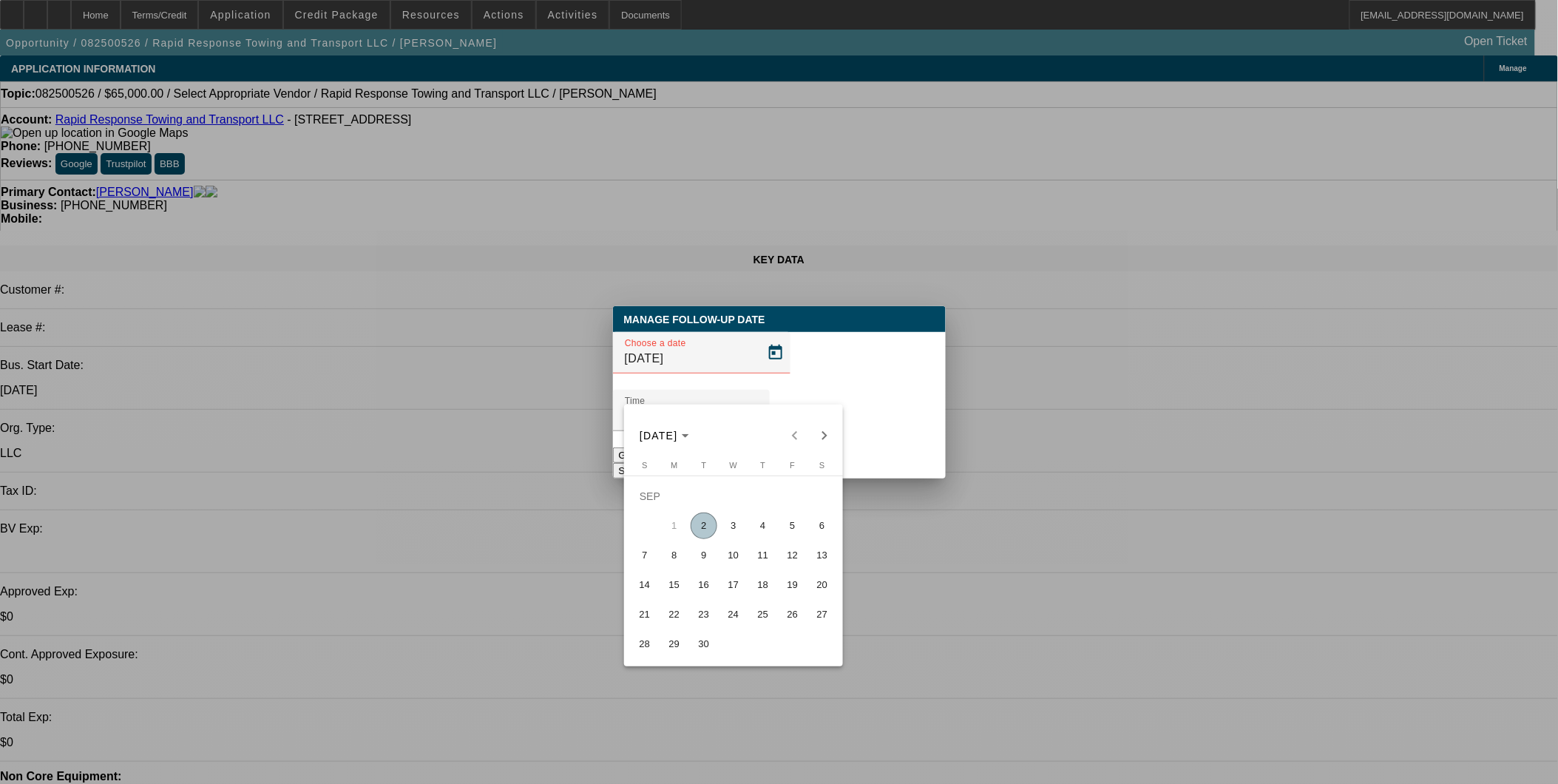
click at [756, 530] on span "4" at bounding box center [763, 526] width 26 height 26
type input "[DATE]"
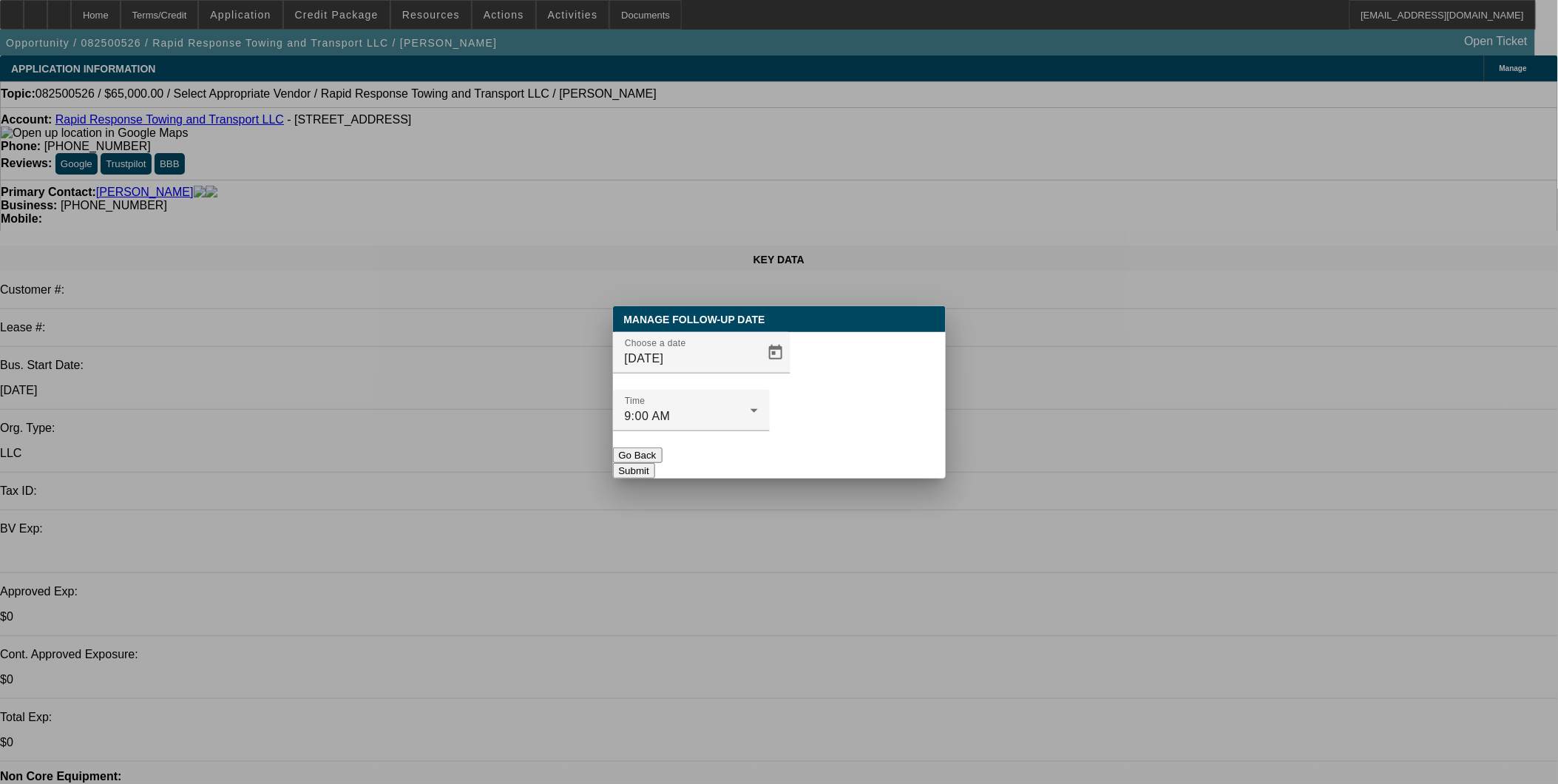
click at [655, 463] on button "Submit" at bounding box center [634, 471] width 42 height 16
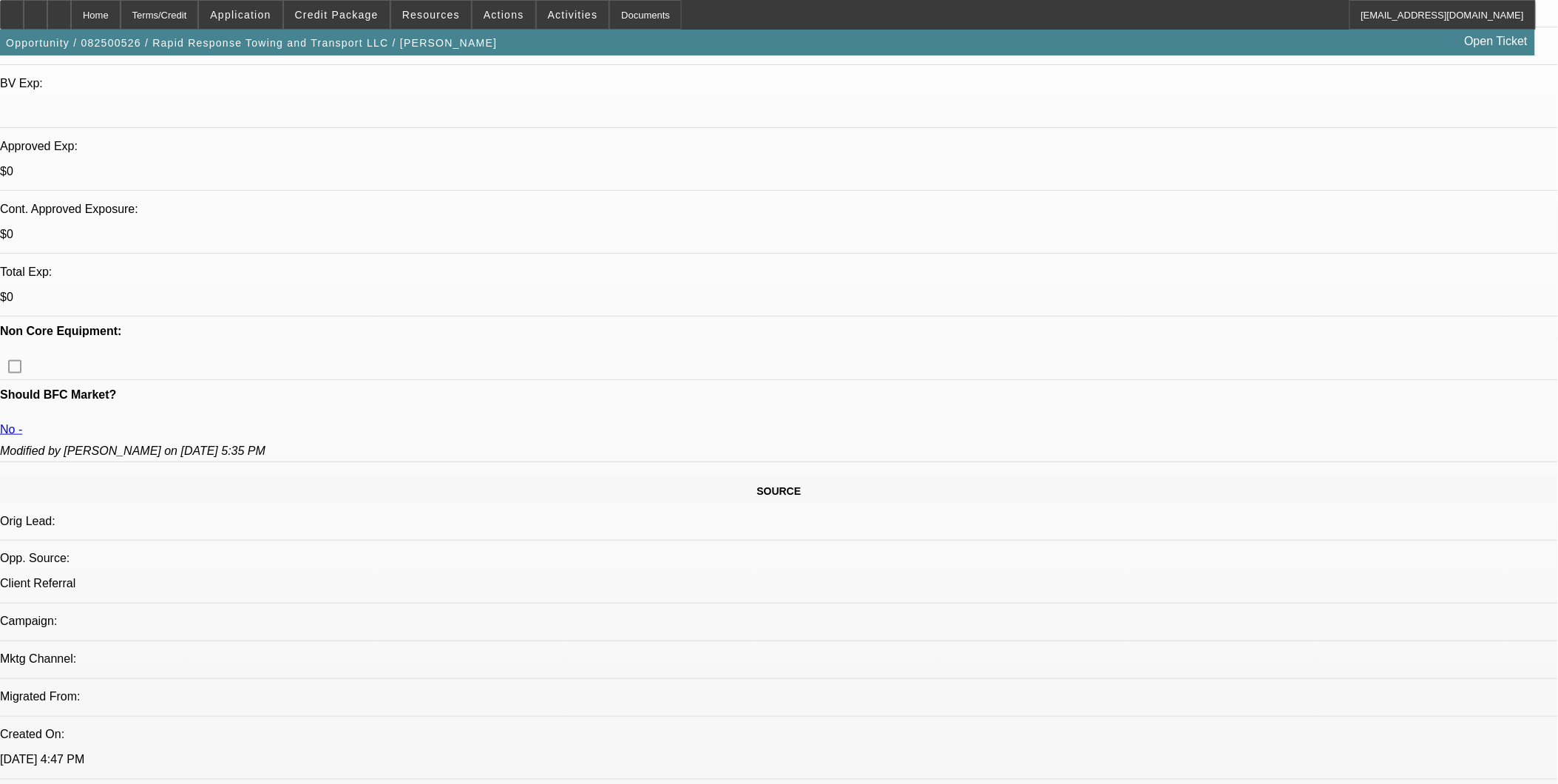
scroll to position [492, 0]
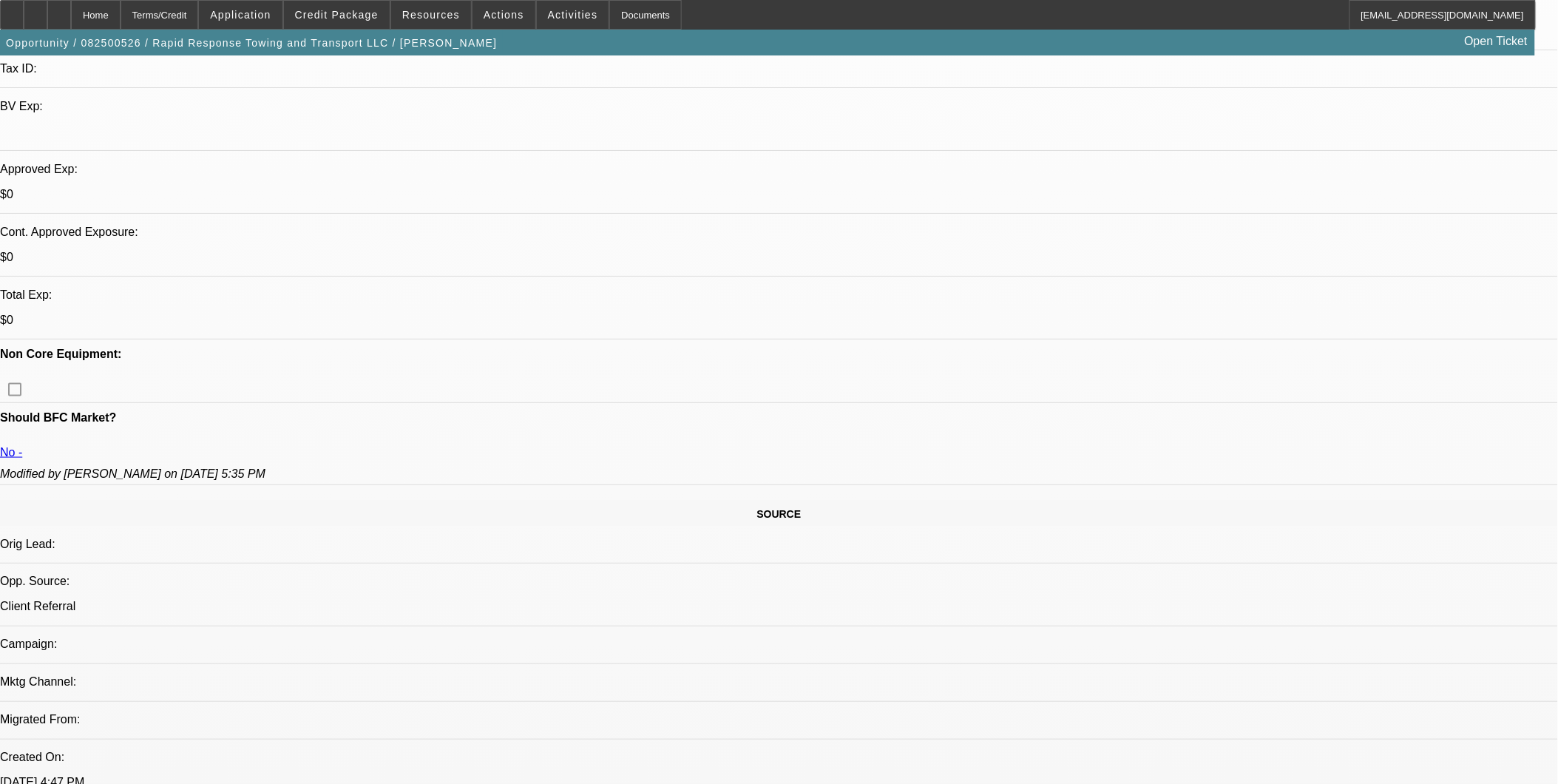
scroll to position [328, 0]
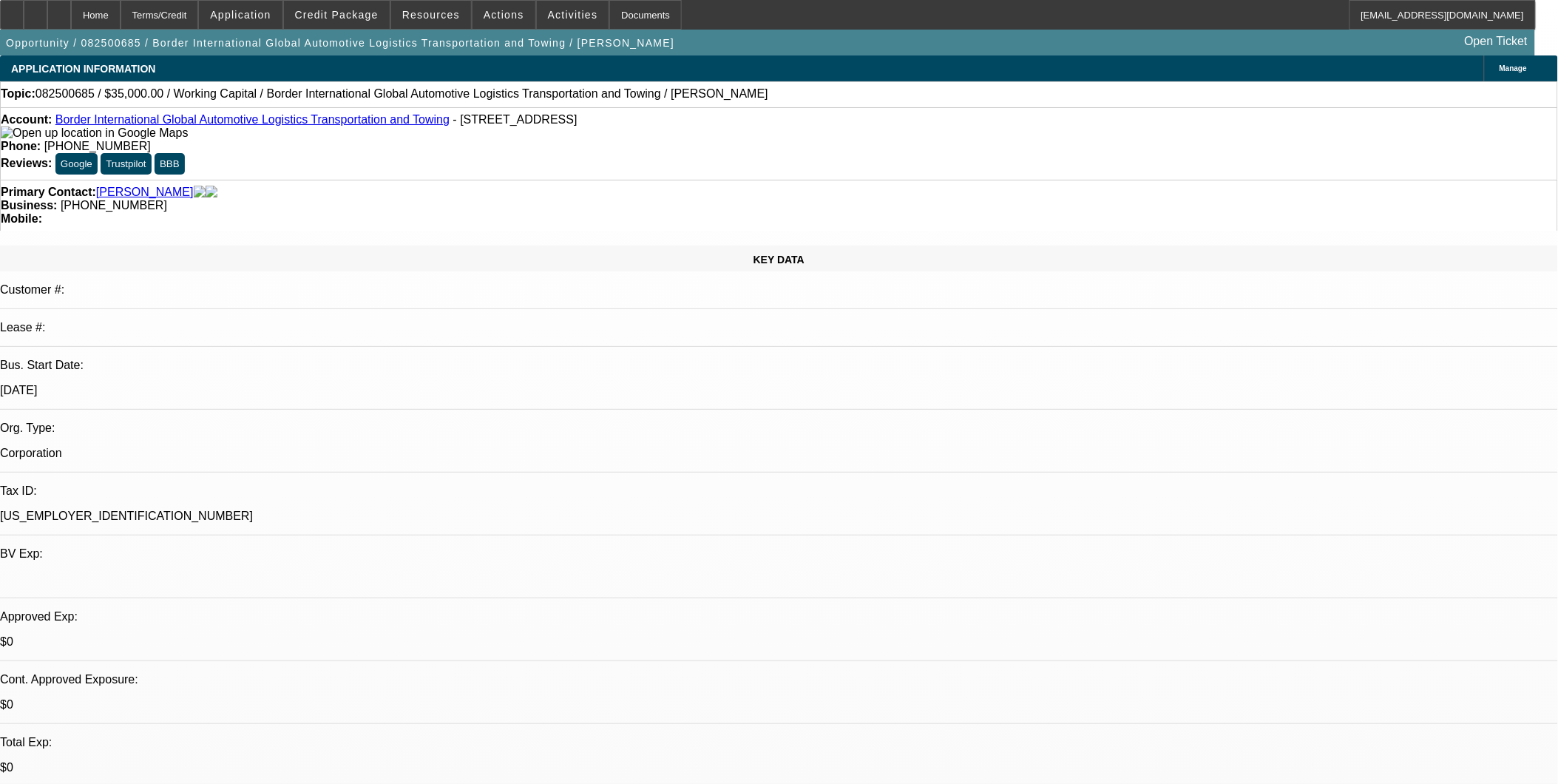
select select "0"
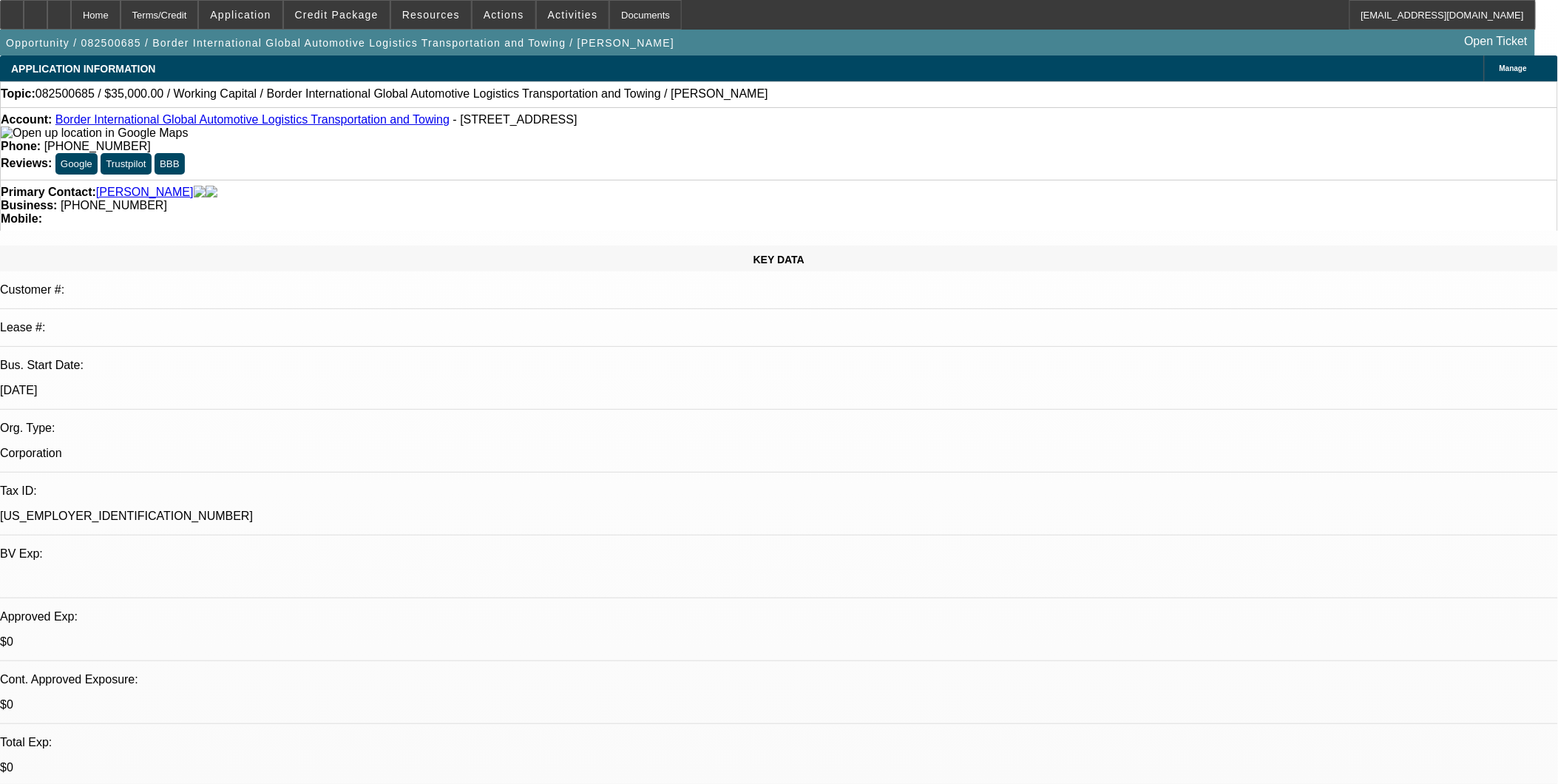
select select "0"
select select "1"
select select "2"
select select "6"
select select "1"
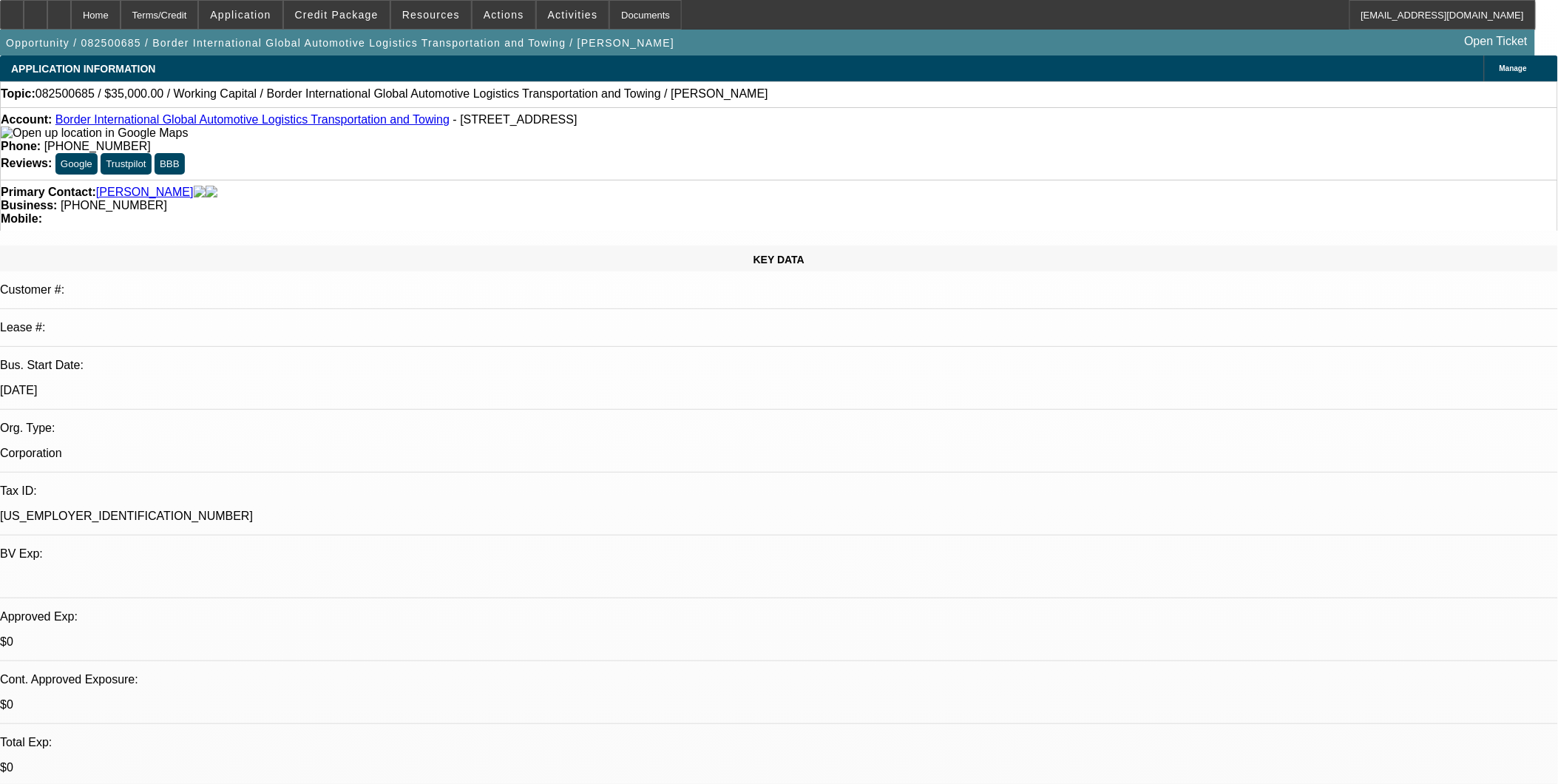
select select "2"
select select "6"
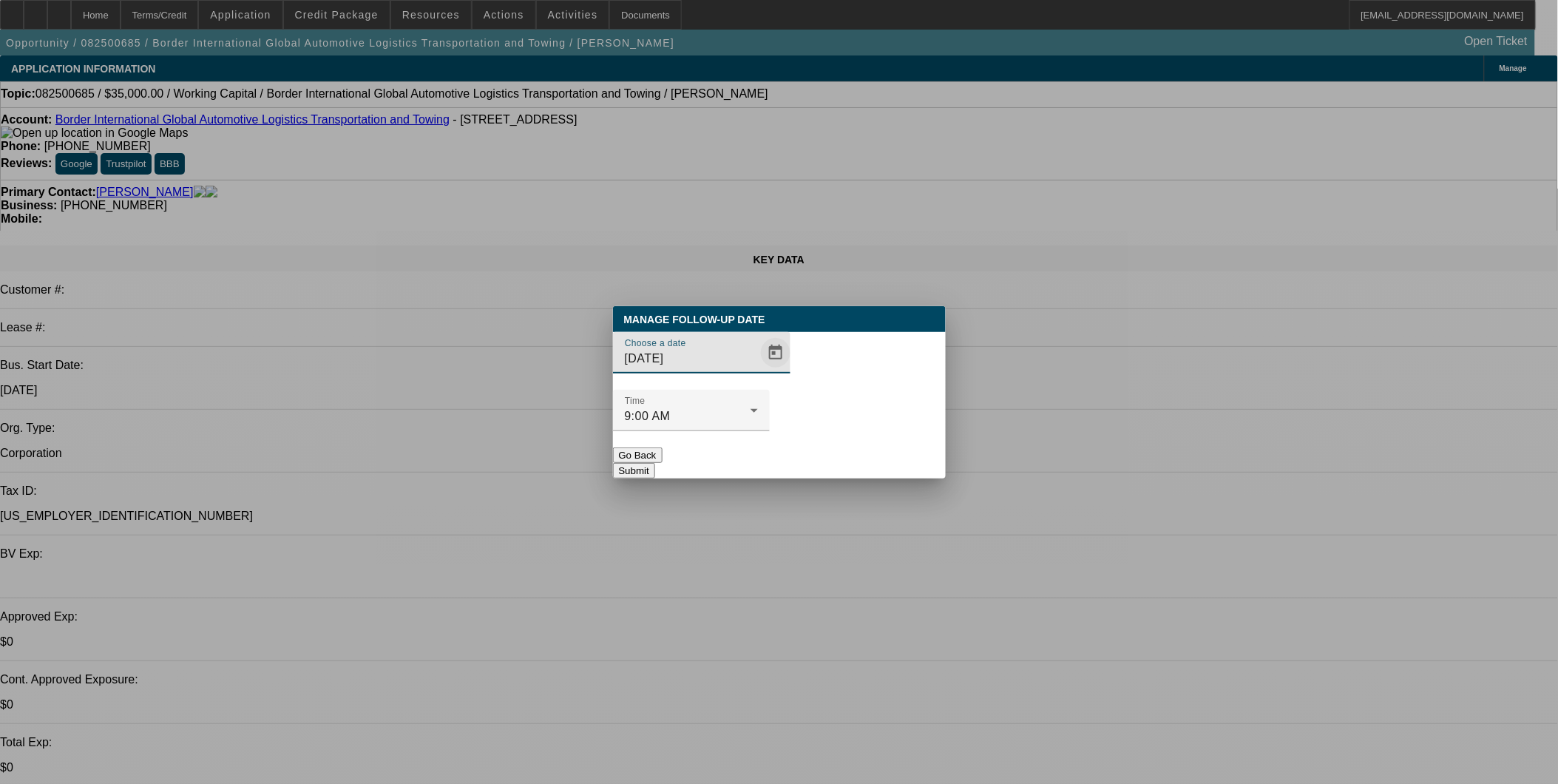
click at [758, 370] on span "Open calendar" at bounding box center [775, 353] width 36 height 36
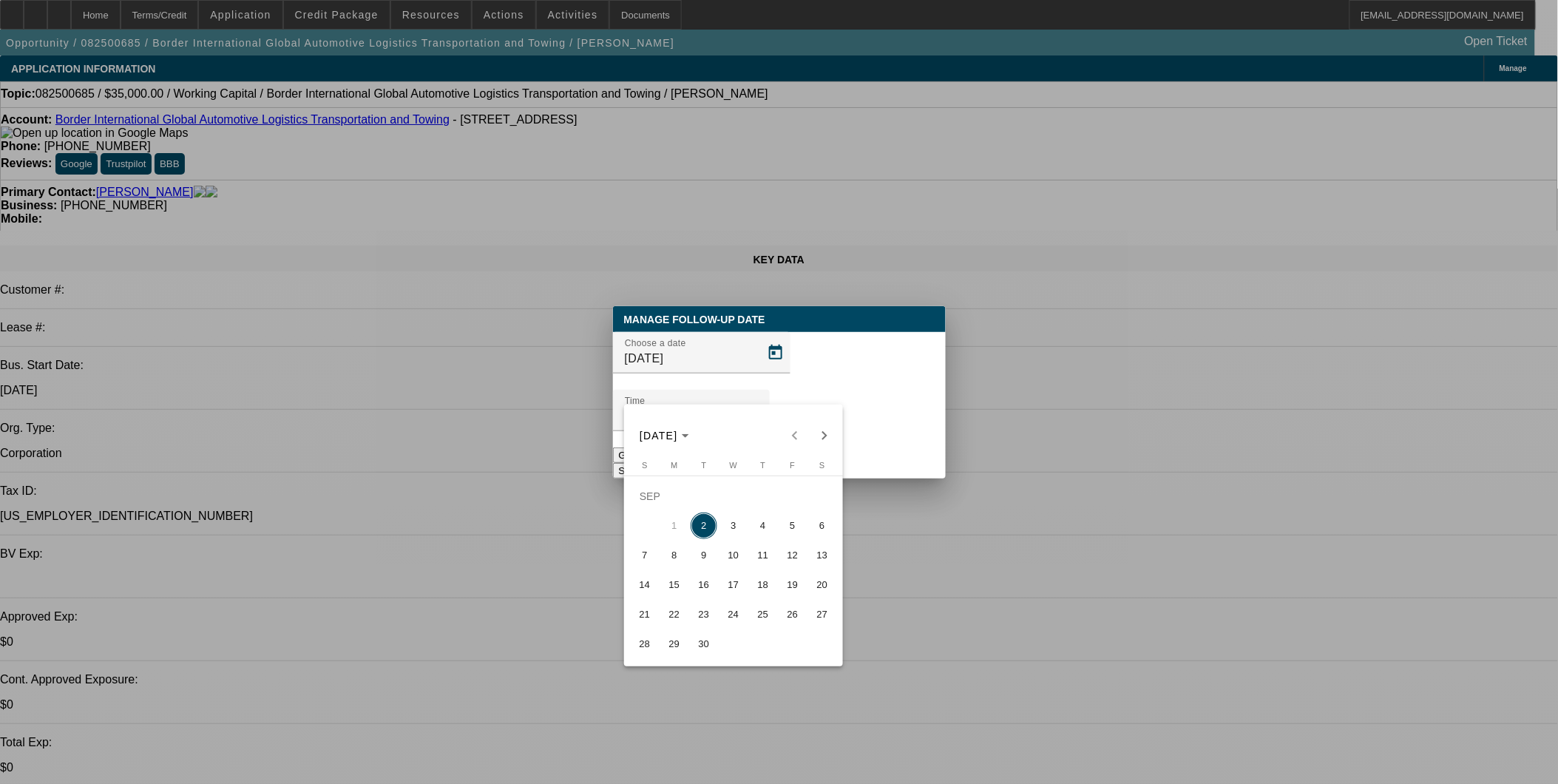
click at [740, 523] on span "3" at bounding box center [733, 526] width 26 height 26
type input "[DATE]"
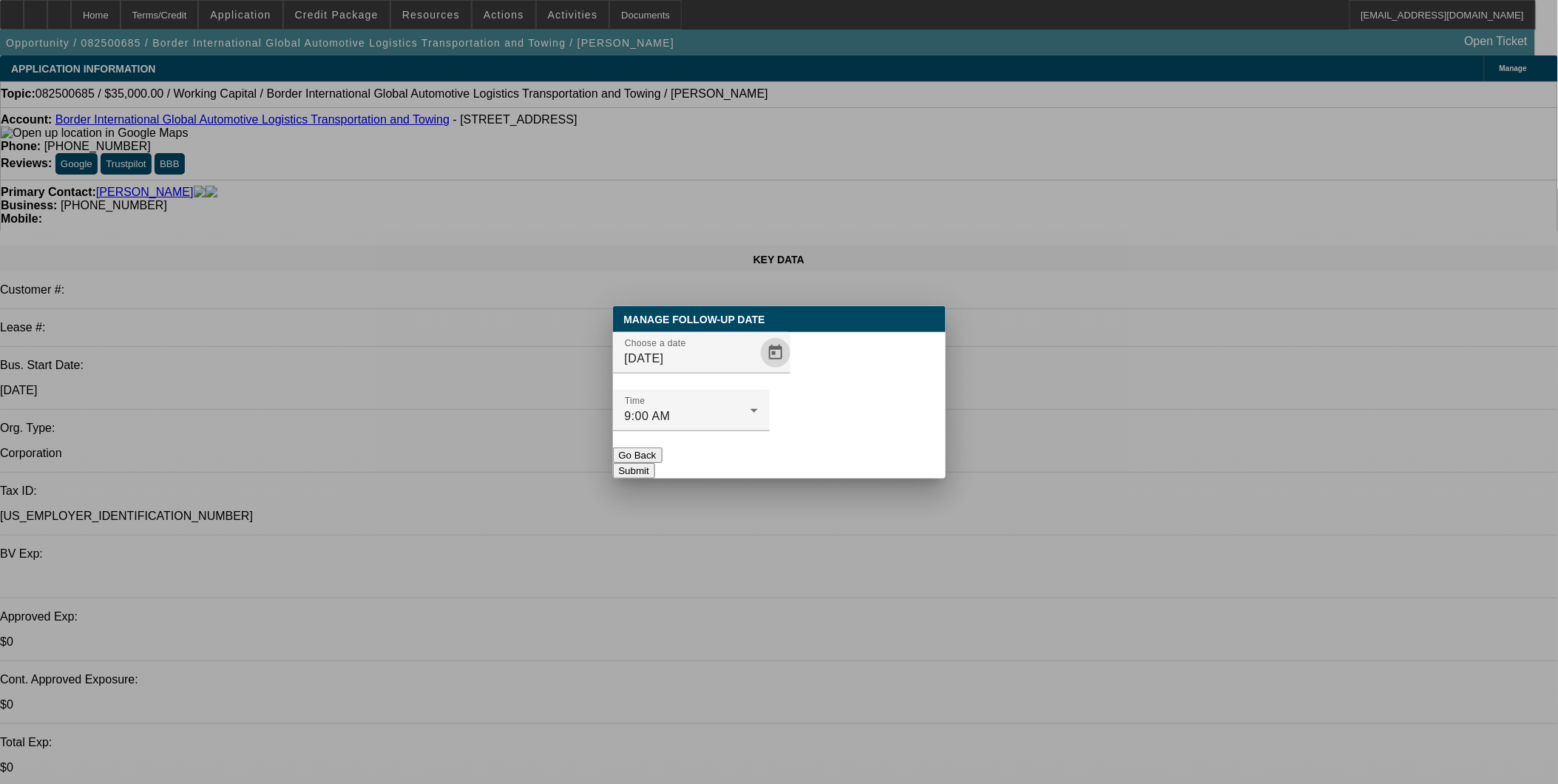
click at [655, 463] on button "Submit" at bounding box center [634, 471] width 42 height 16
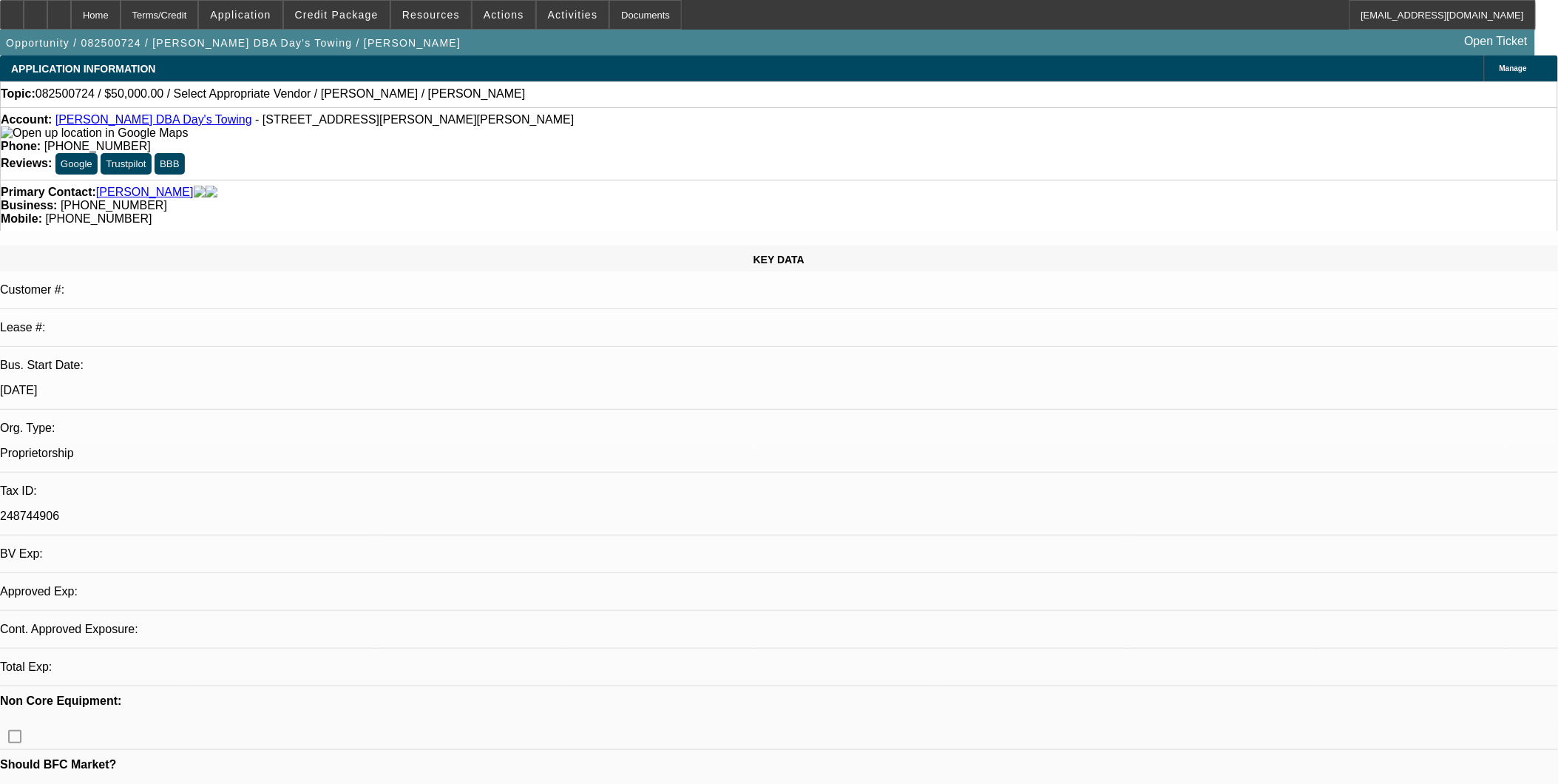
select select "0"
select select "2"
select select "0.1"
select select "1"
select select "2"
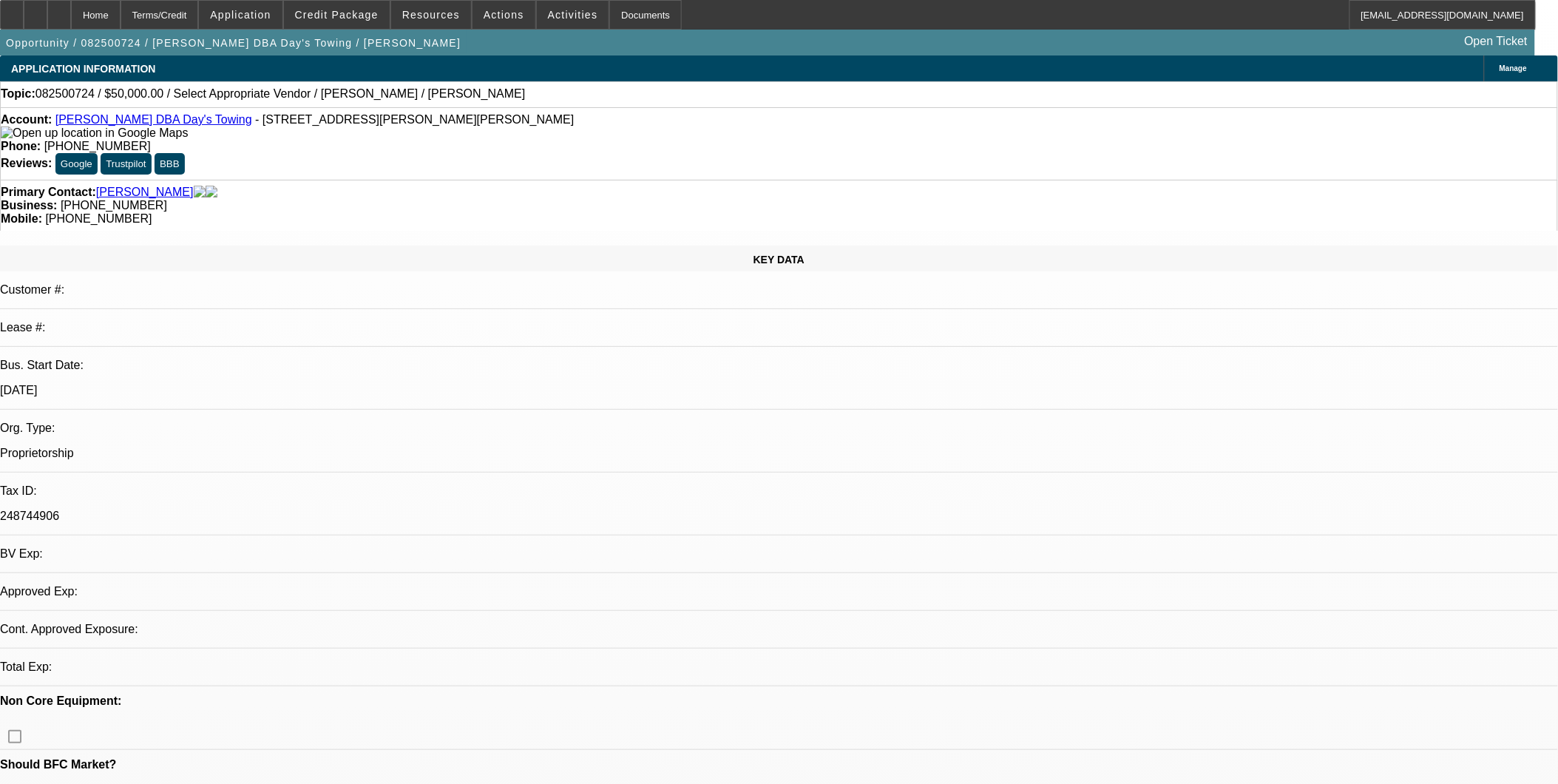
select select "4"
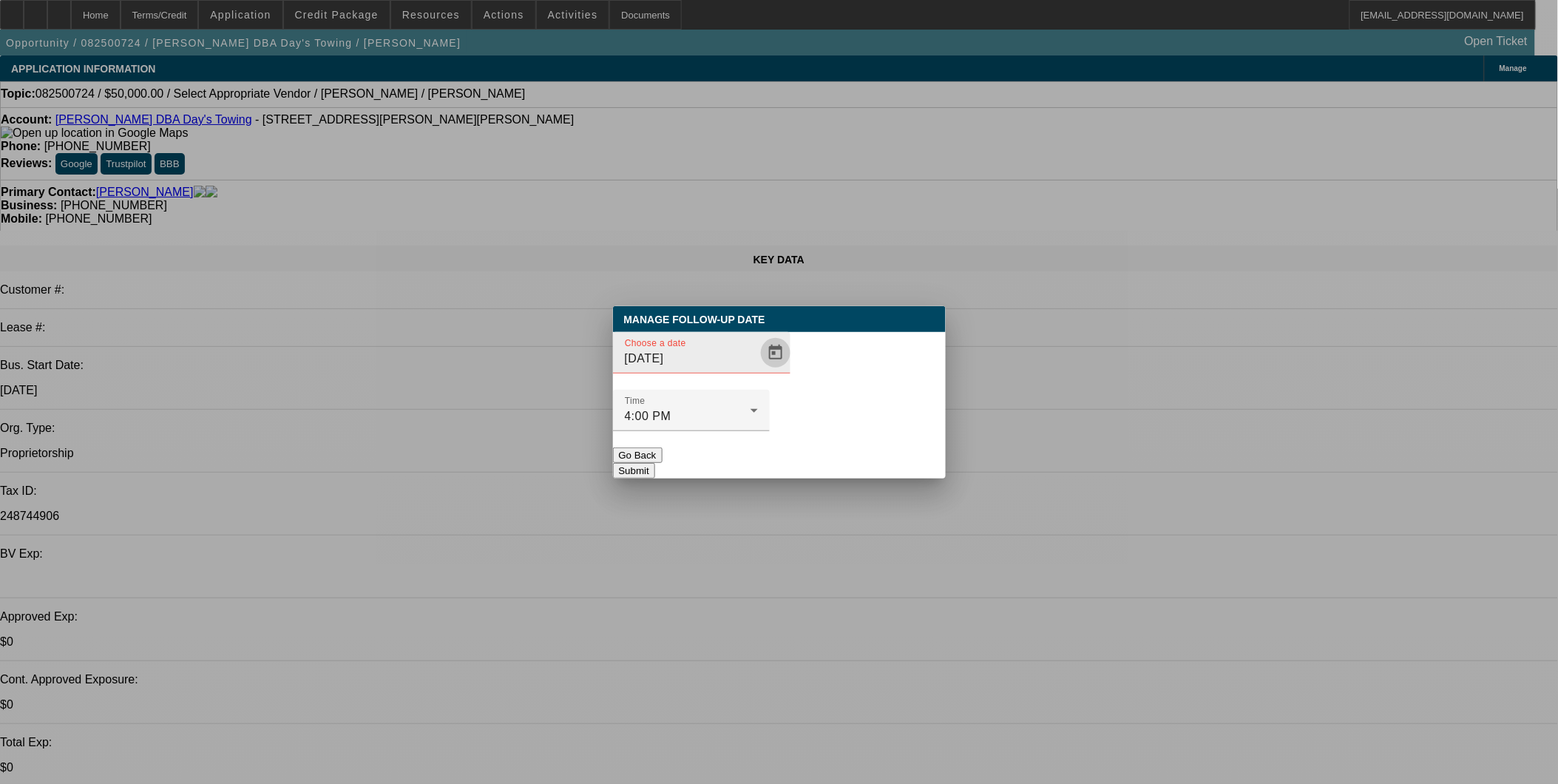
click at [758, 370] on span "Open calendar" at bounding box center [775, 353] width 36 height 36
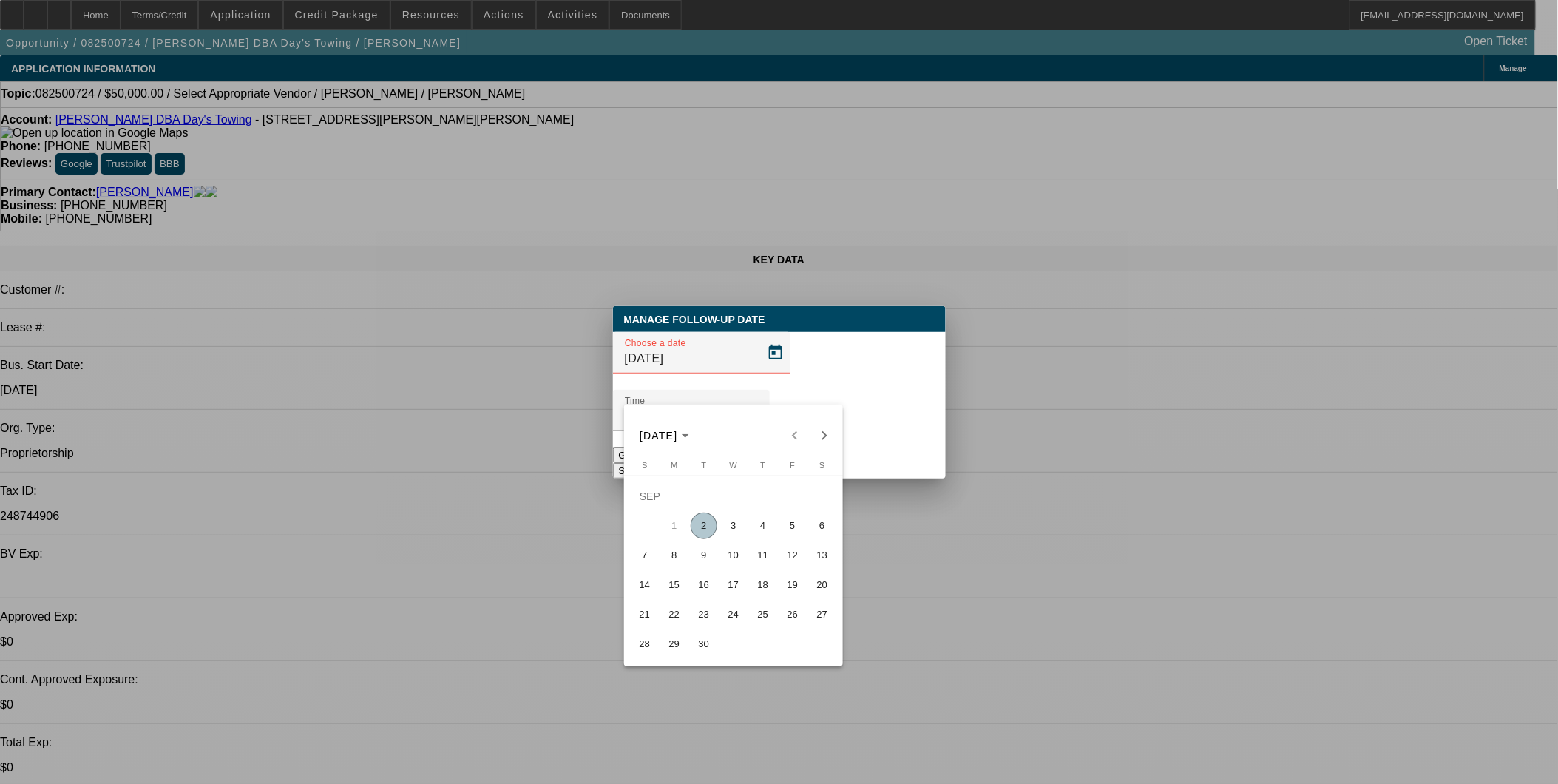
click at [750, 529] on span "4" at bounding box center [763, 526] width 26 height 26
type input "[DATE]"
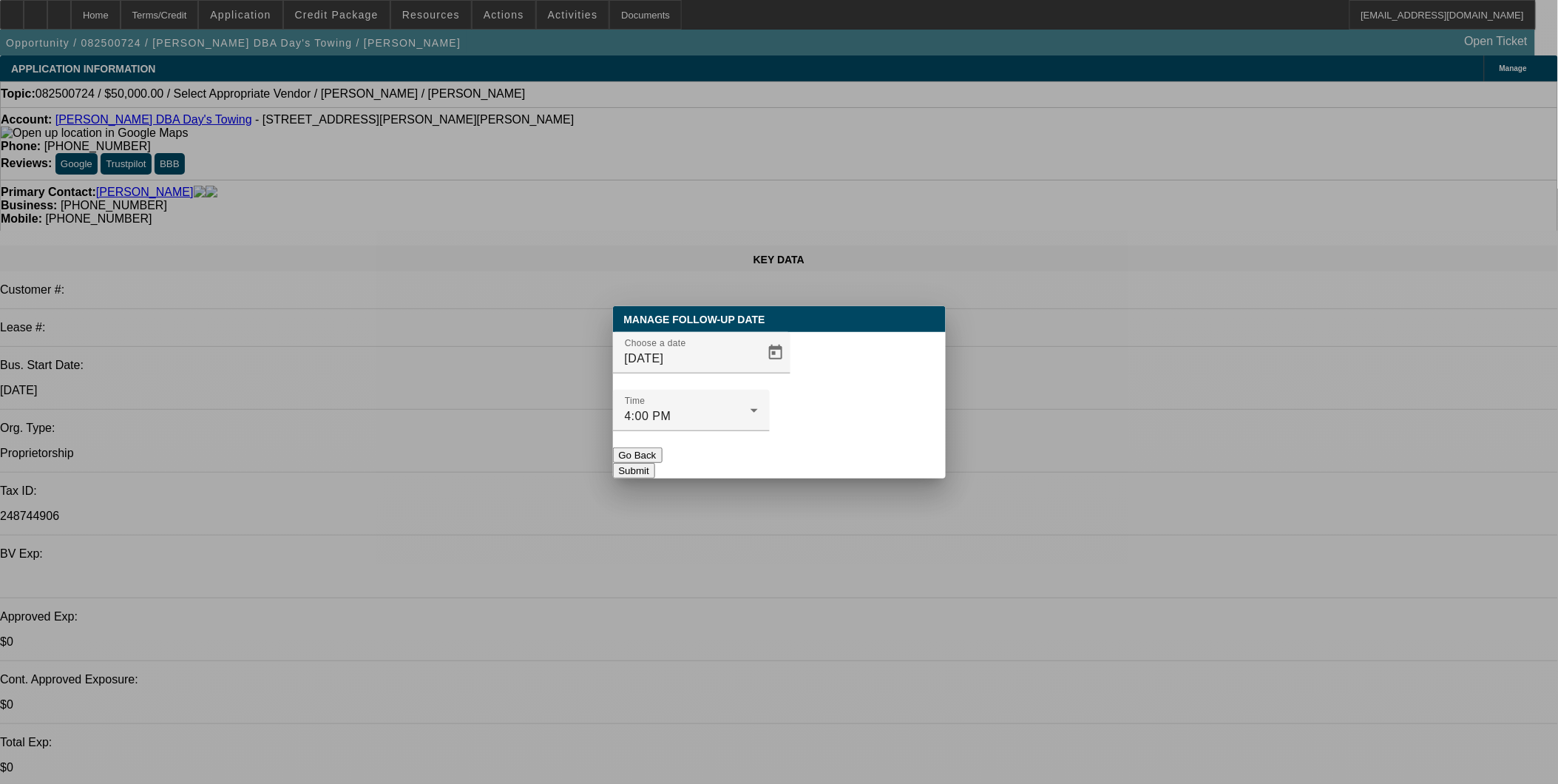
click at [655, 463] on button "Submit" at bounding box center [634, 471] width 42 height 16
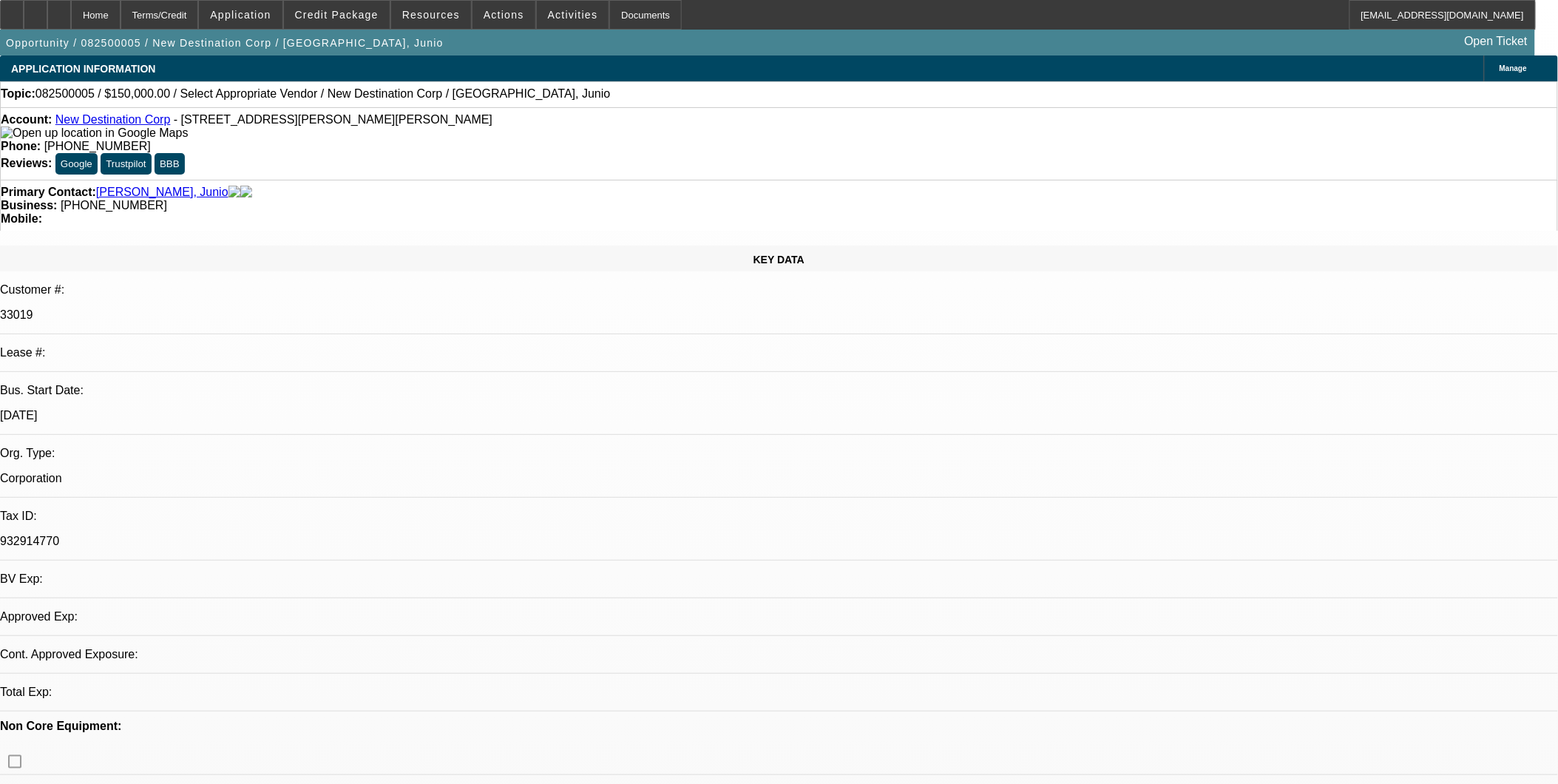
select select "0"
select select "2"
select select "0.1"
select select "1"
select select "2"
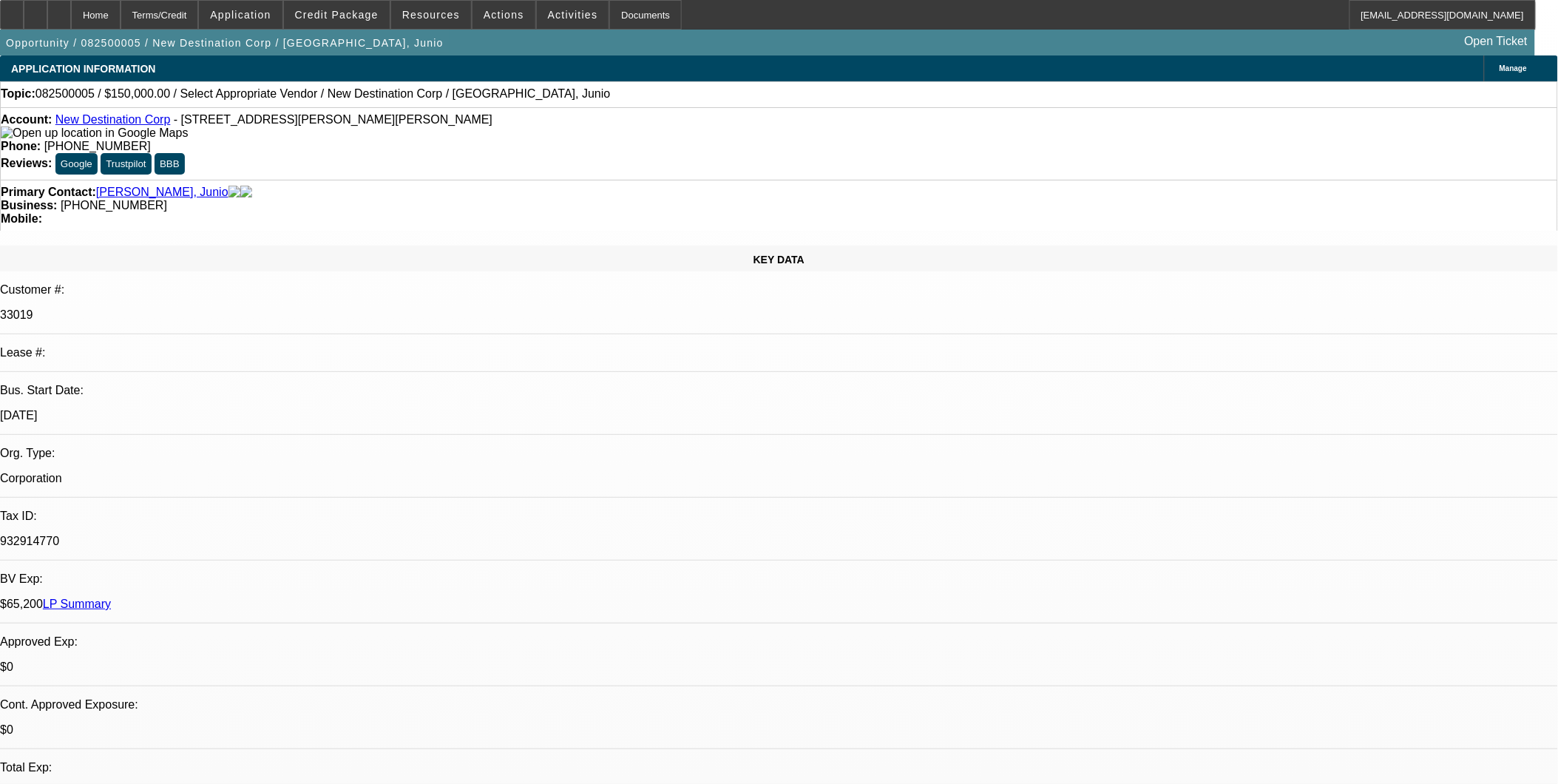
select select "4"
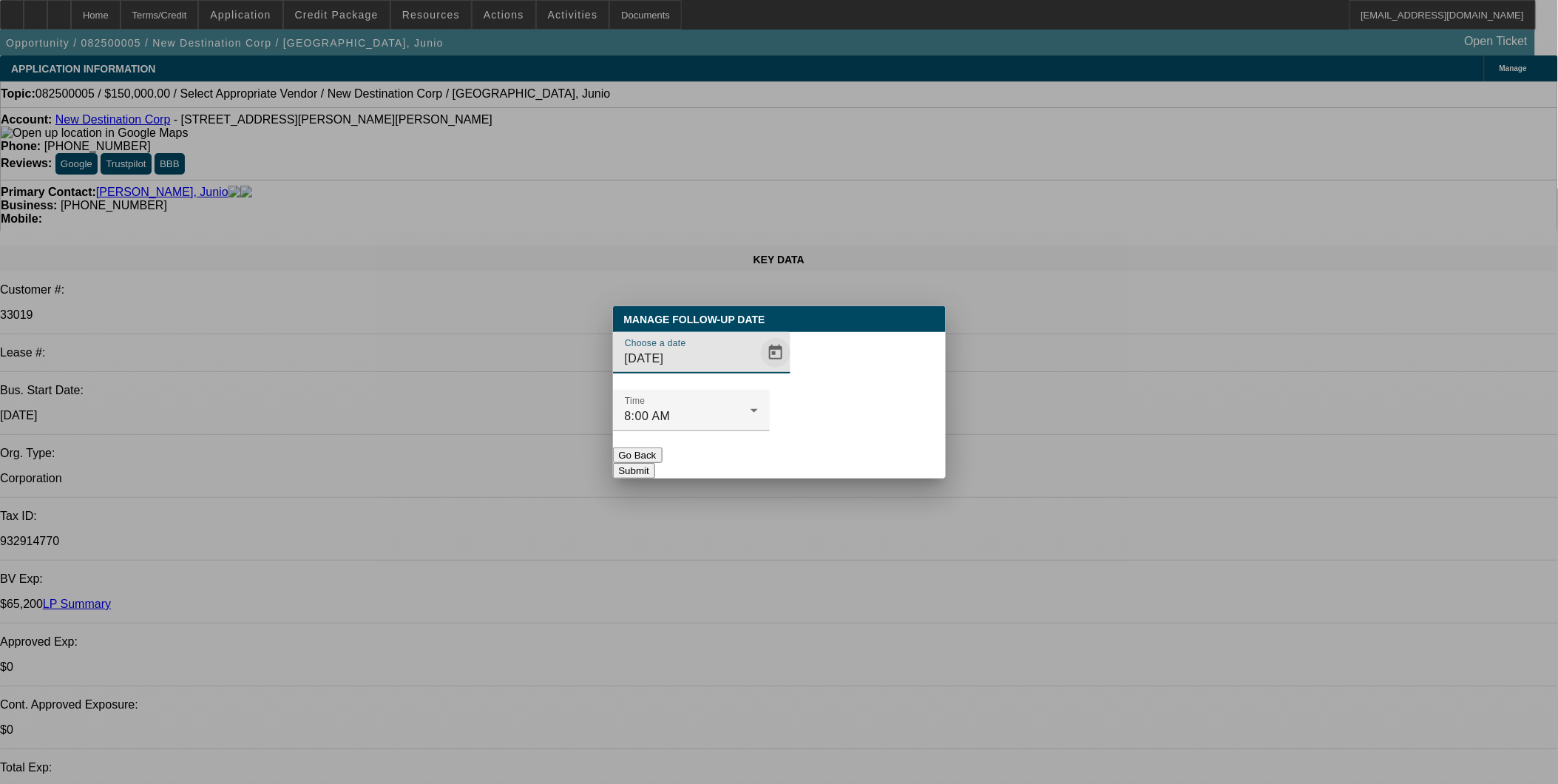
click at [758, 370] on span "Open calendar" at bounding box center [775, 353] width 36 height 36
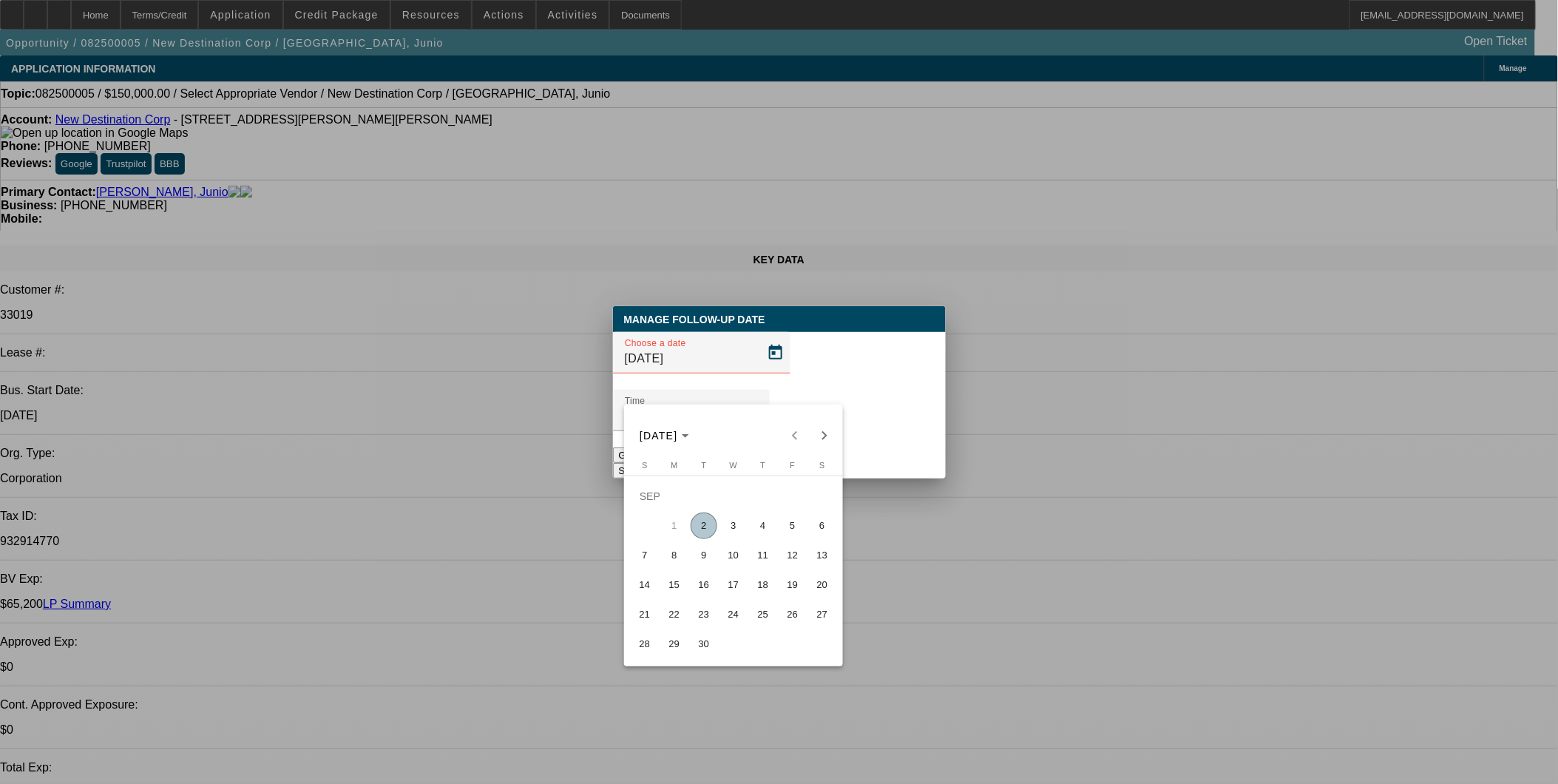
click at [737, 534] on span "3" at bounding box center [733, 526] width 26 height 26
type input "9/3/2025"
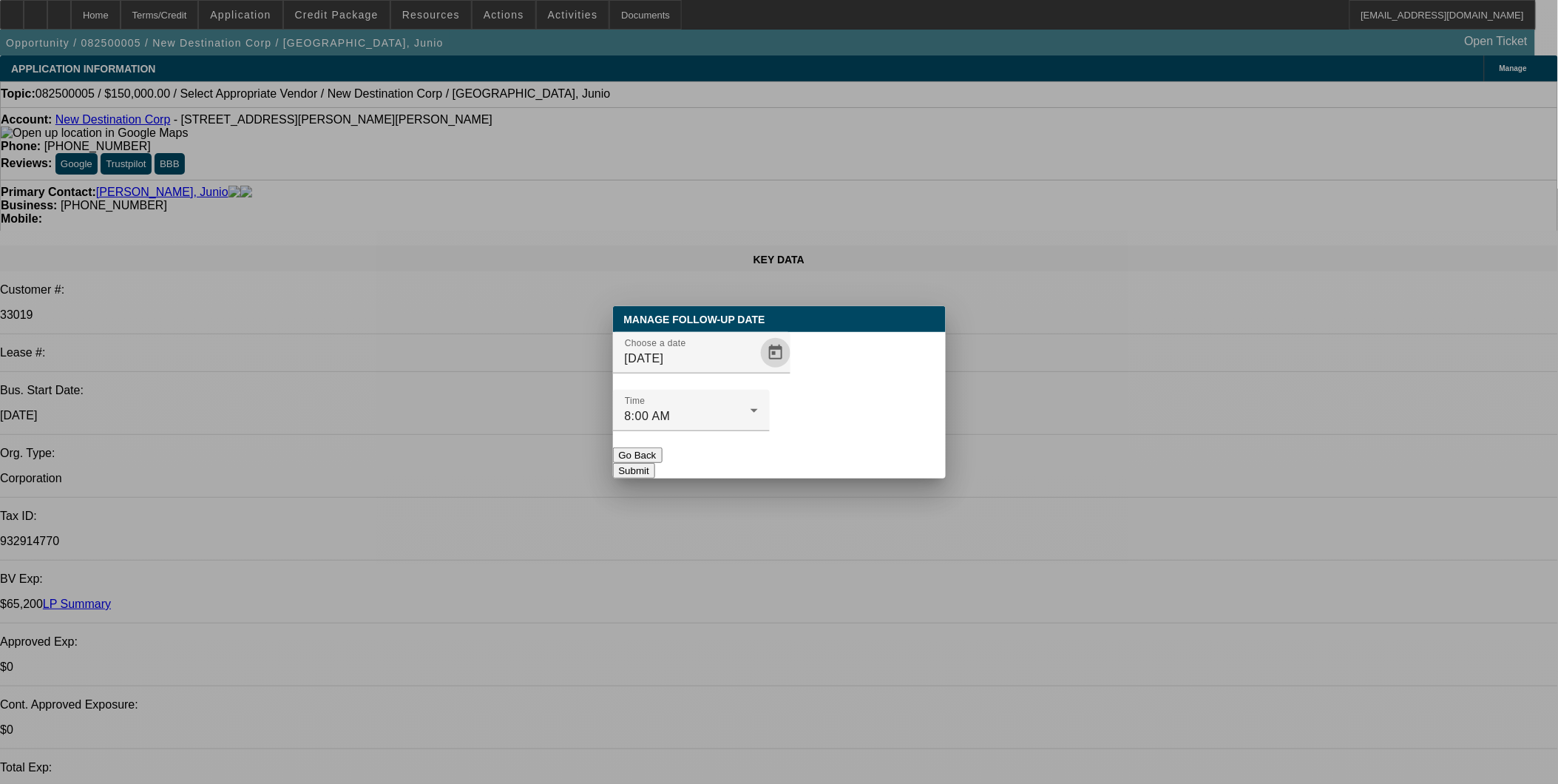
click at [655, 463] on button "Submit" at bounding box center [634, 471] width 42 height 16
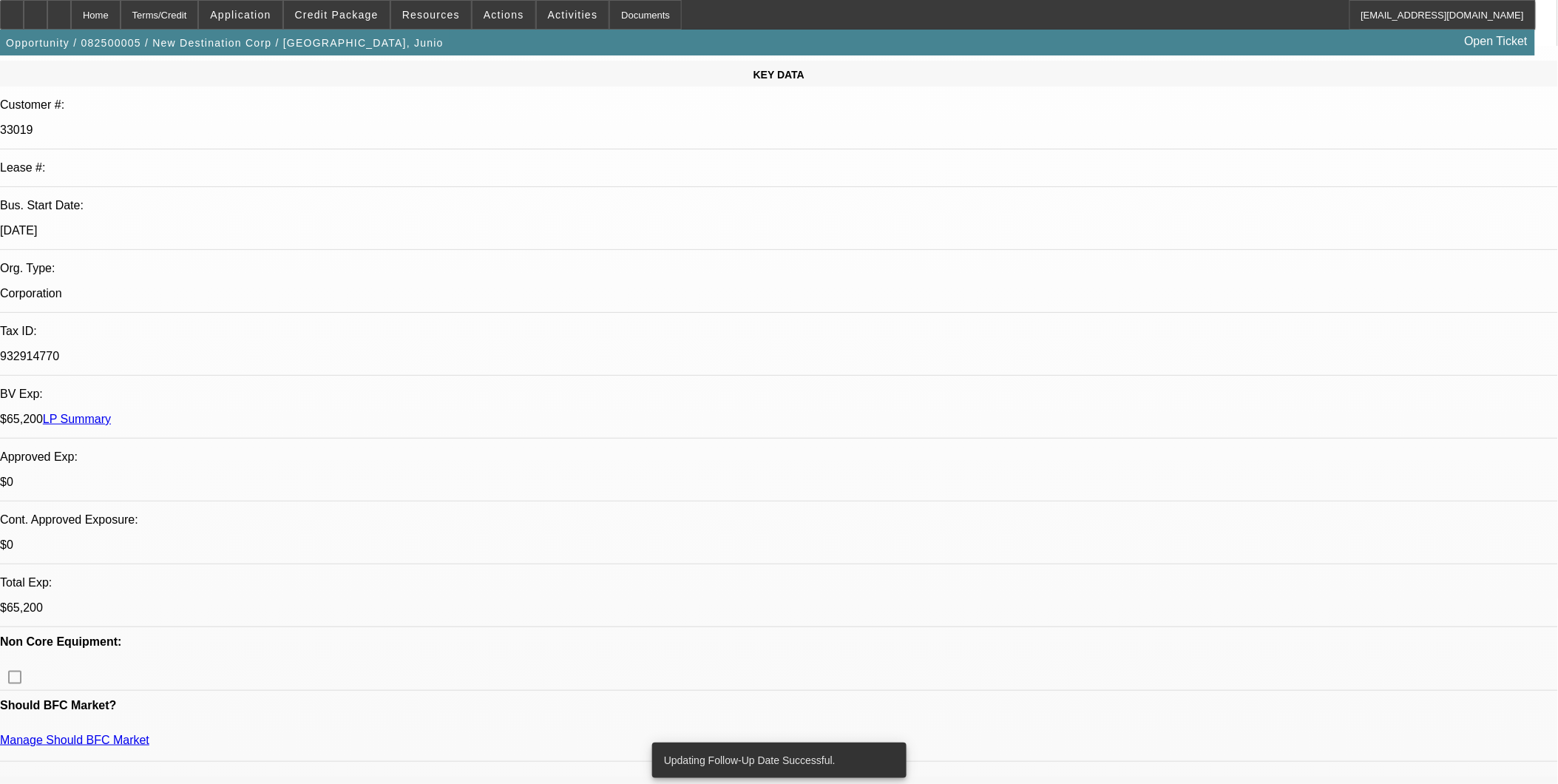
scroll to position [247, 0]
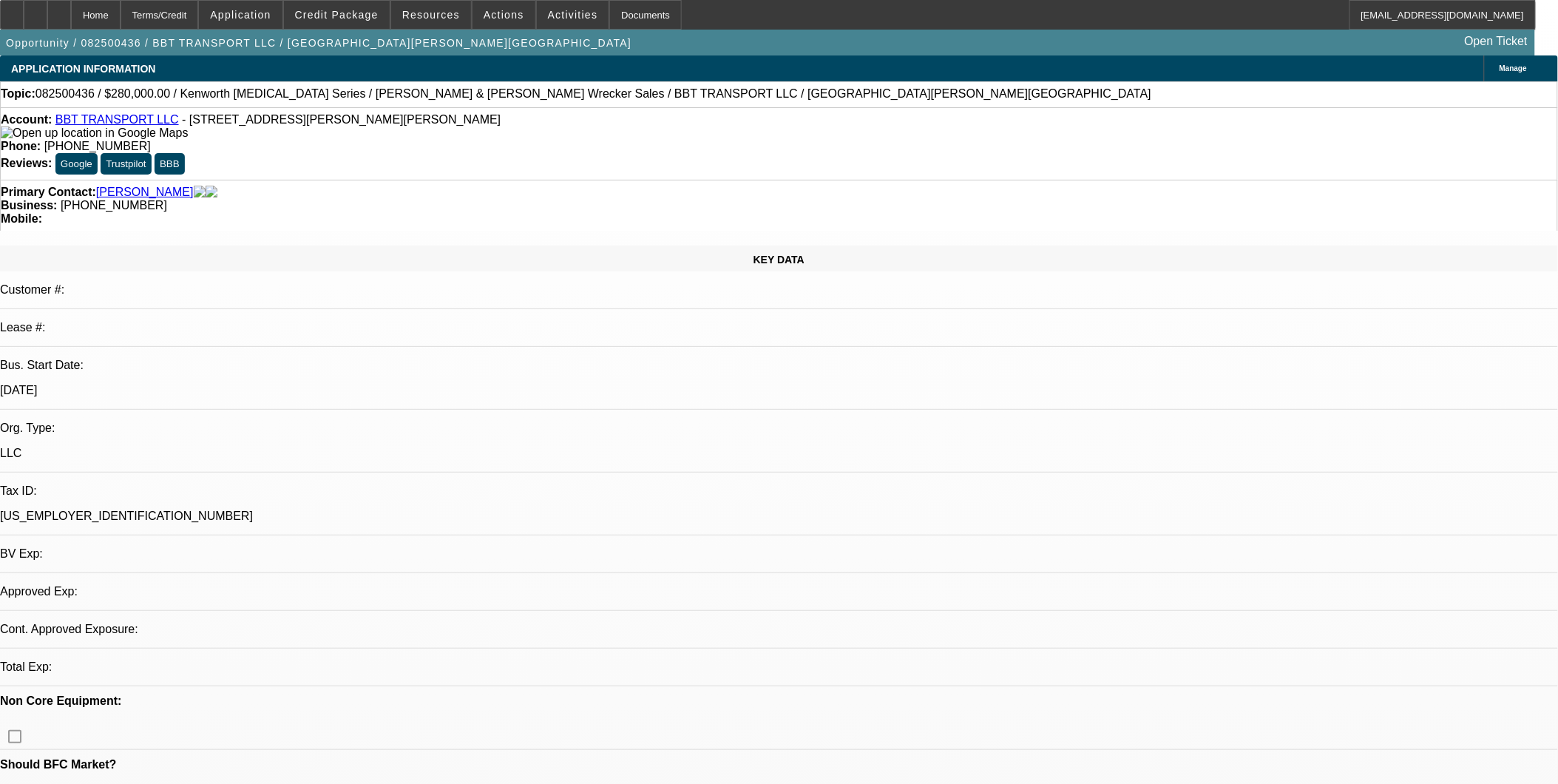
select select "0"
select select "2"
select select "0"
select select "1"
select select "2"
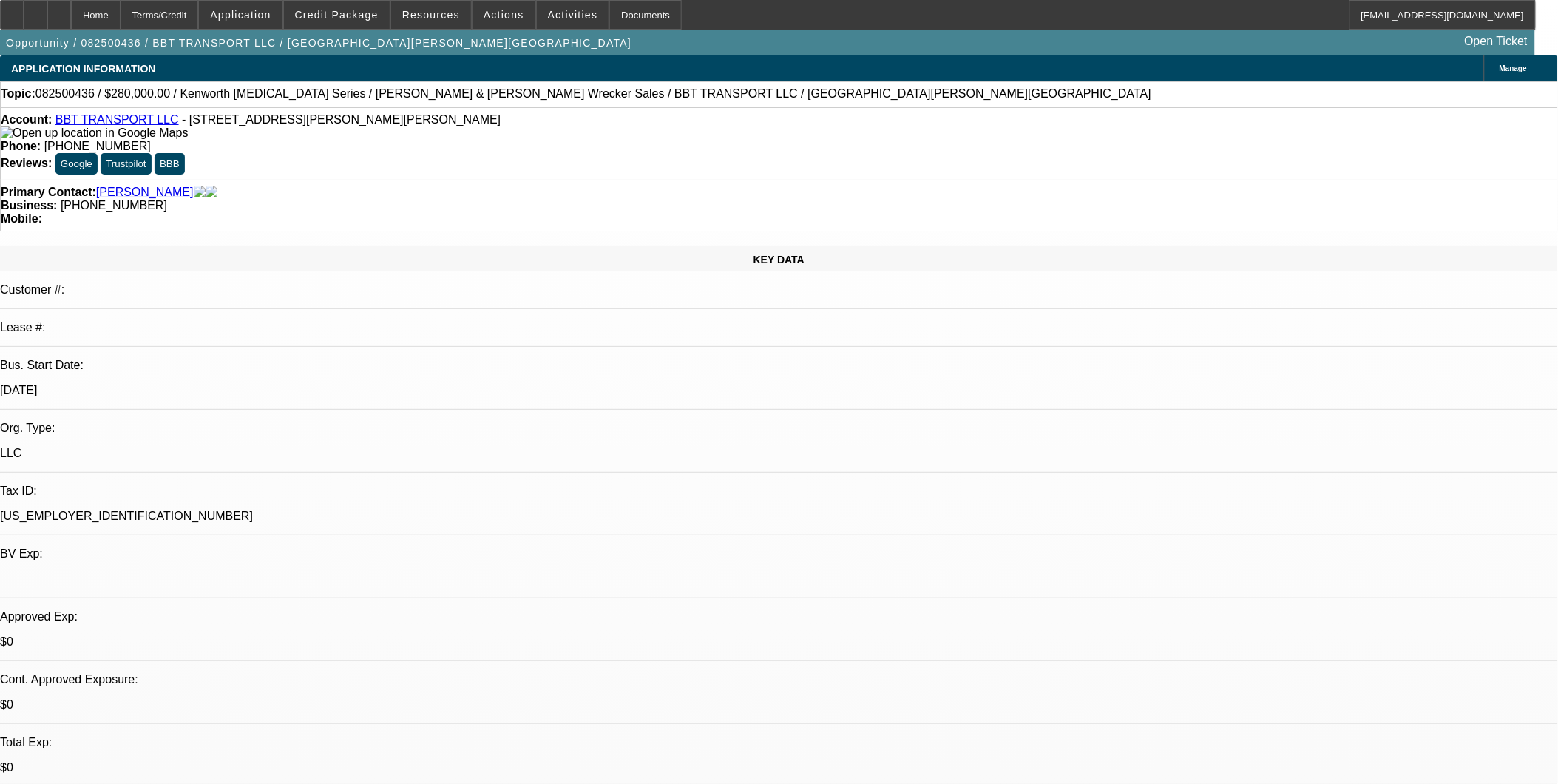
select select "6"
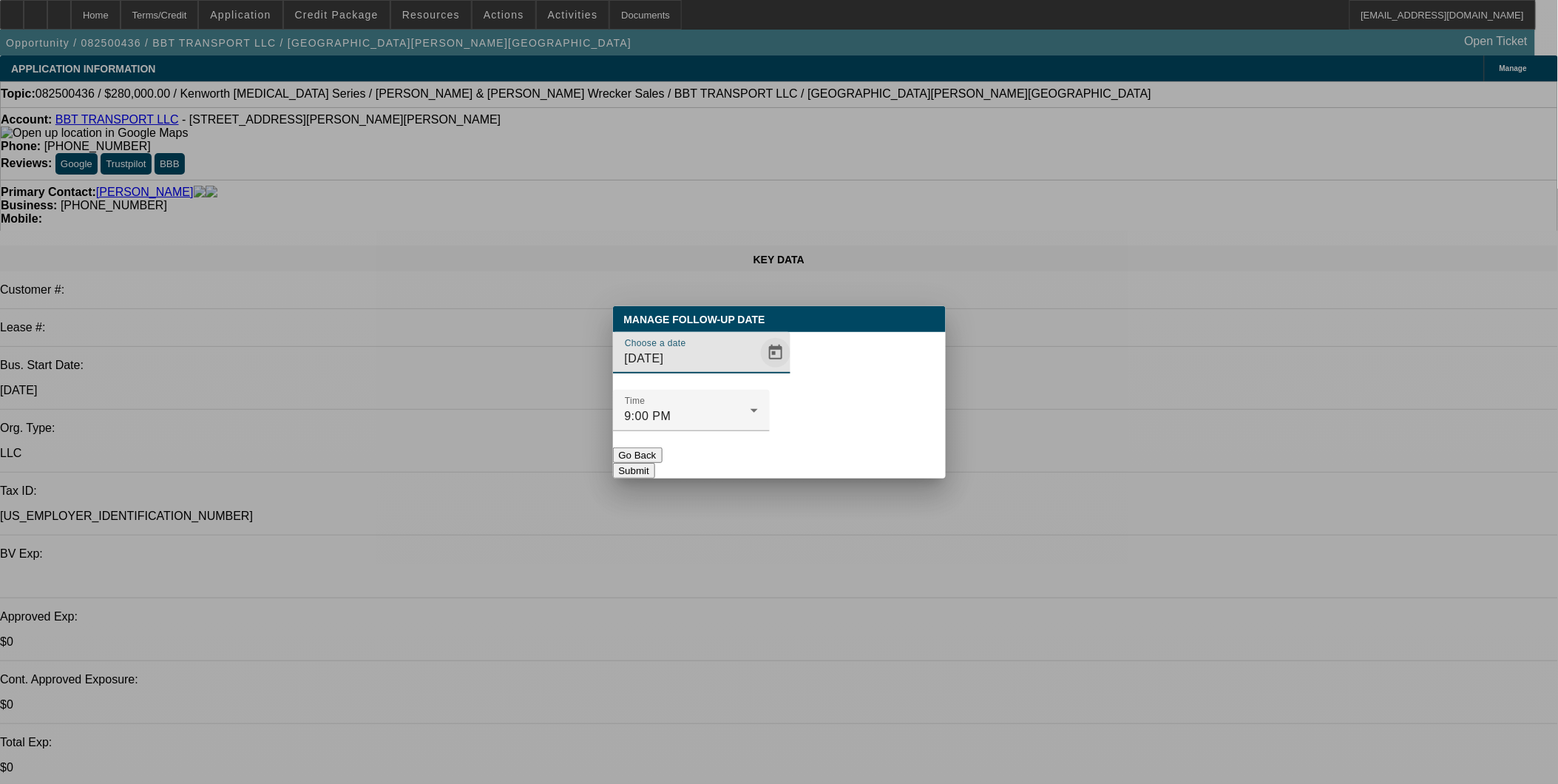
click at [758, 370] on span "Open calendar" at bounding box center [775, 353] width 36 height 36
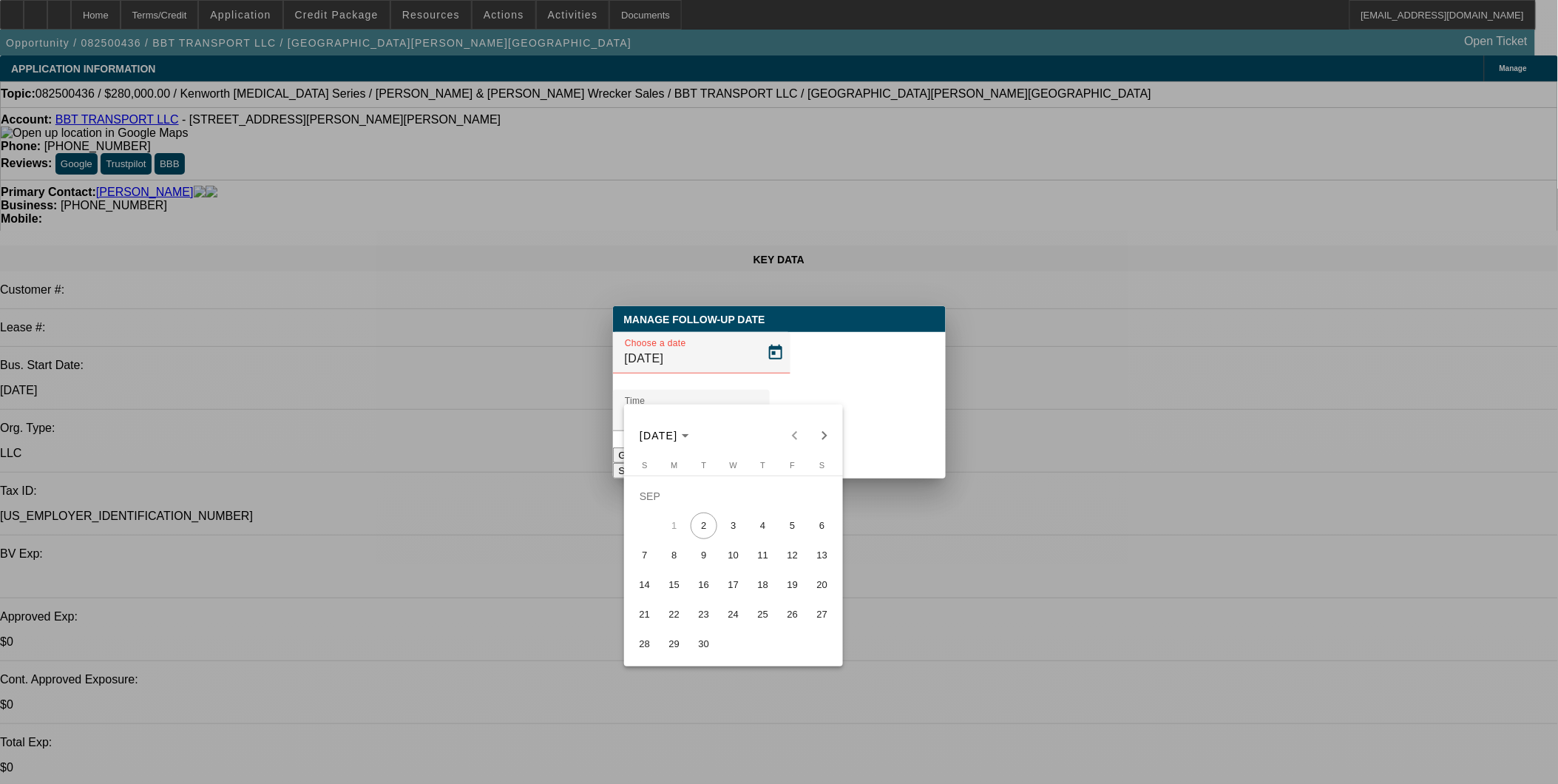
click at [733, 527] on span "3" at bounding box center [733, 526] width 26 height 26
type input "9/3/2025"
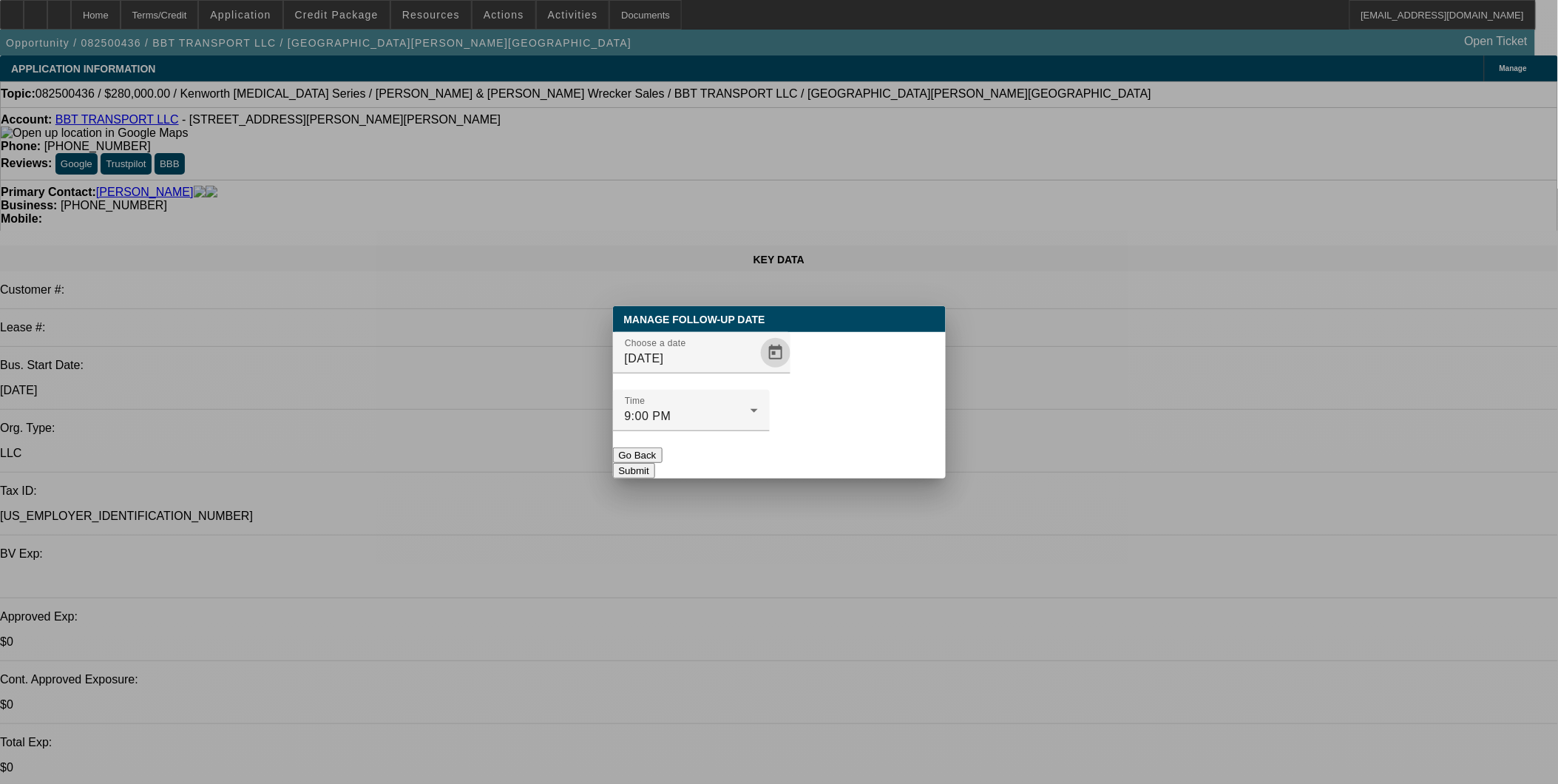
click at [655, 463] on button "Submit" at bounding box center [634, 471] width 42 height 16
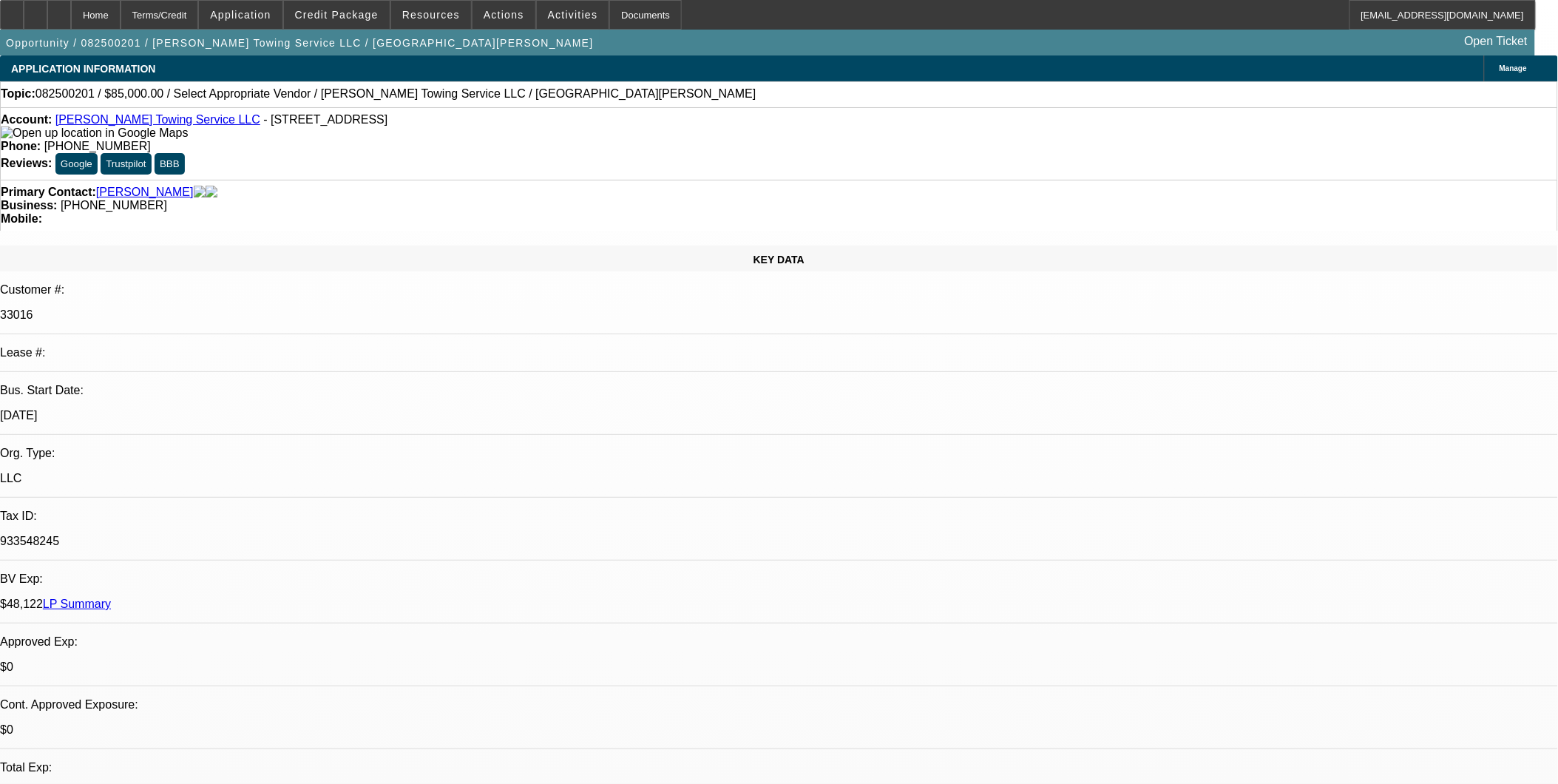
select select "0"
select select "2"
select select "0.1"
select select "1"
select select "2"
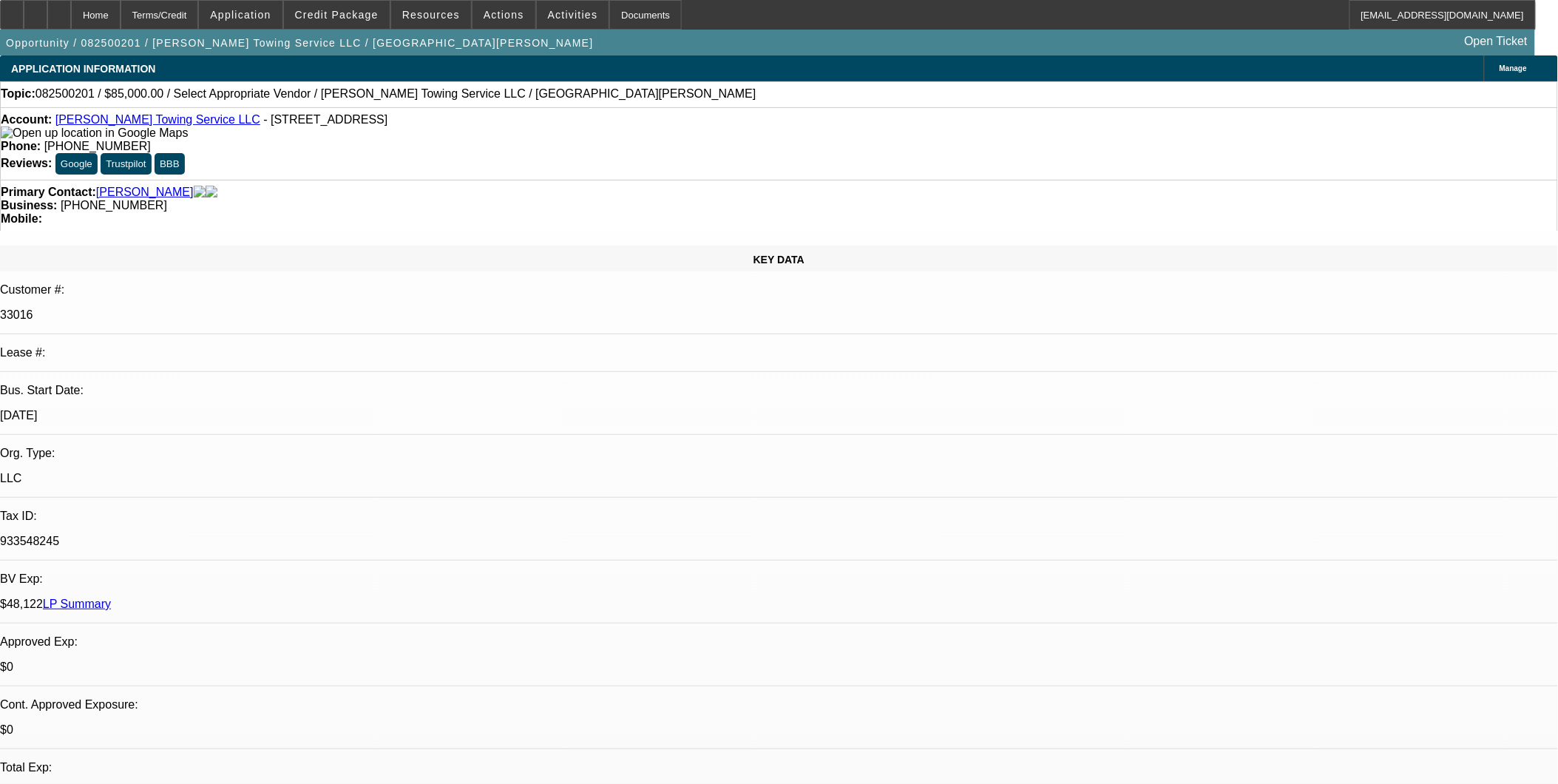
select select "4"
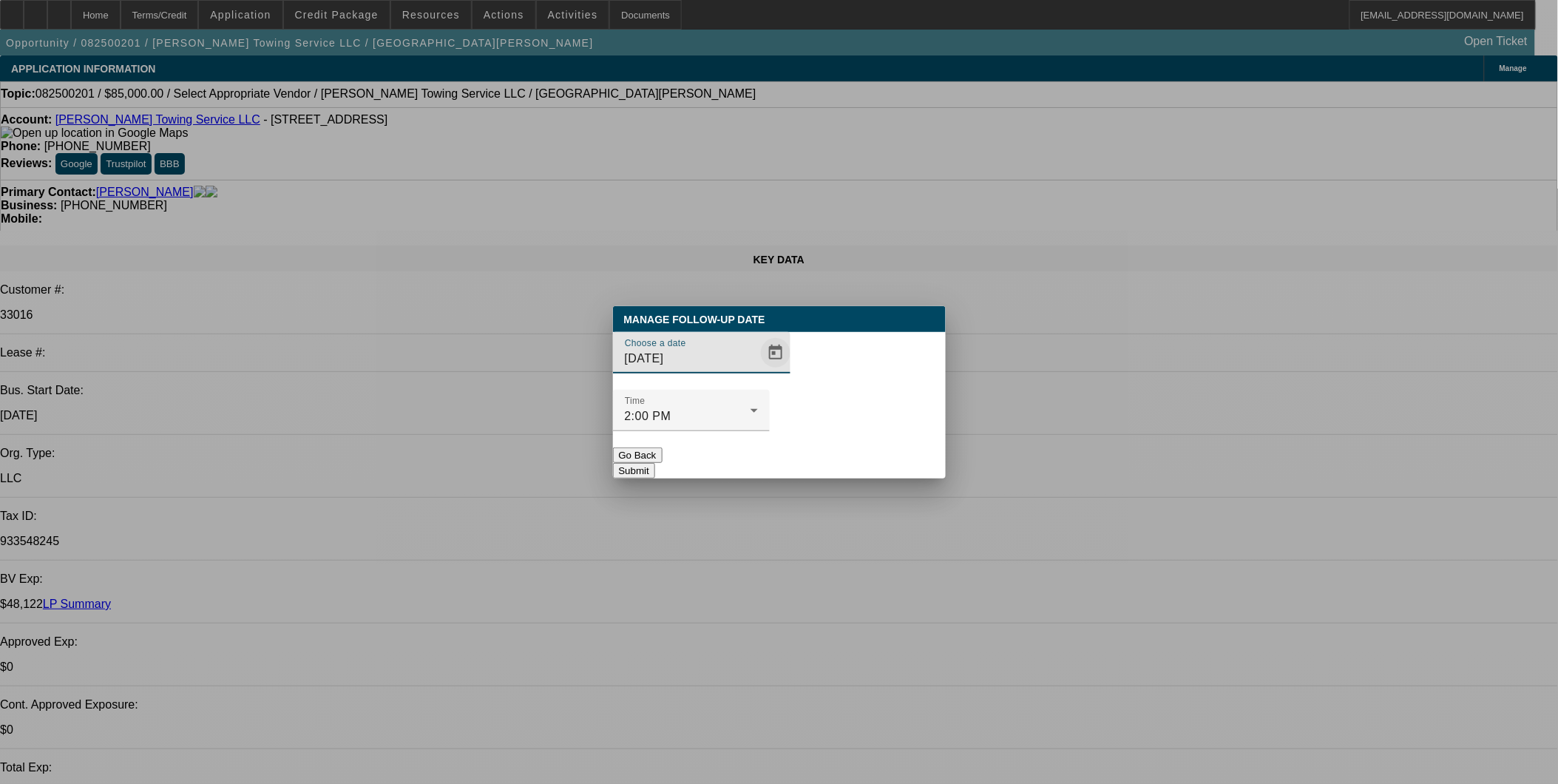
click at [758, 370] on span "Open calendar" at bounding box center [775, 353] width 36 height 36
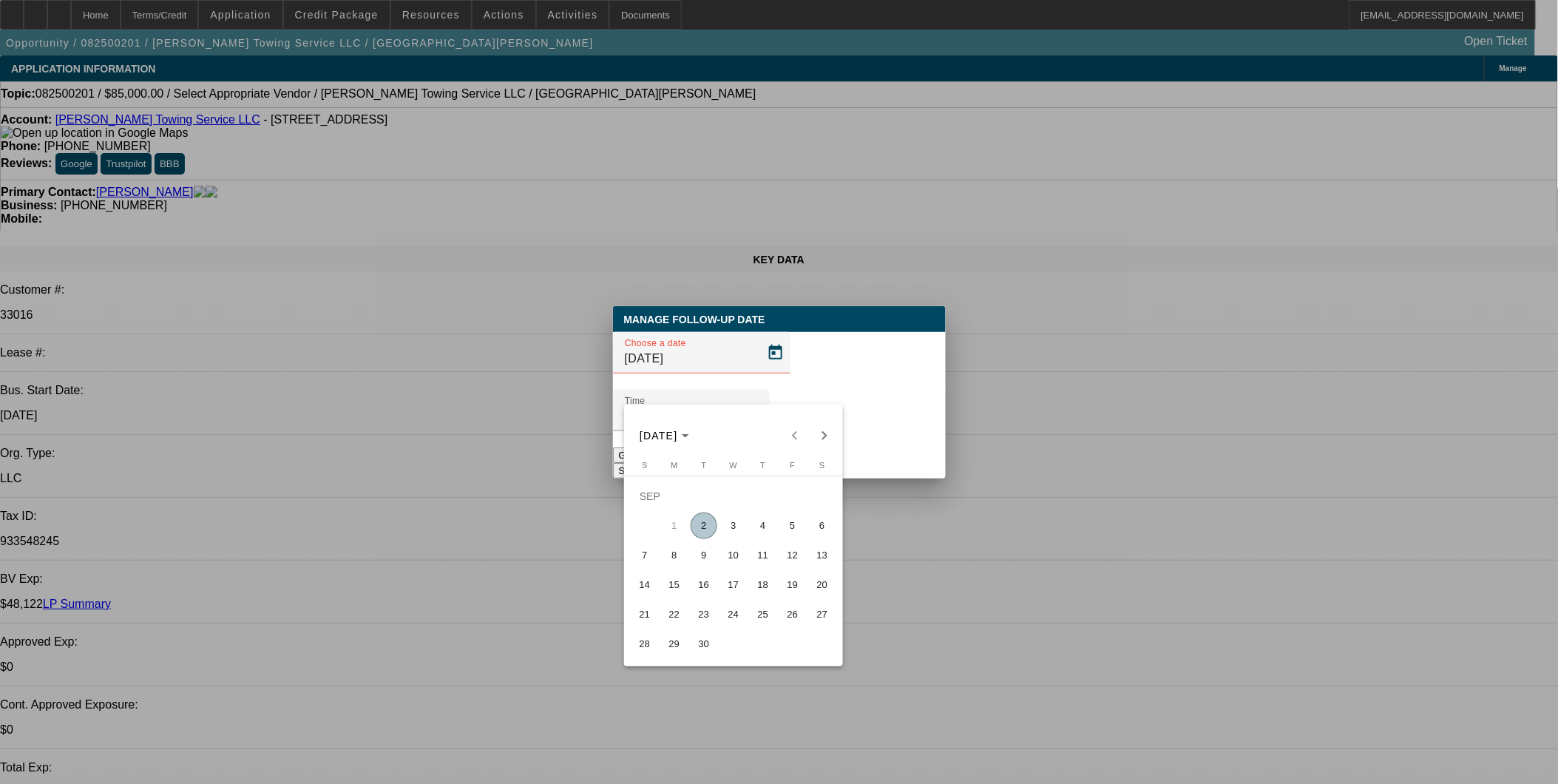
click at [733, 528] on span "3" at bounding box center [733, 526] width 26 height 26
type input "9/3/2025"
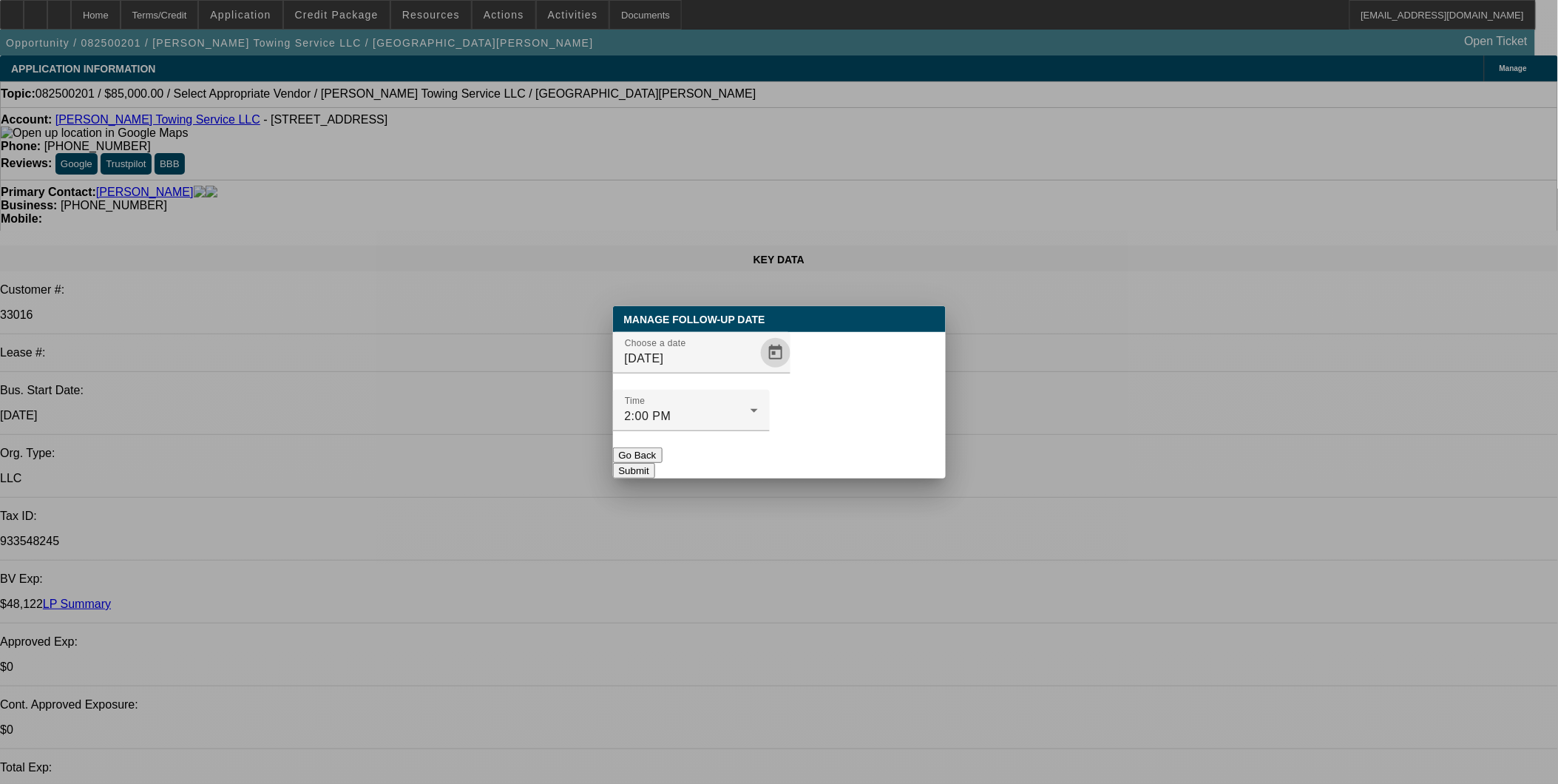
click at [655, 463] on button "Submit" at bounding box center [634, 471] width 42 height 16
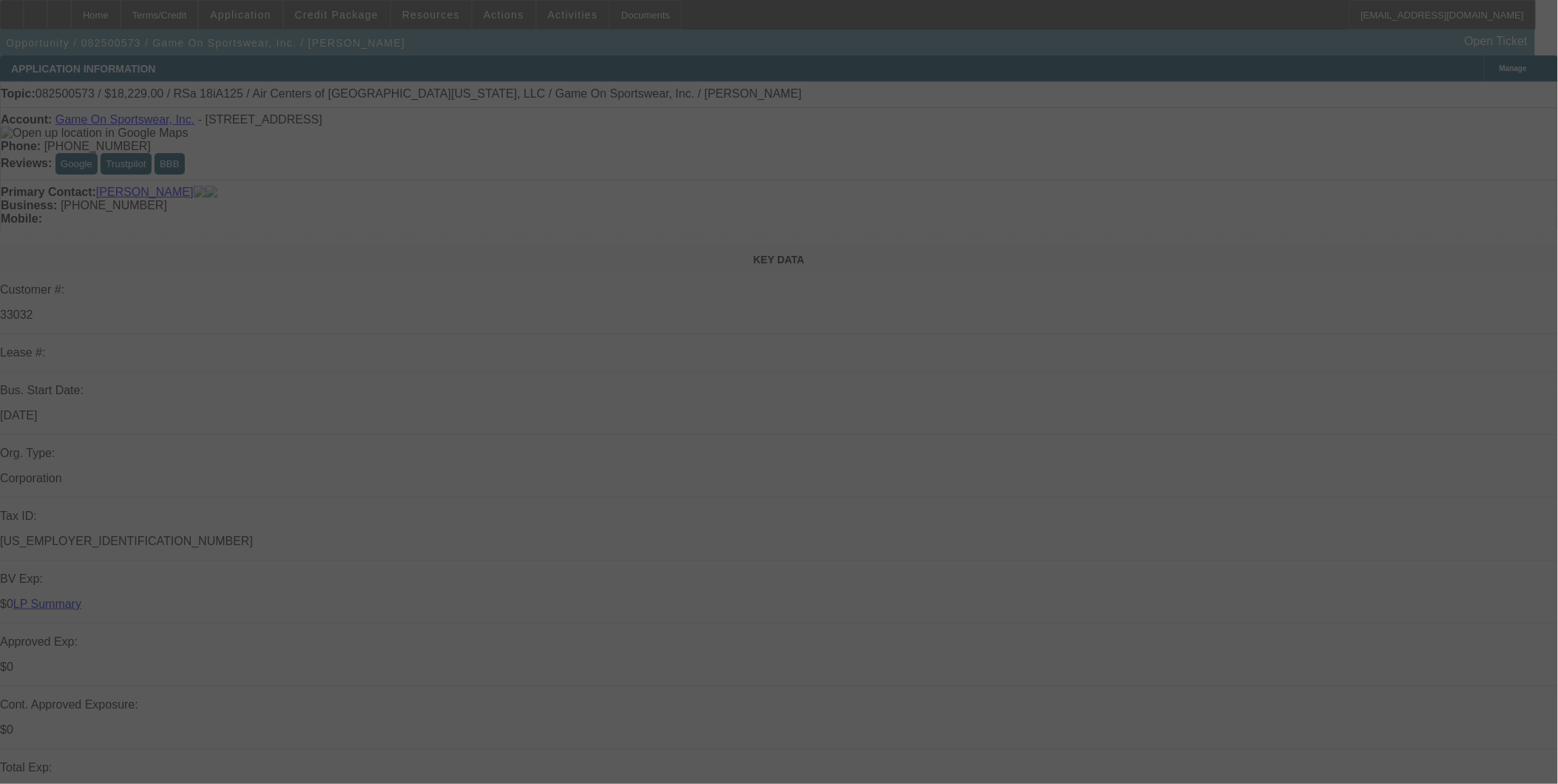
click at [906, 369] on div at bounding box center [779, 392] width 1558 height 784
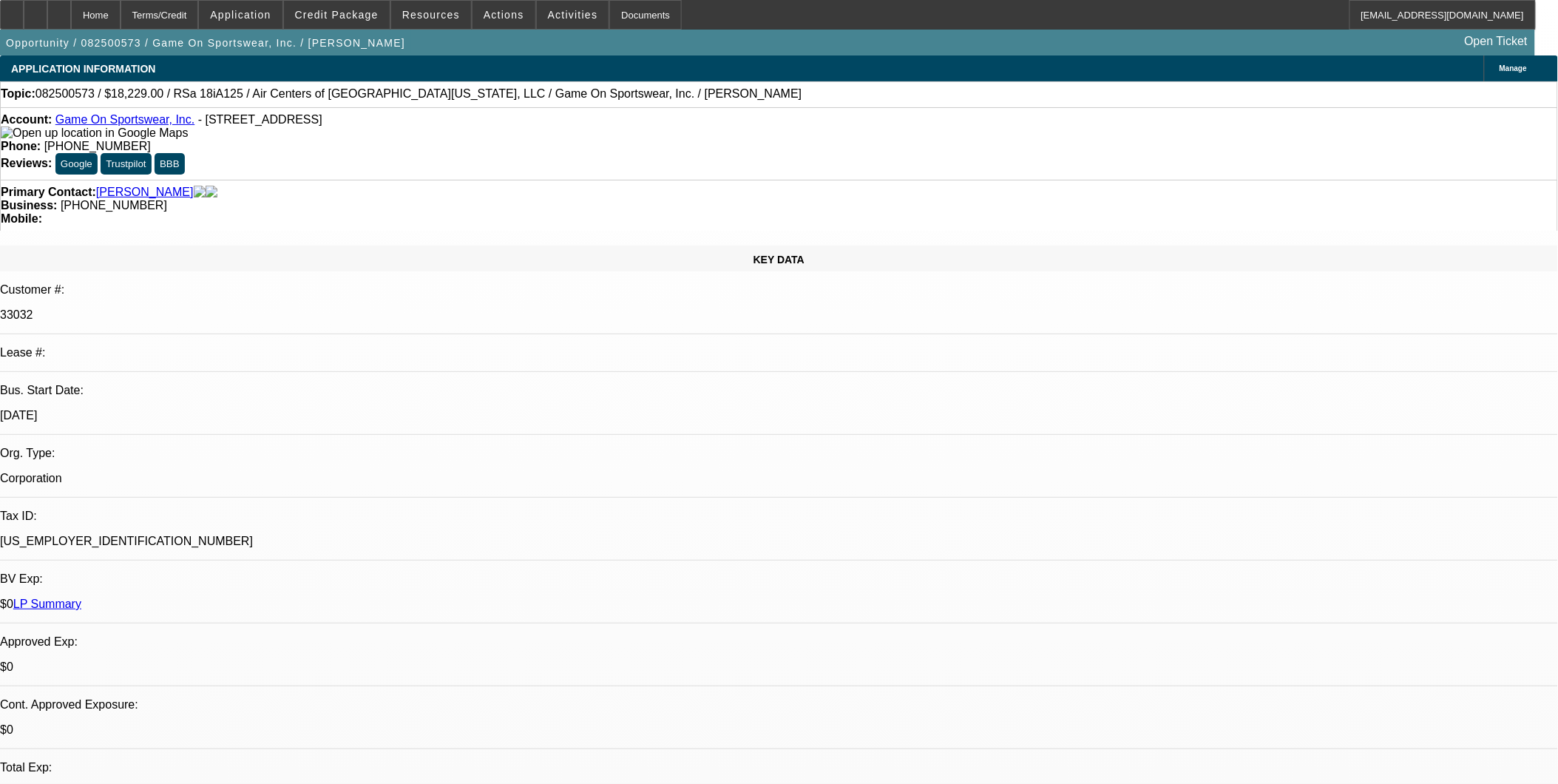
select select "0"
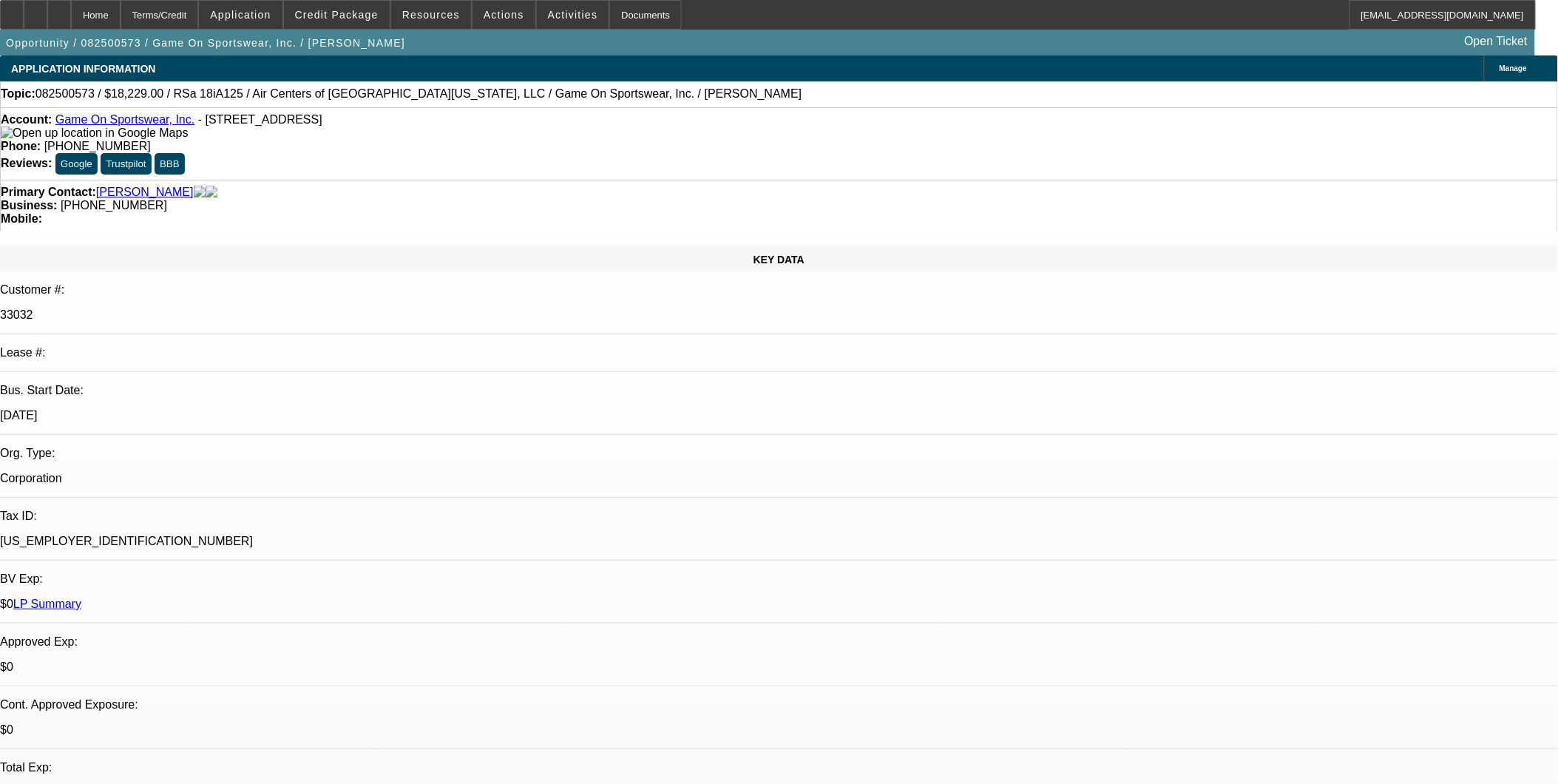
select select "0"
select select "1"
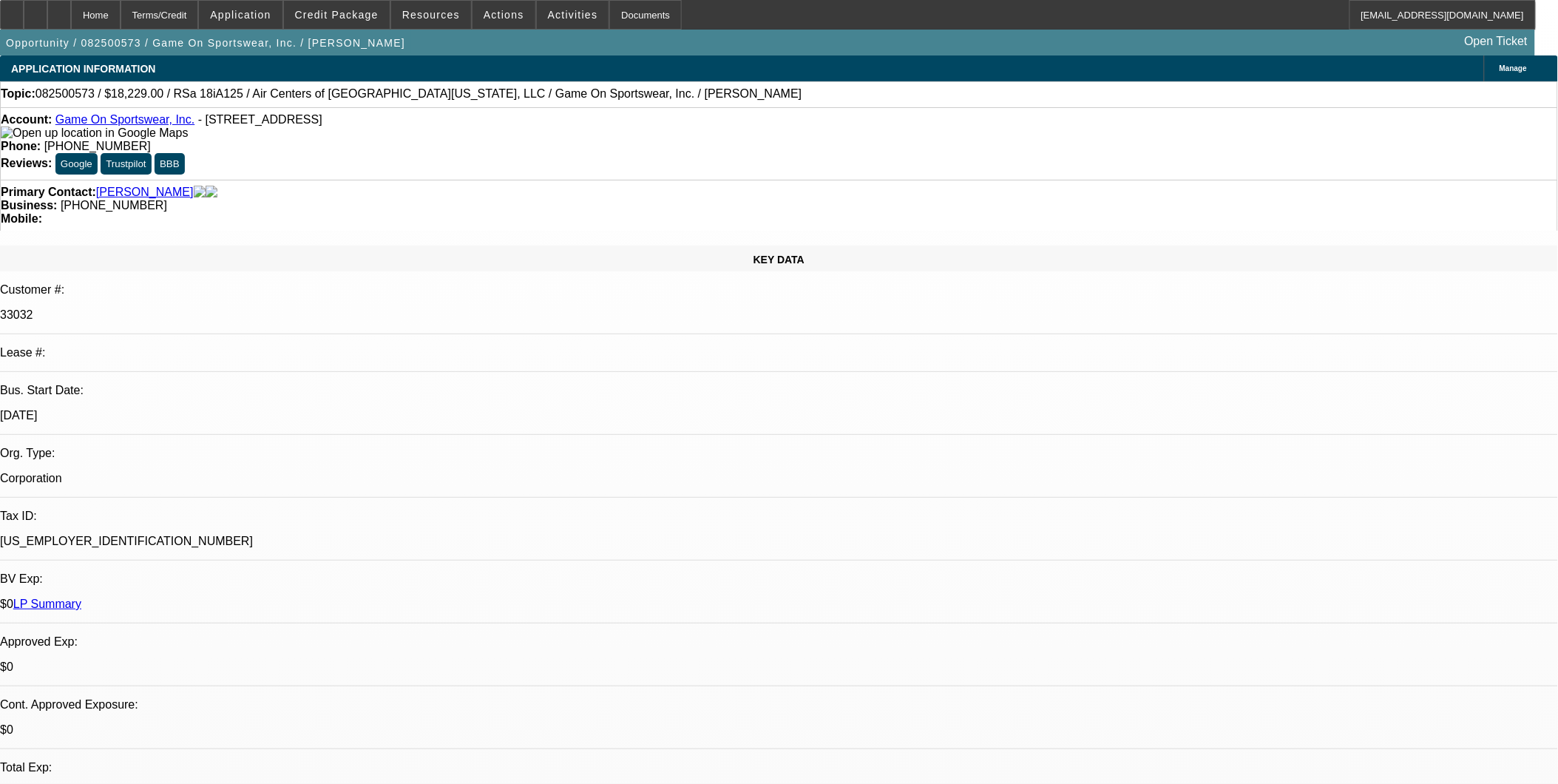
select select "1"
select select "6"
select select "1"
select select "6"
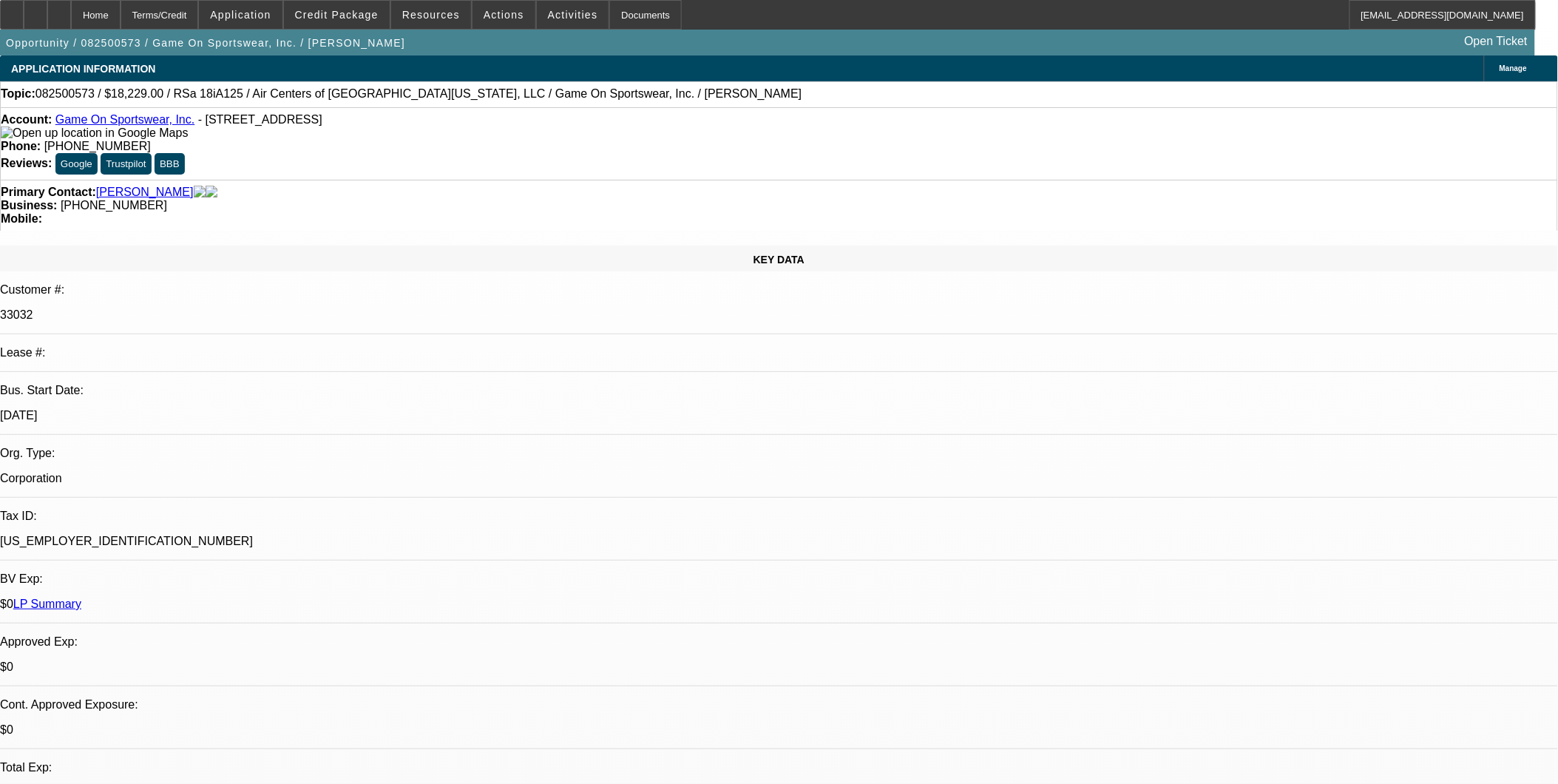
select select "1"
select select "6"
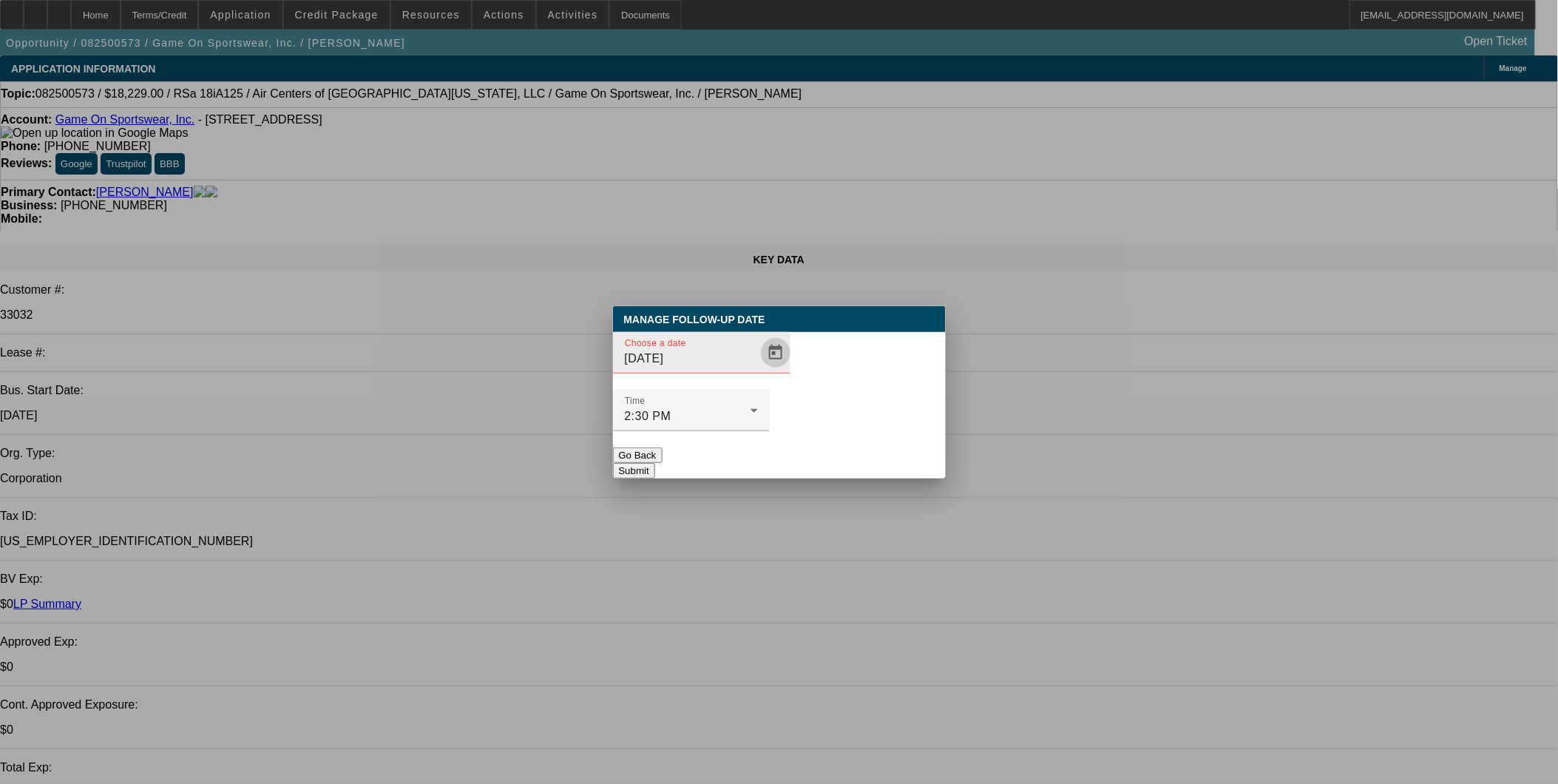
click at [758, 370] on span "Open calendar" at bounding box center [775, 353] width 36 height 36
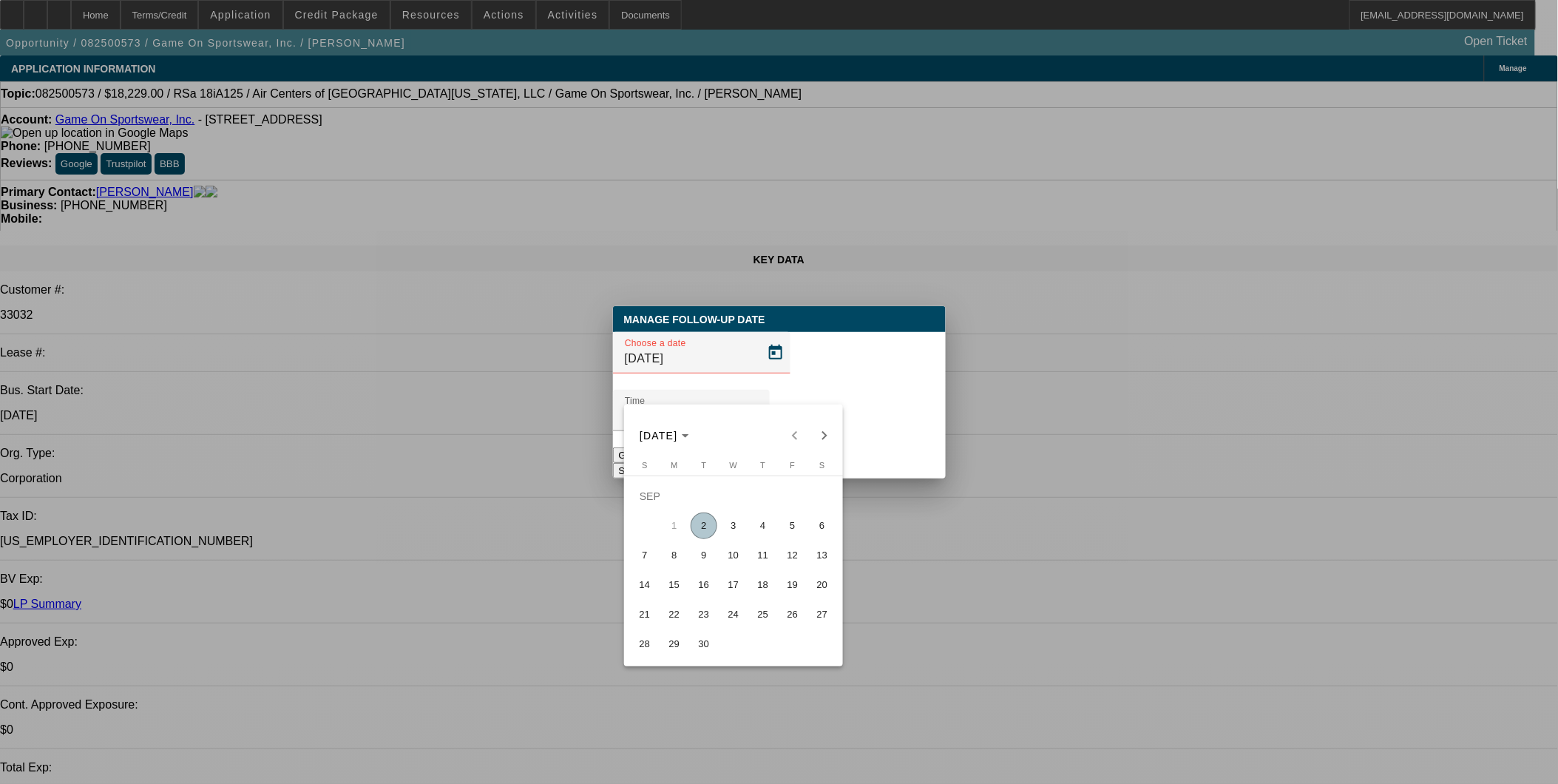
click at [748, 530] on button "4" at bounding box center [763, 526] width 30 height 30
type input "[DATE]"
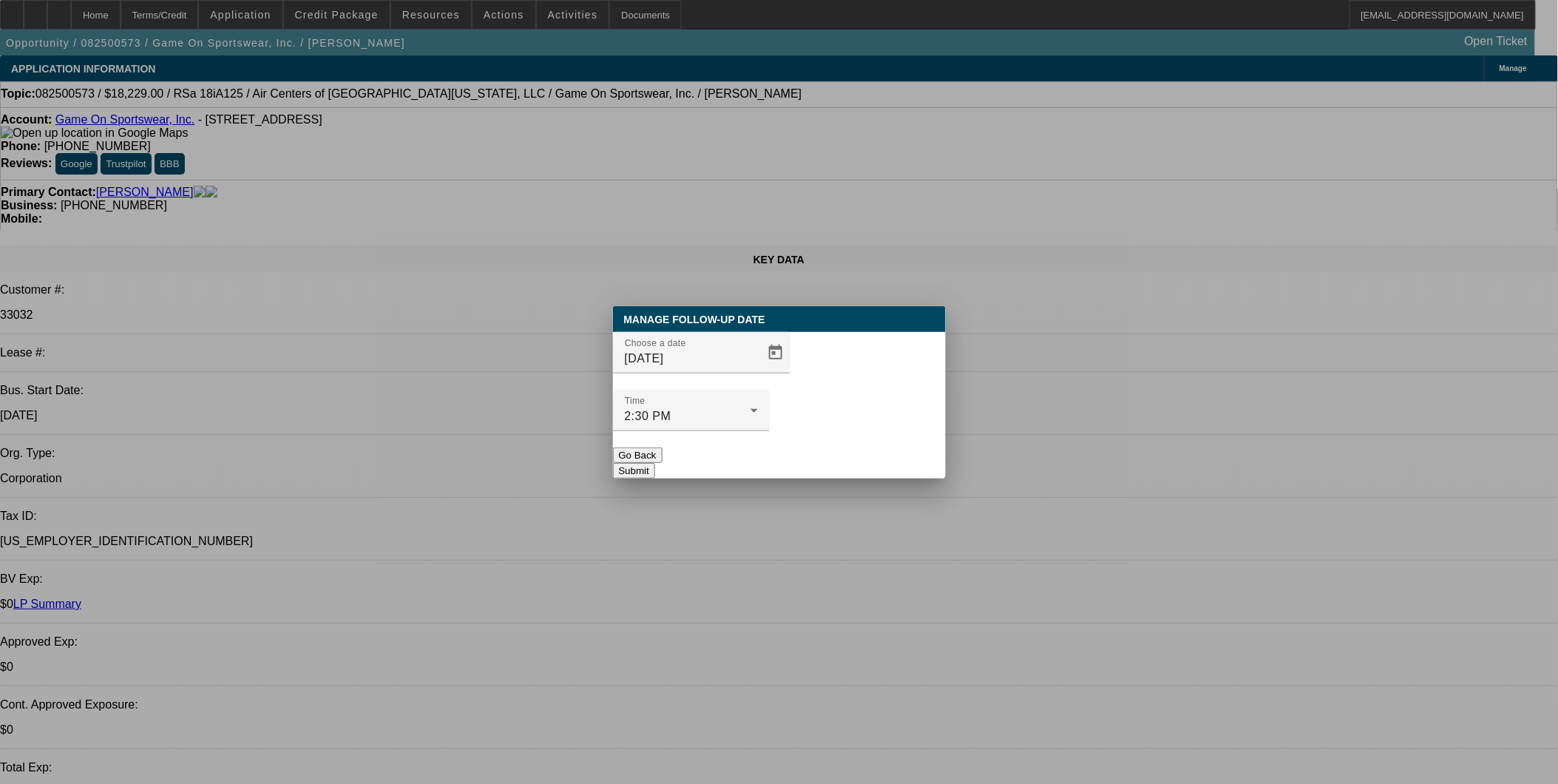
click at [655, 463] on button "Submit" at bounding box center [634, 471] width 42 height 16
